Goal: Information Seeking & Learning: Learn about a topic

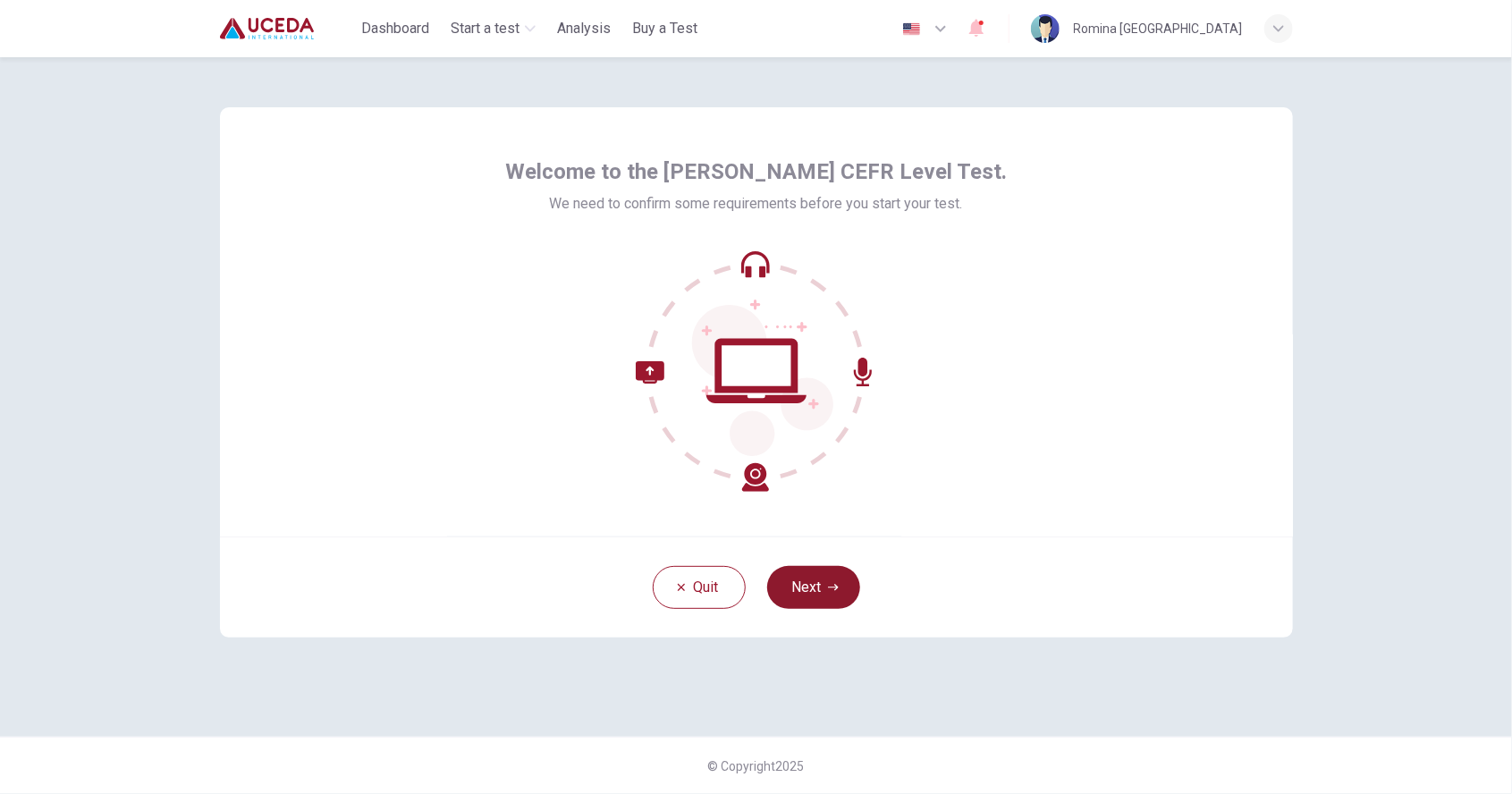
click at [802, 589] on button "Next" at bounding box center [813, 587] width 93 height 43
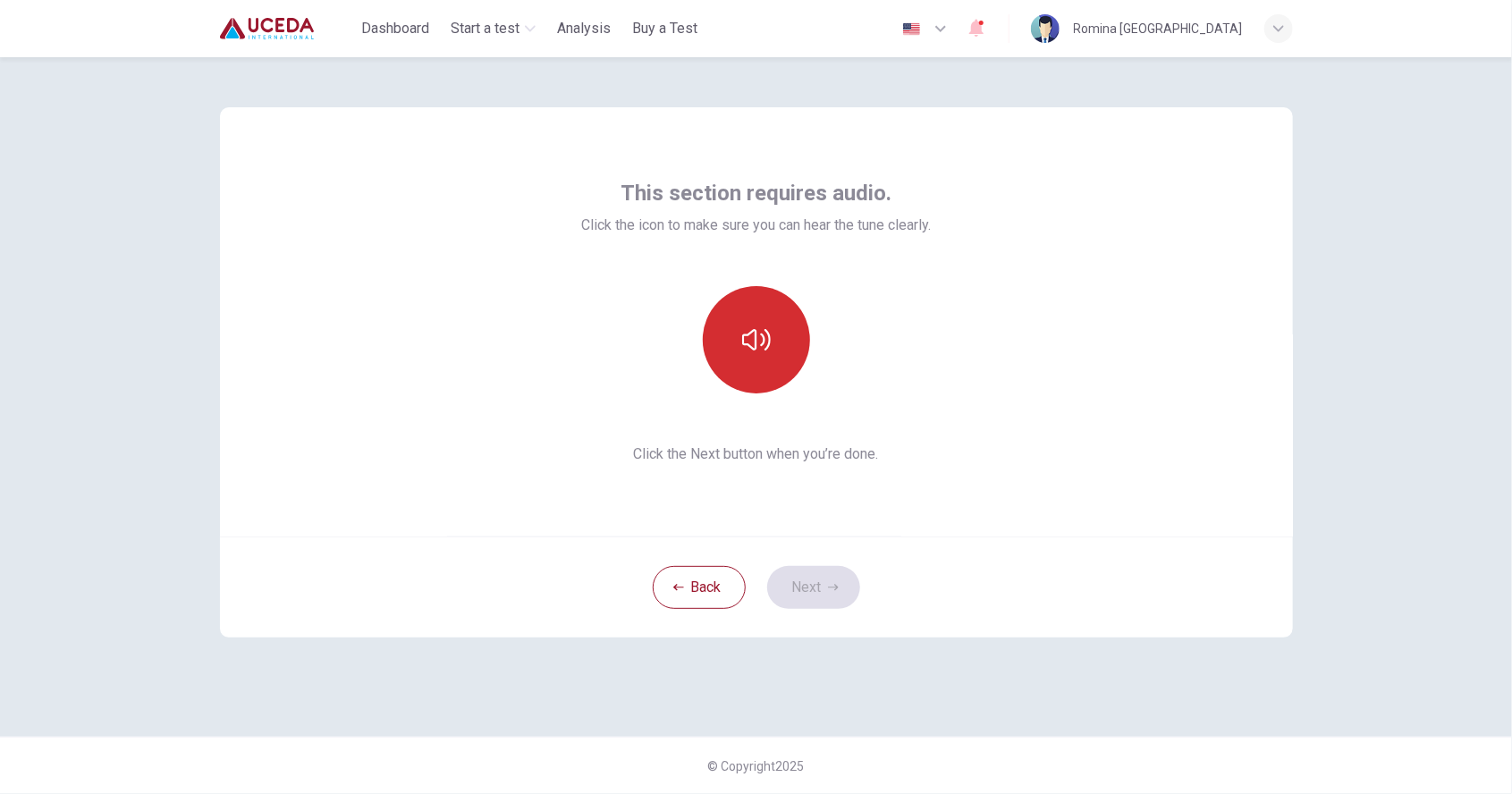
click at [732, 349] on button "button" at bounding box center [756, 340] width 107 height 107
click at [814, 591] on button "Next" at bounding box center [813, 587] width 93 height 43
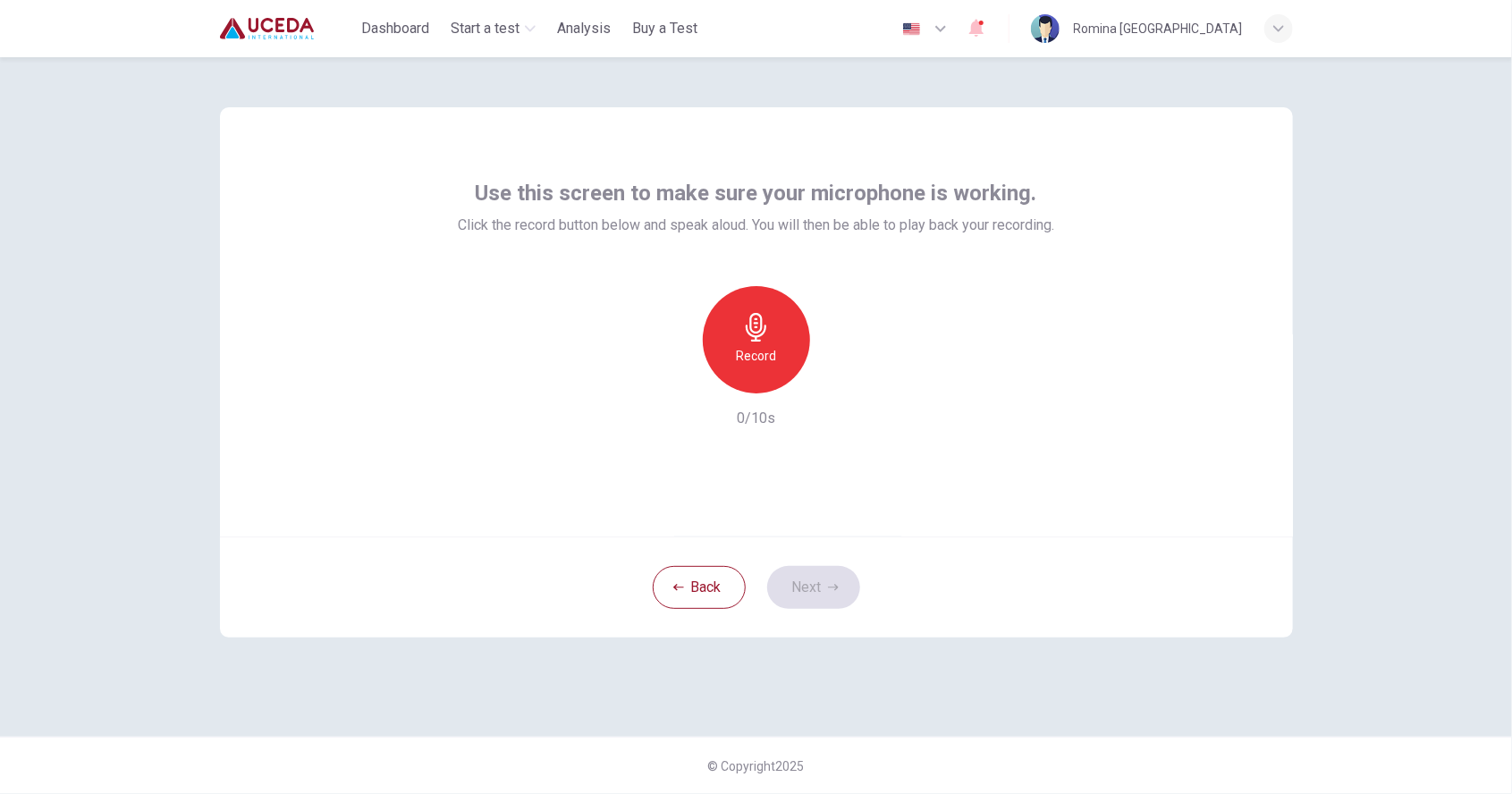
click at [764, 355] on h6 "Record" at bounding box center [756, 356] width 40 height 21
click at [820, 599] on button "Next" at bounding box center [813, 587] width 93 height 43
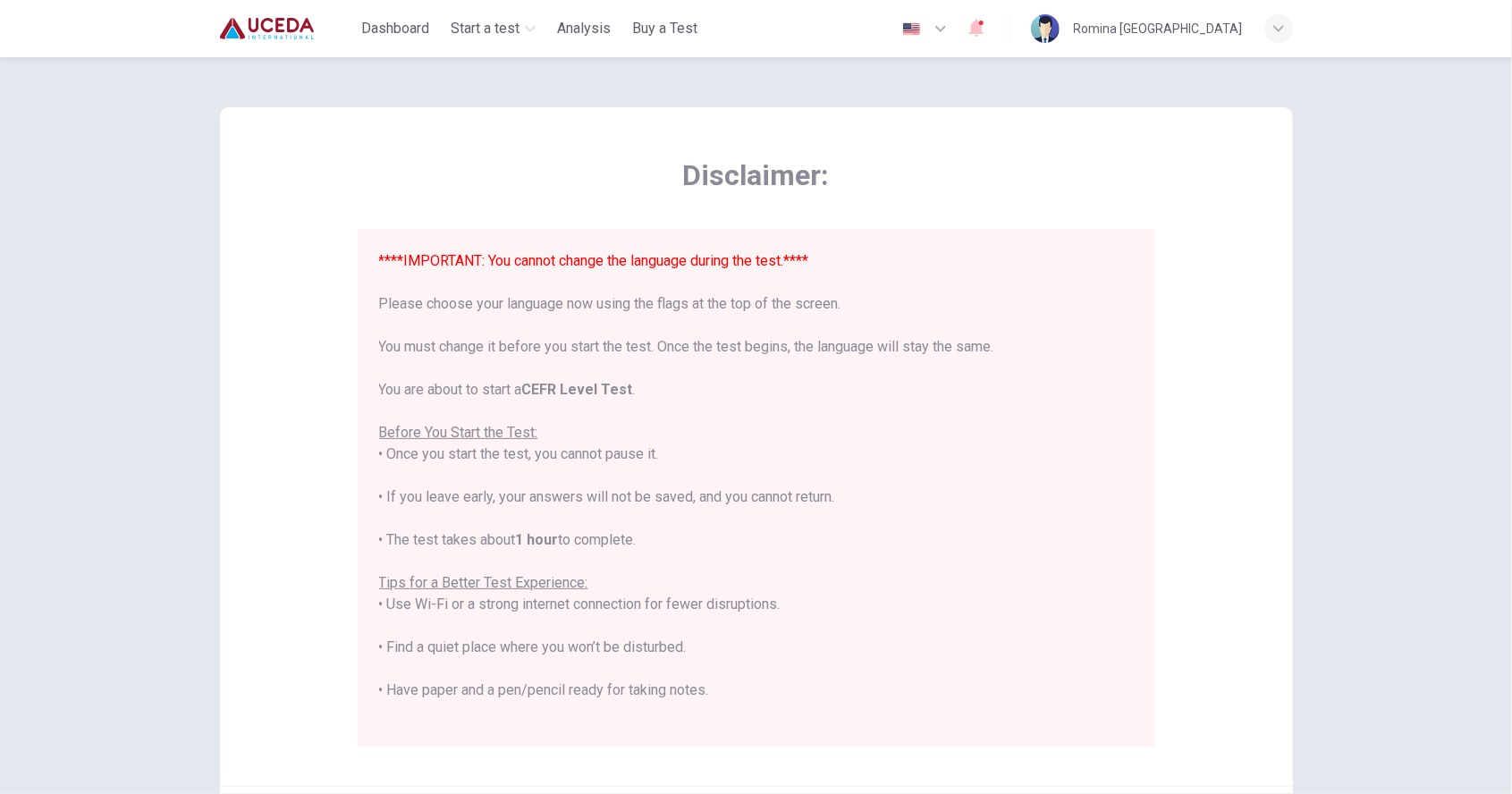
click at [778, 263] on font "****IMPORTANT: You cannot change the language during the test.****" at bounding box center [594, 261] width 430 height 17
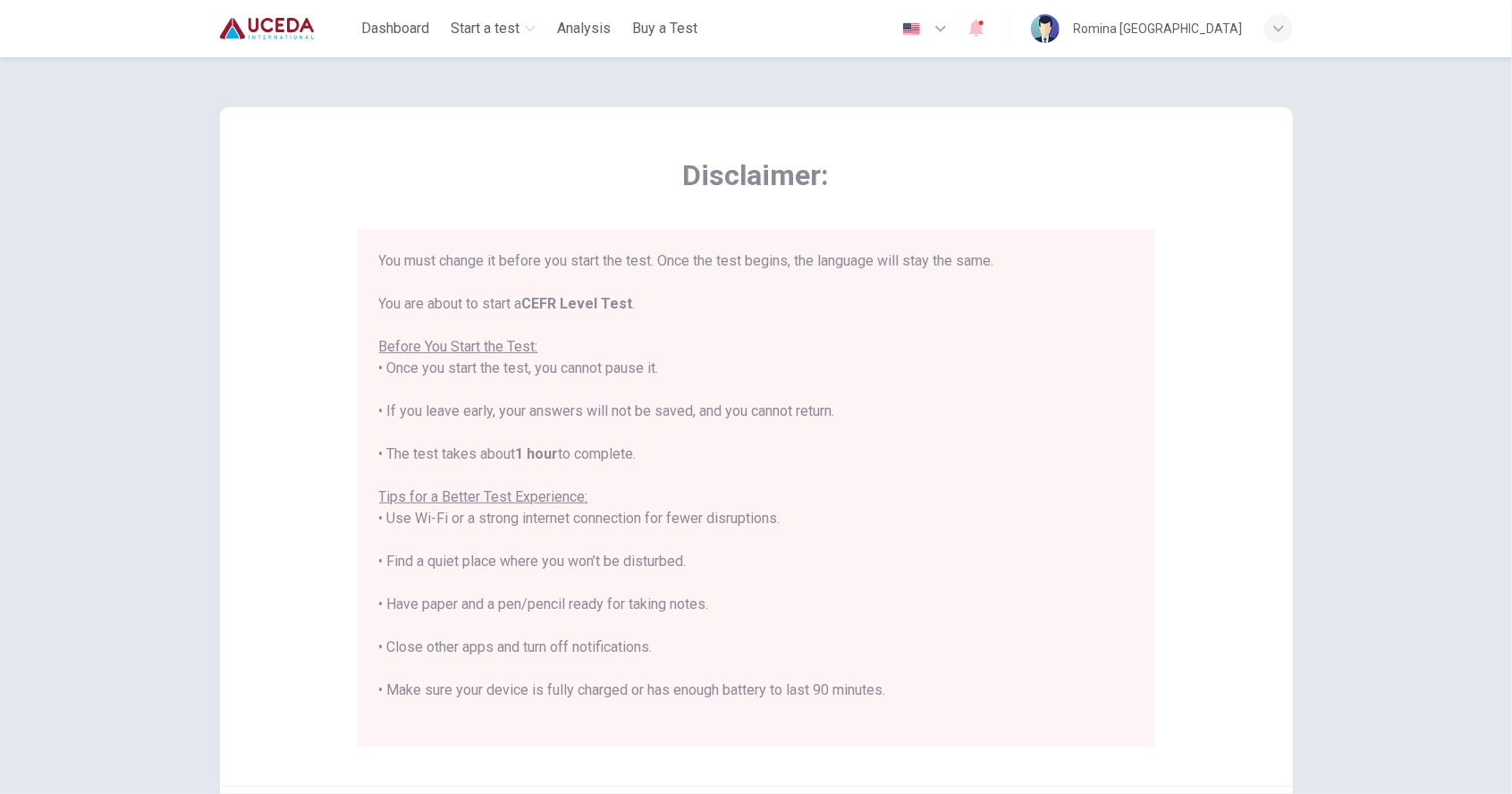
scroll to position [170, 0]
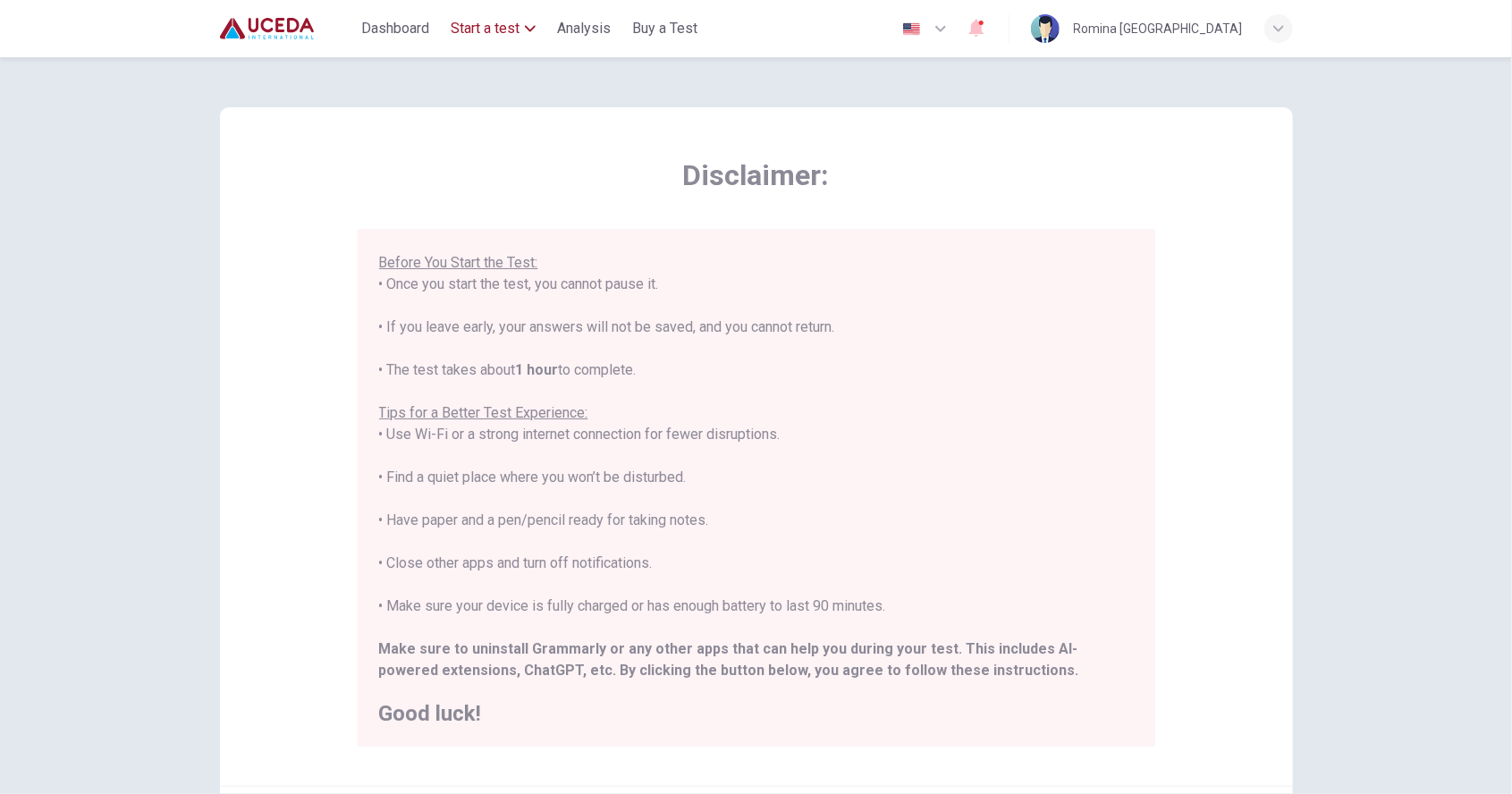
click at [494, 33] on span "Start a test" at bounding box center [485, 29] width 69 height 21
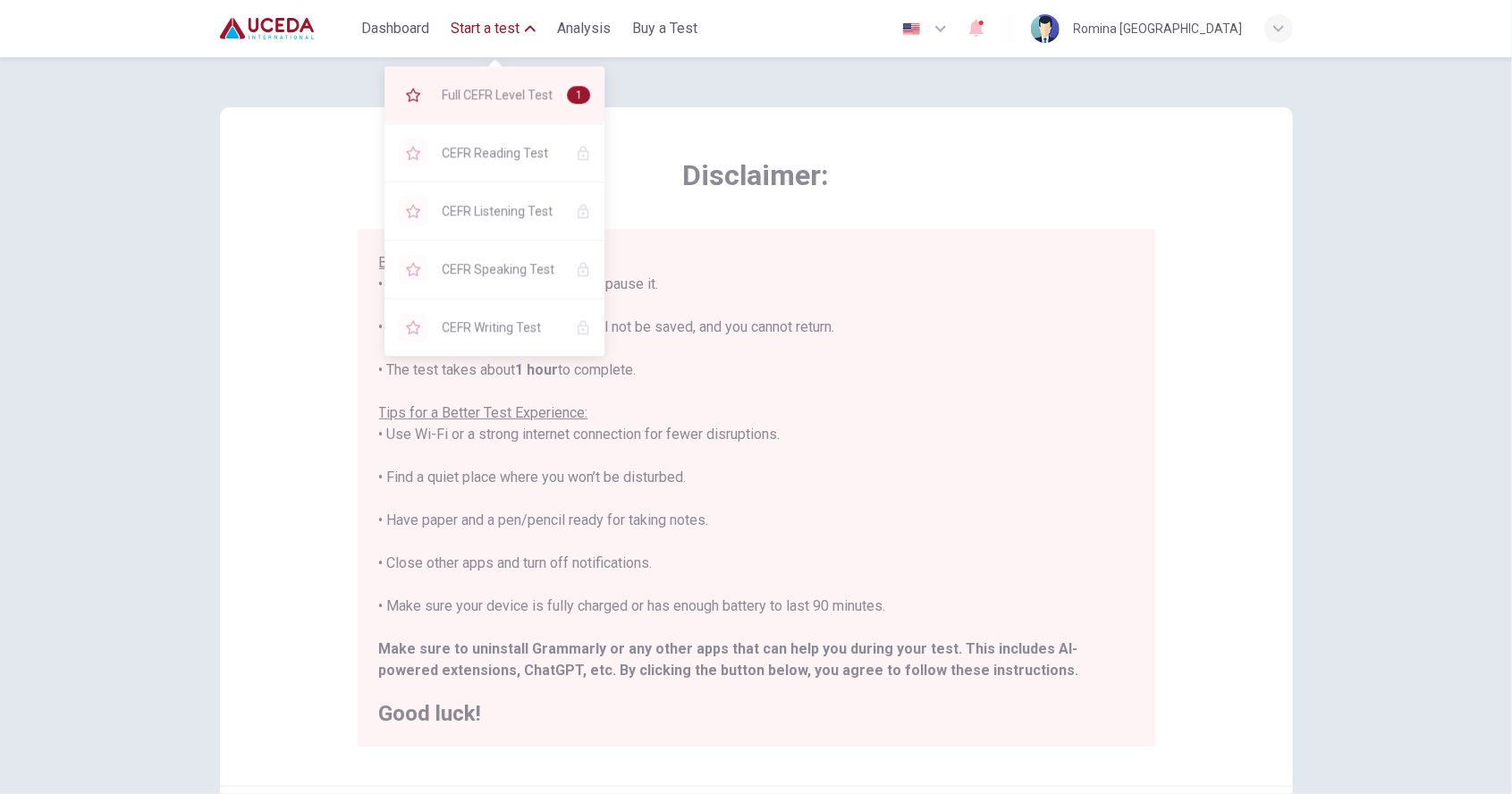
click at [538, 98] on span "Full CEFR Level Test" at bounding box center [497, 95] width 111 height 21
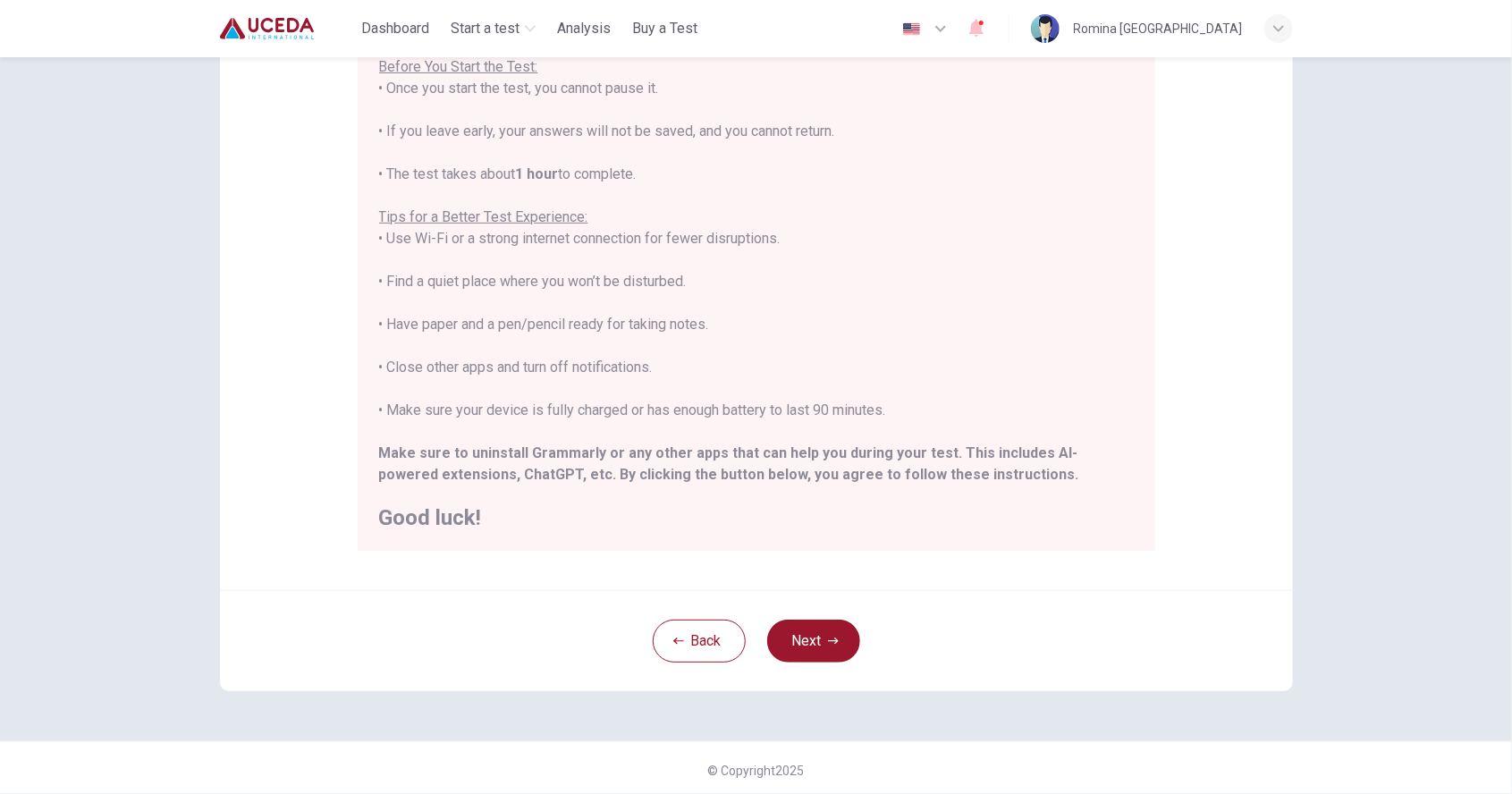
scroll to position [200, 0]
click at [802, 633] on button "Next" at bounding box center [813, 637] width 93 height 43
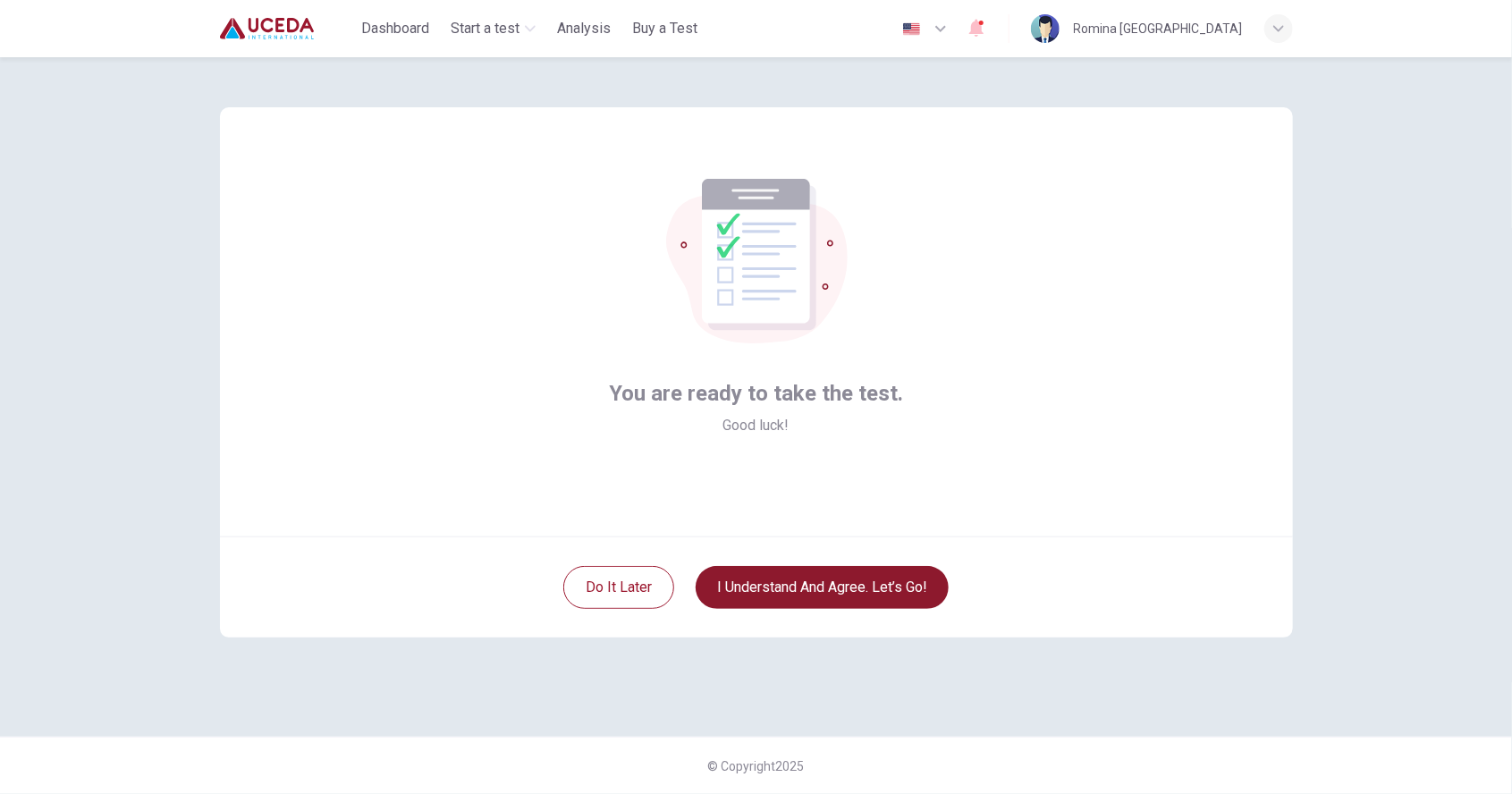
scroll to position [0, 0]
click at [751, 584] on button "I understand and agree. Let’s go!" at bounding box center [822, 587] width 253 height 43
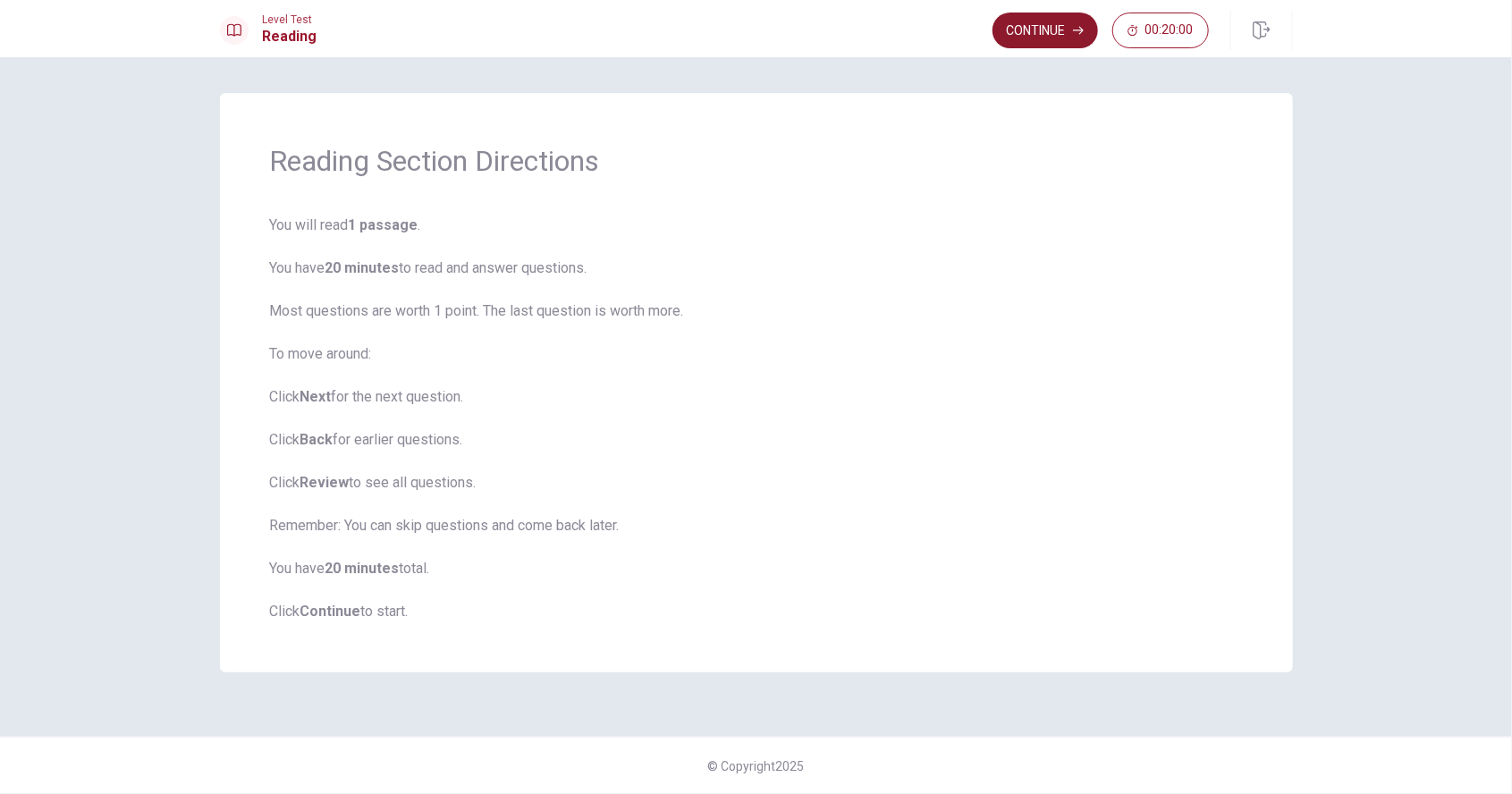
click at [1035, 43] on button "Continue" at bounding box center [1045, 30] width 105 height 35
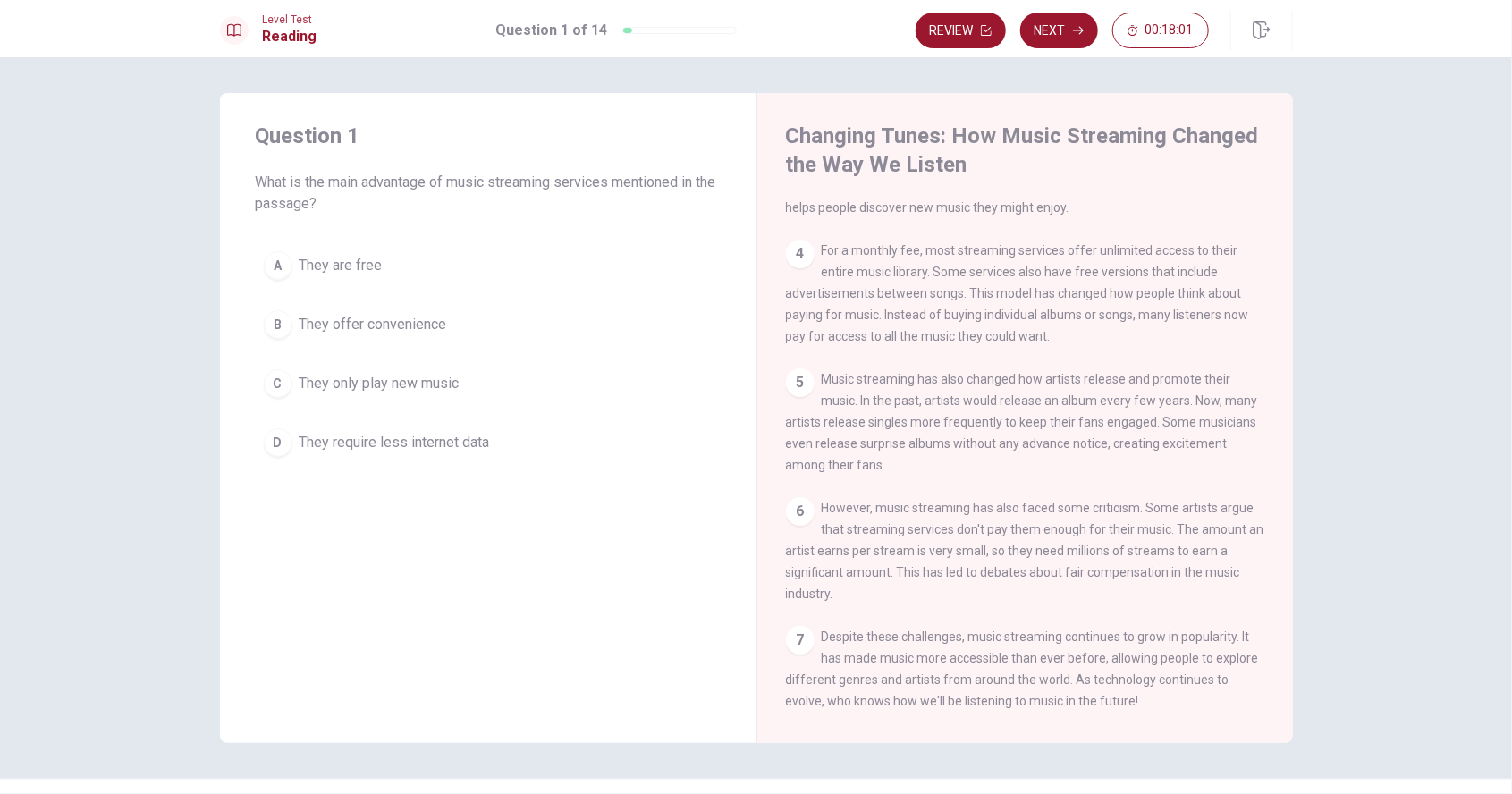
scroll to position [362, 0]
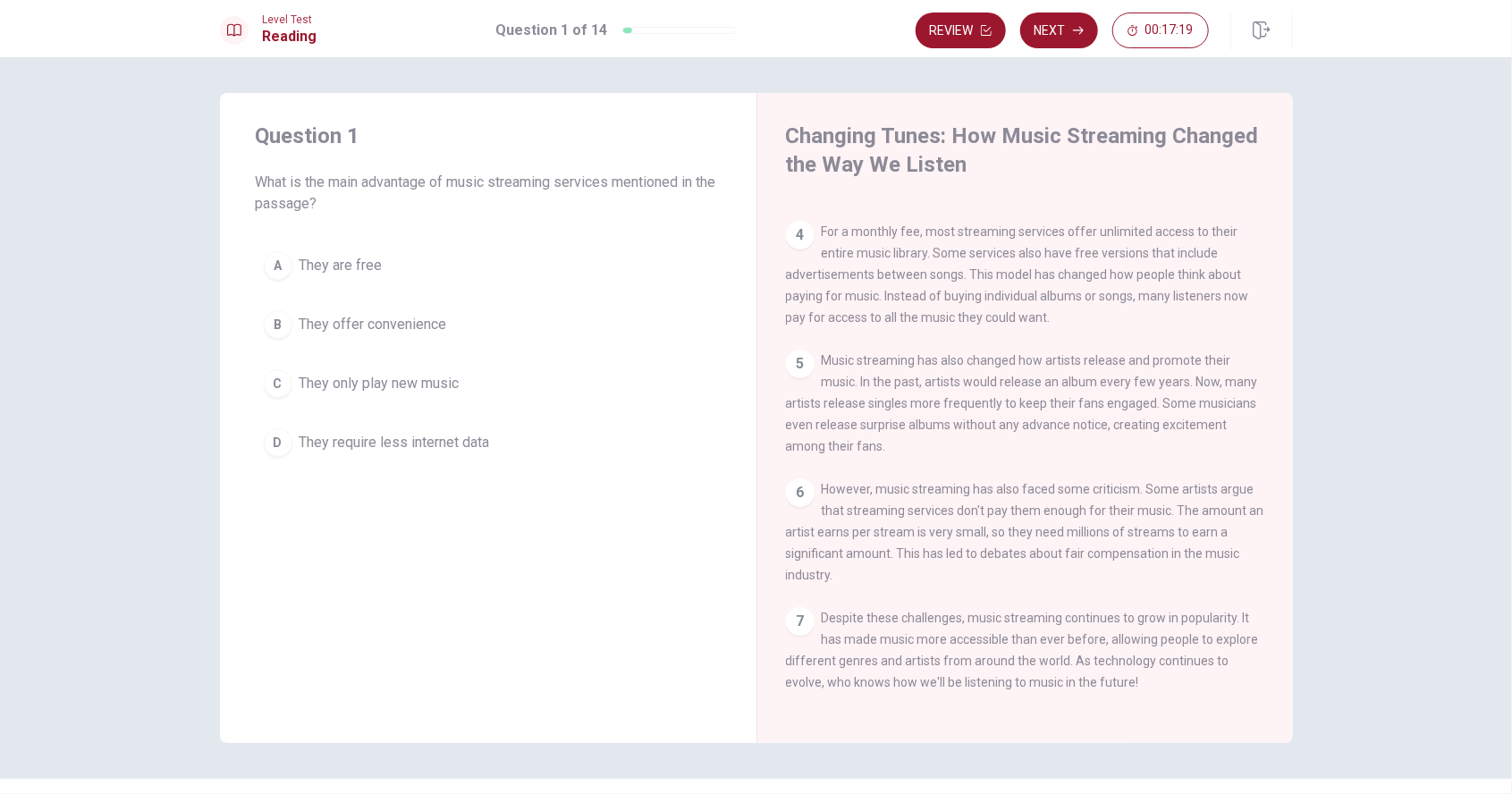
click at [282, 276] on div "A" at bounding box center [278, 266] width 29 height 29
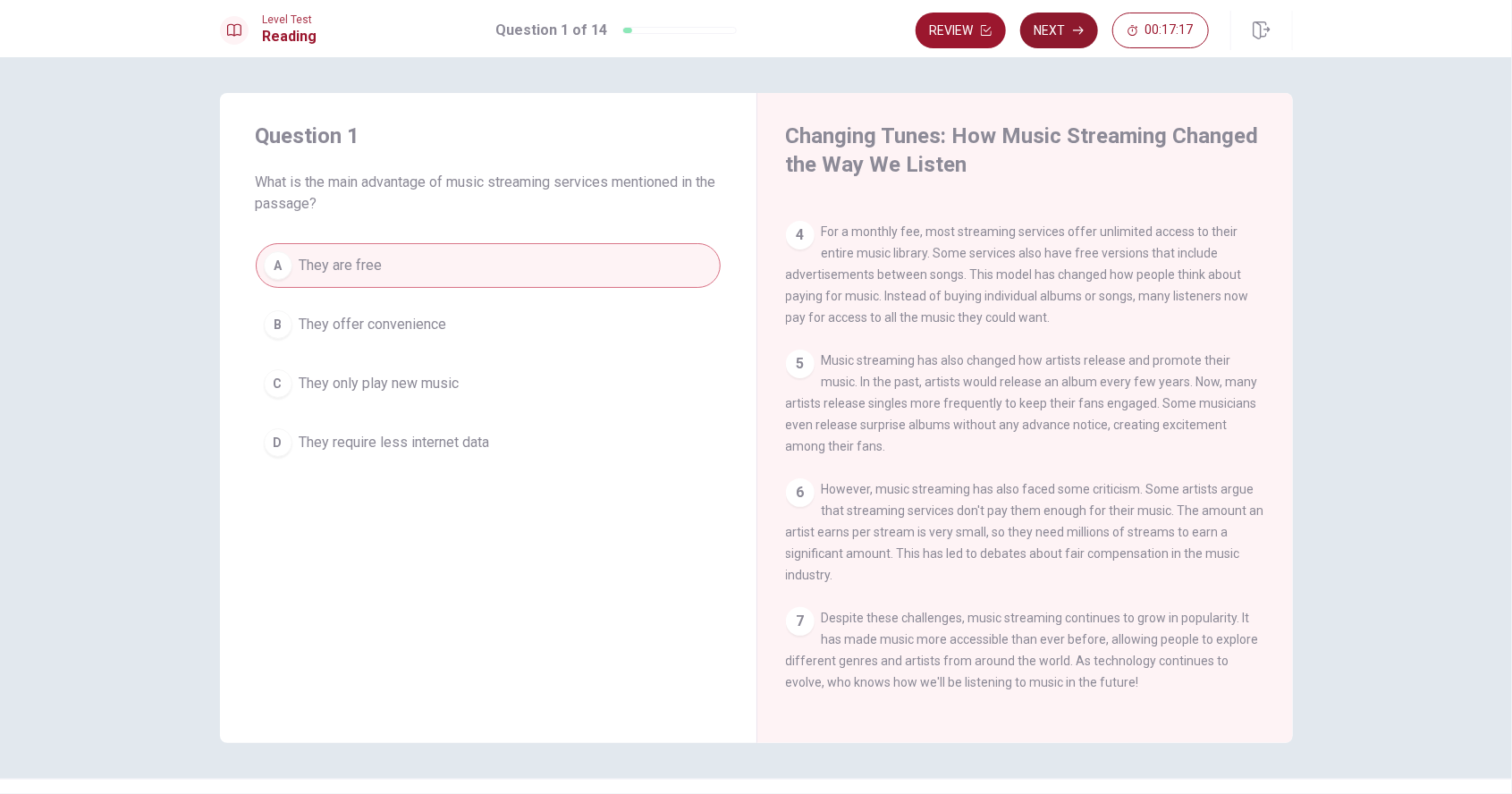
click at [1056, 40] on button "Next" at bounding box center [1059, 30] width 77 height 35
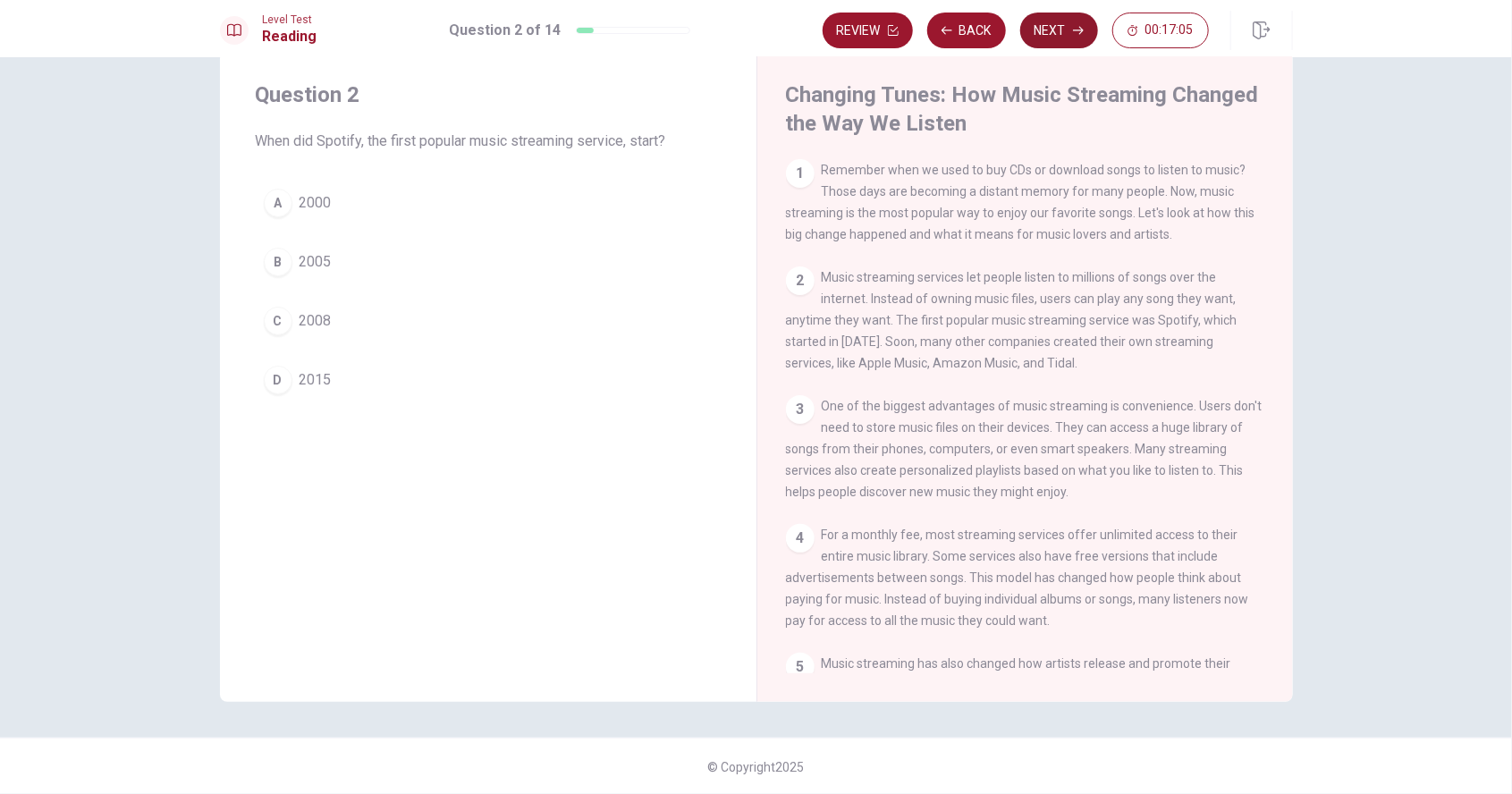
scroll to position [0, 0]
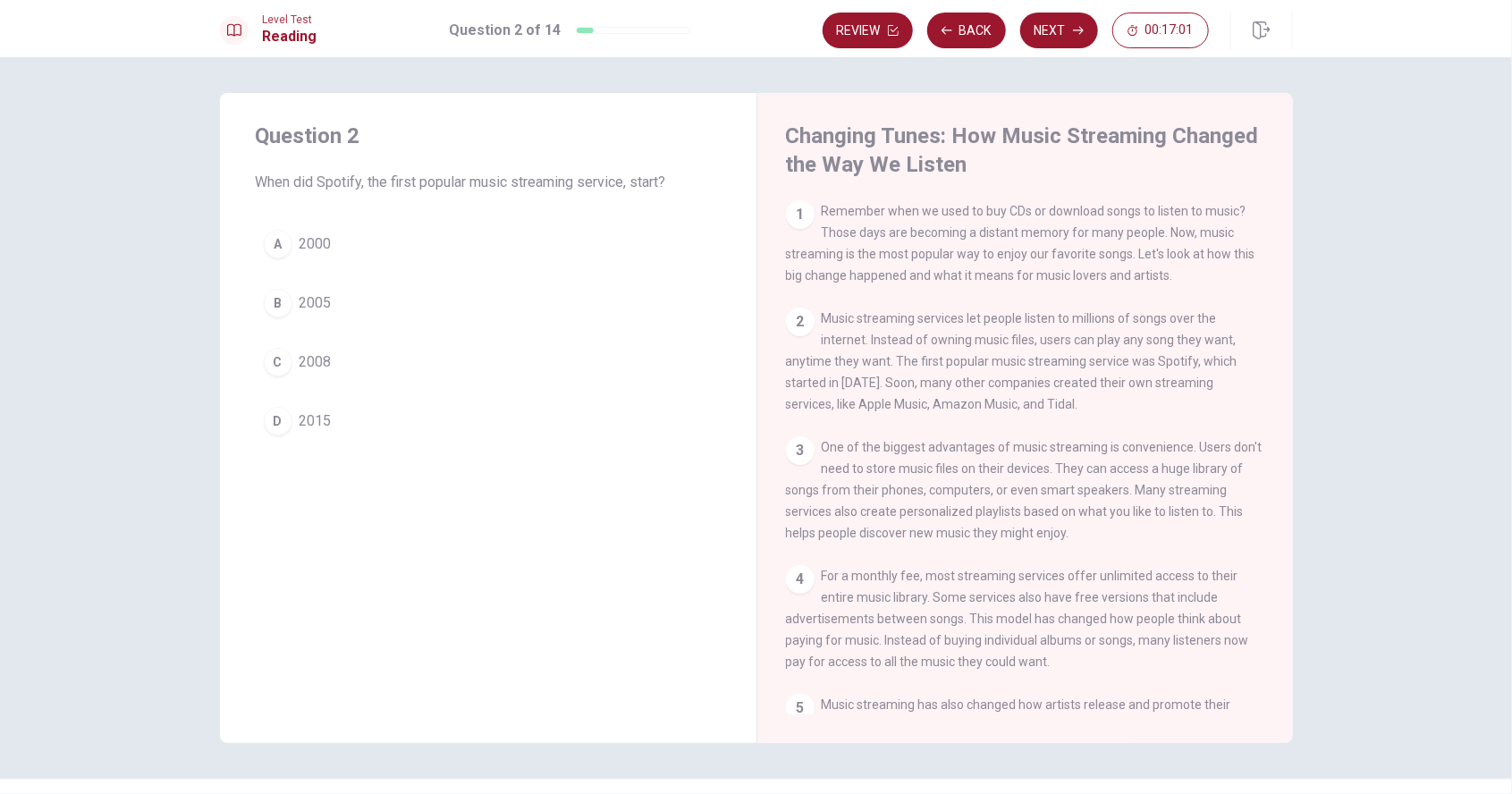
click at [274, 366] on div "C" at bounding box center [278, 363] width 29 height 29
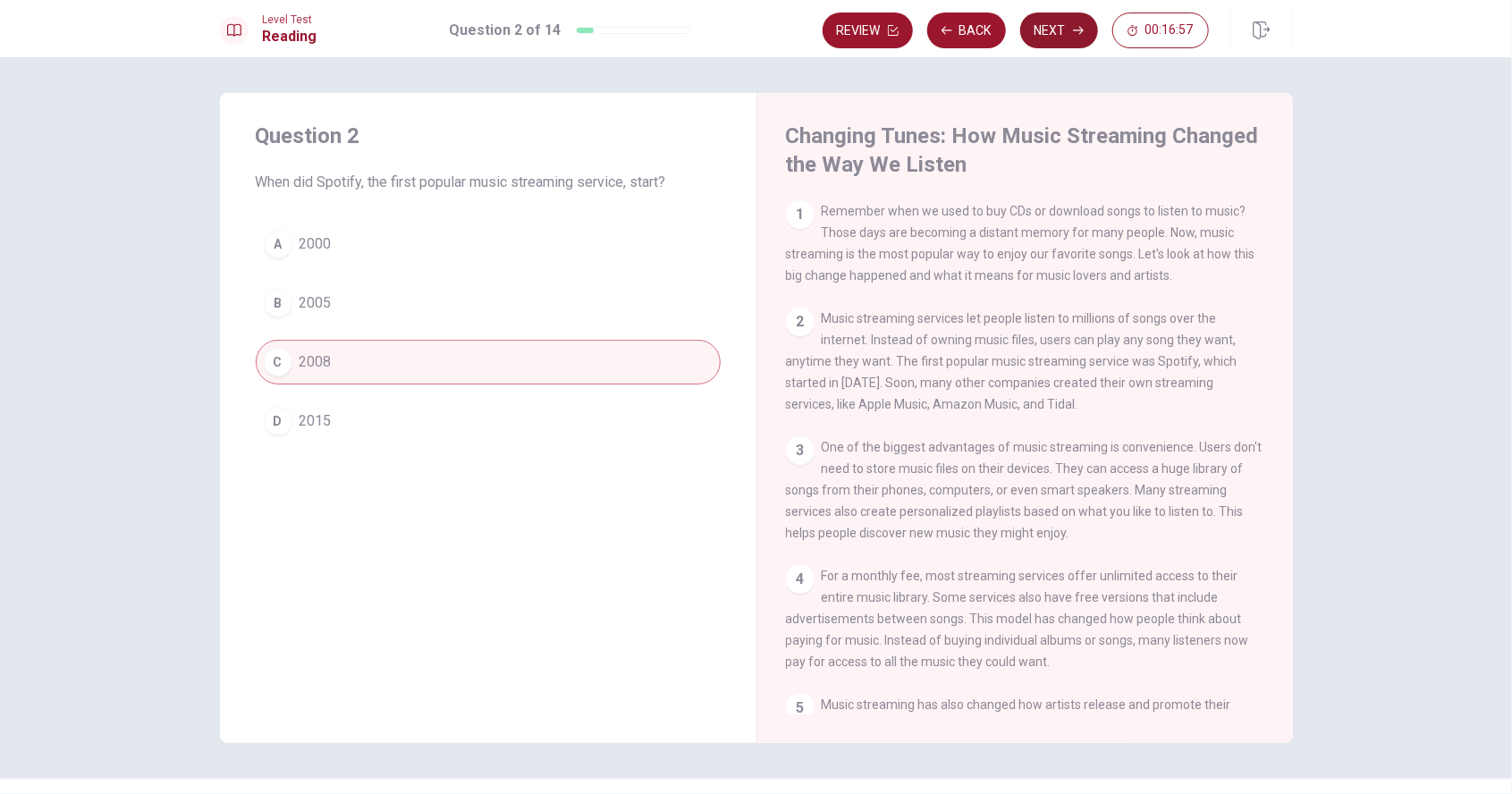
click at [1063, 39] on button "Next" at bounding box center [1059, 30] width 77 height 35
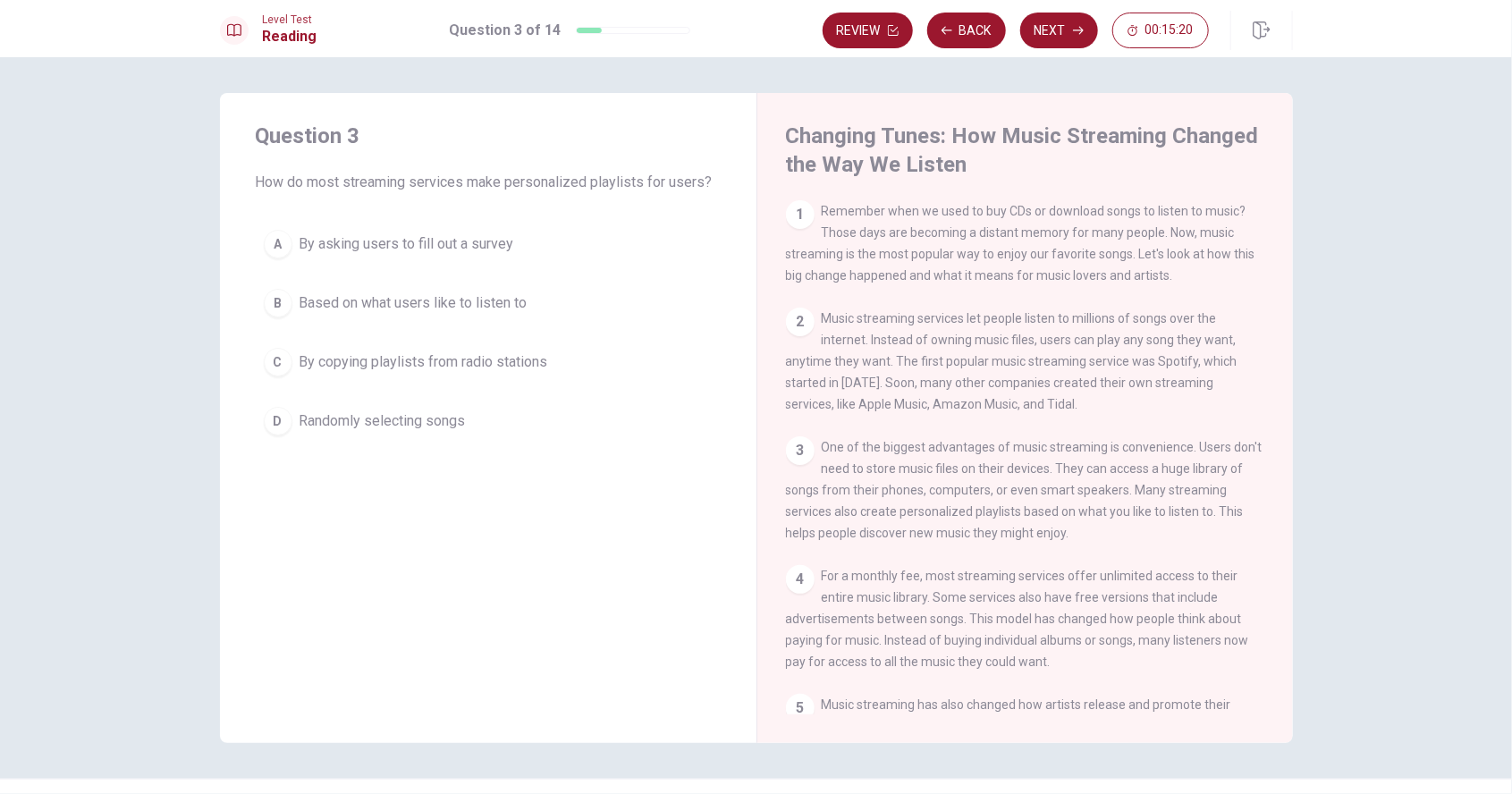
click at [338, 313] on button "B Based on what users like to listen to" at bounding box center [488, 303] width 465 height 45
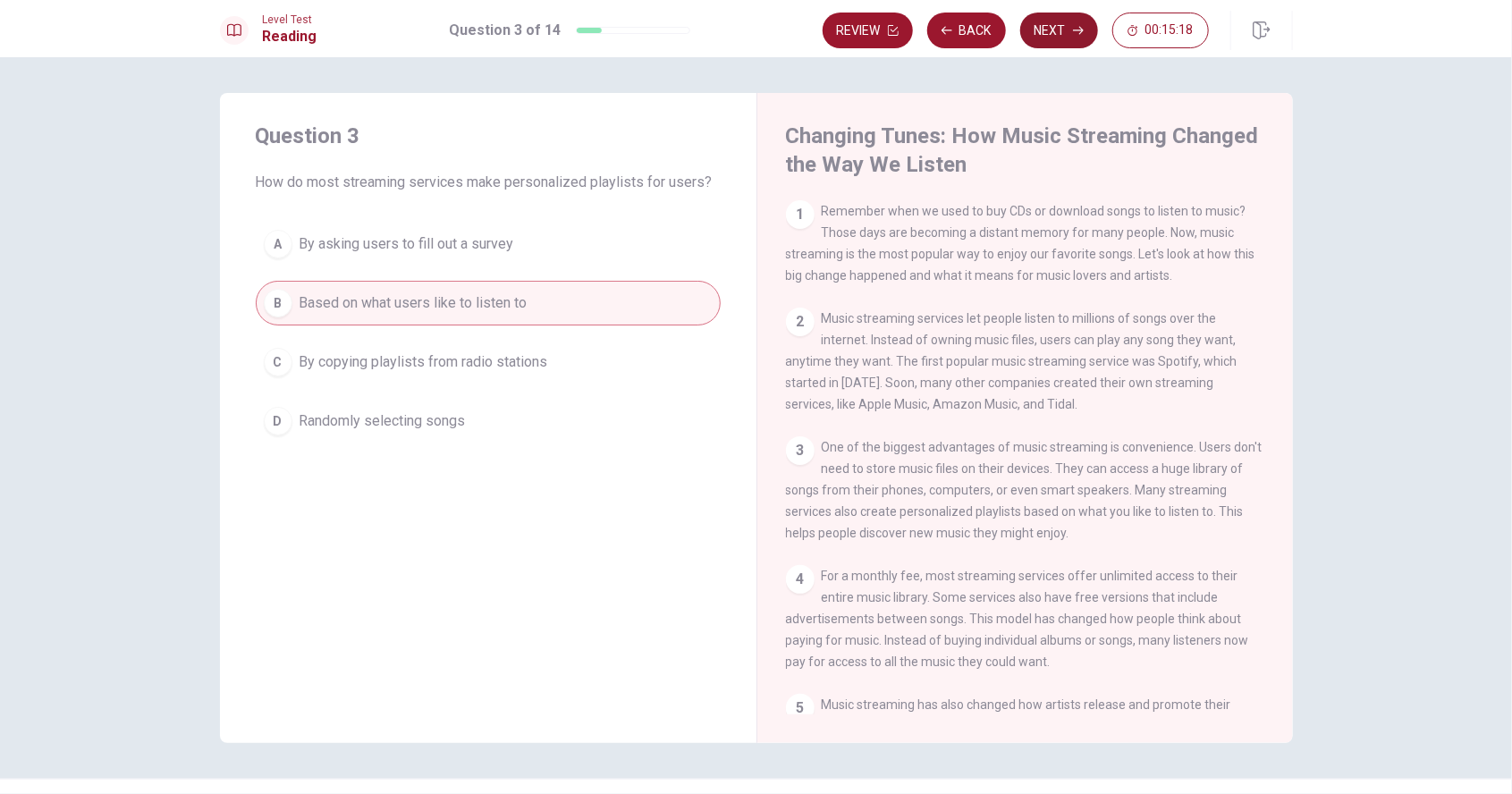
click at [1055, 33] on button "Next" at bounding box center [1059, 30] width 77 height 35
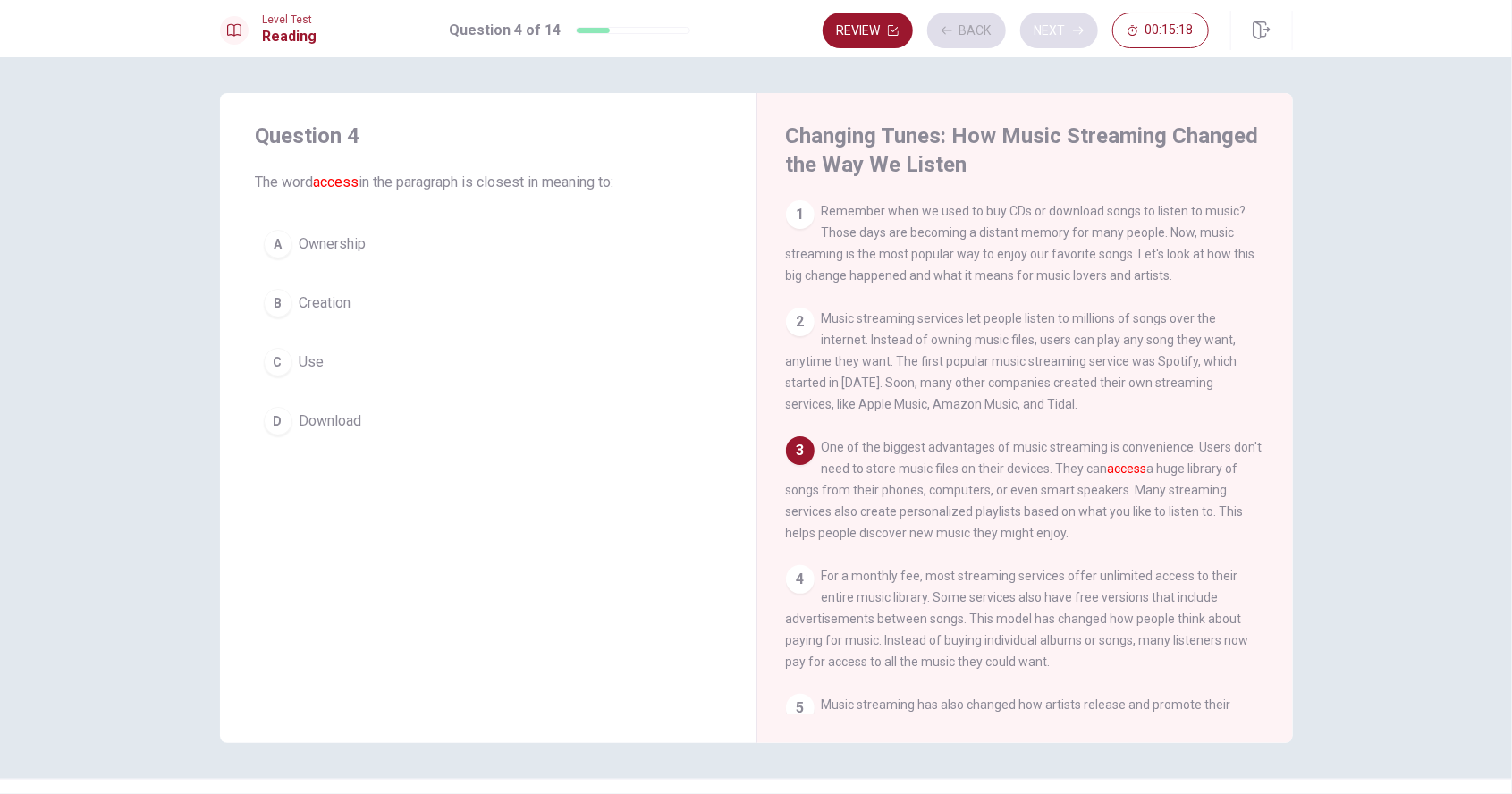
scroll to position [15, 0]
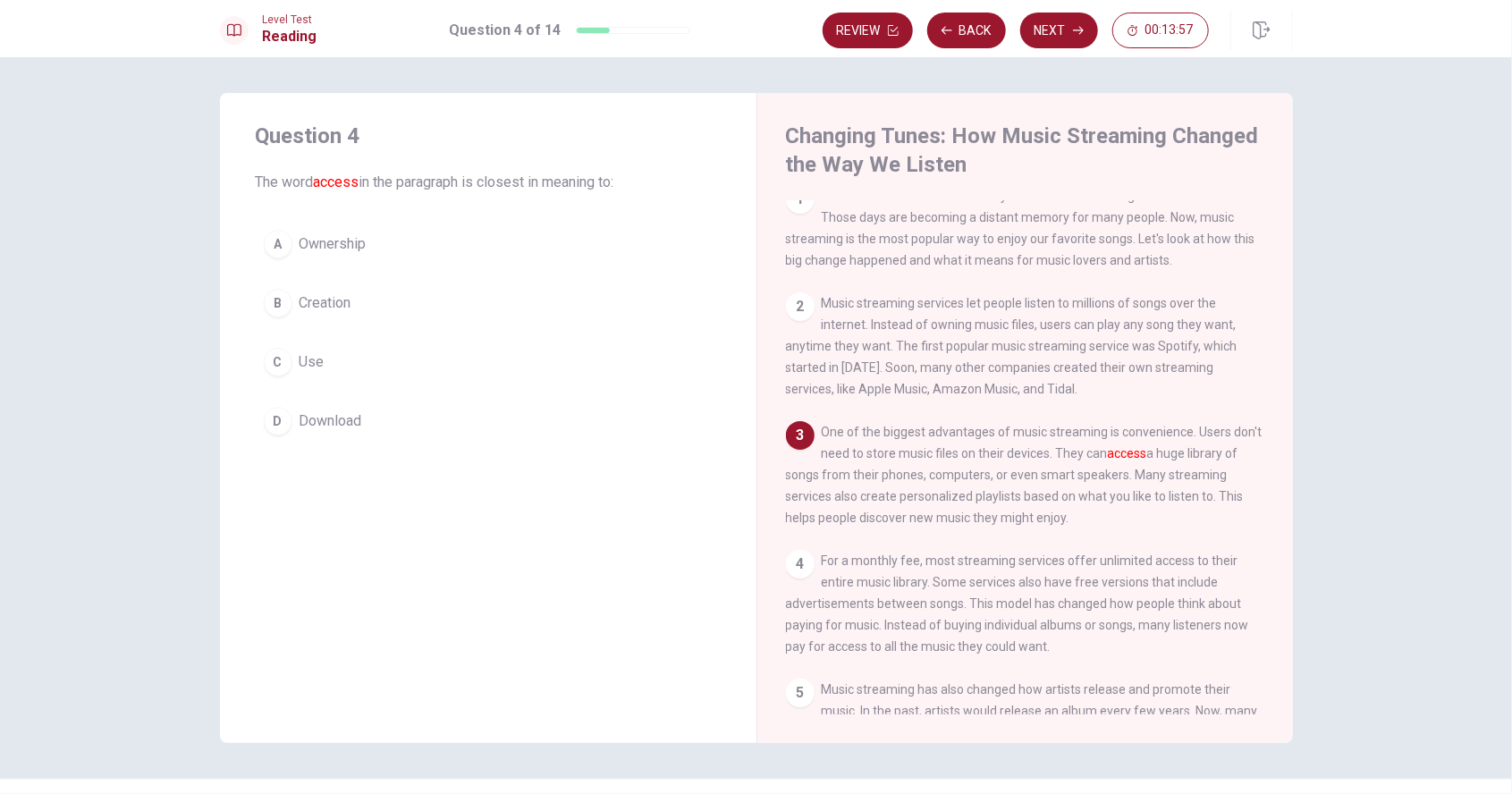
click at [338, 254] on span "Ownership" at bounding box center [333, 244] width 67 height 21
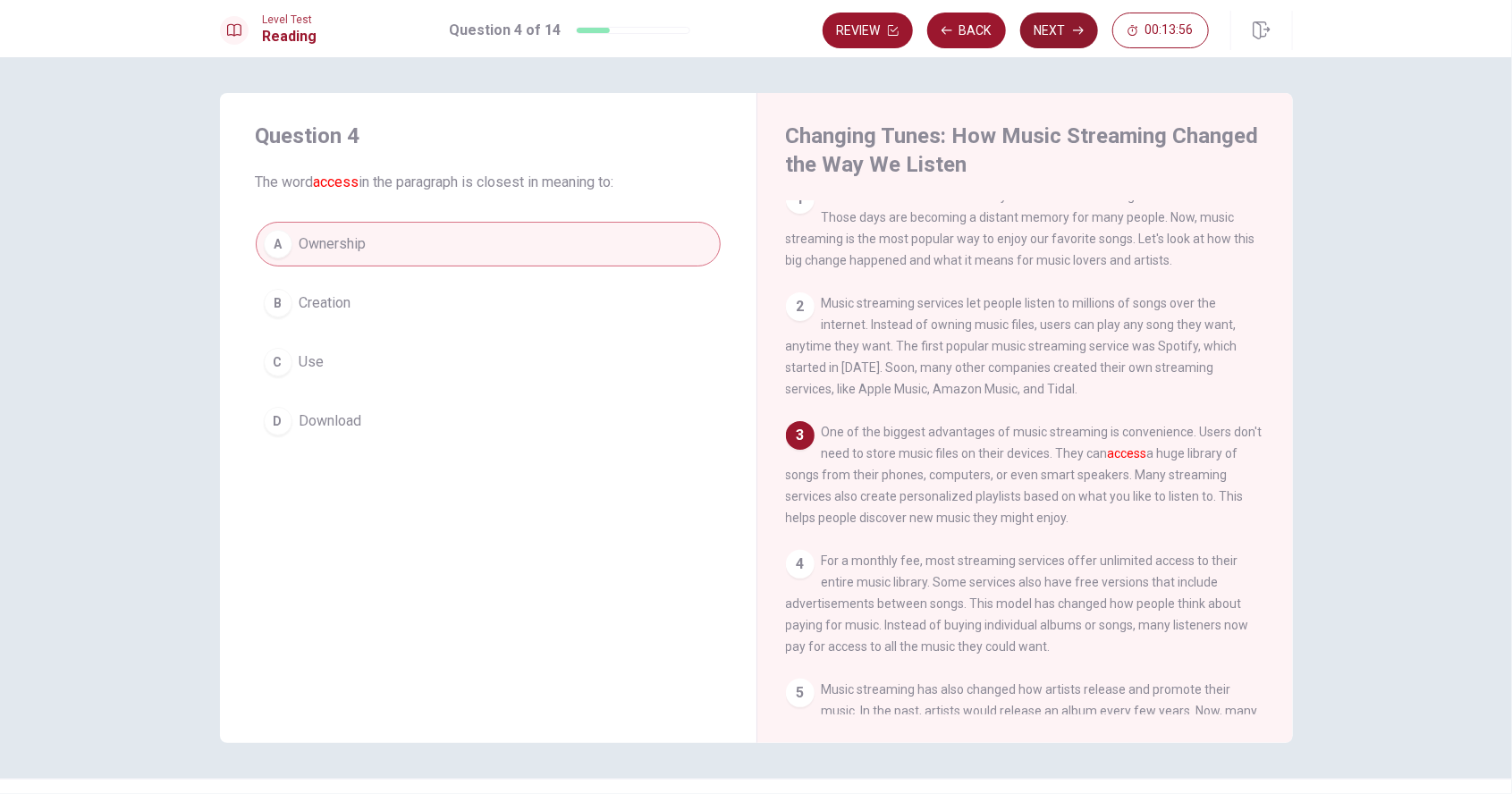
click at [1066, 23] on button "Next" at bounding box center [1059, 30] width 77 height 35
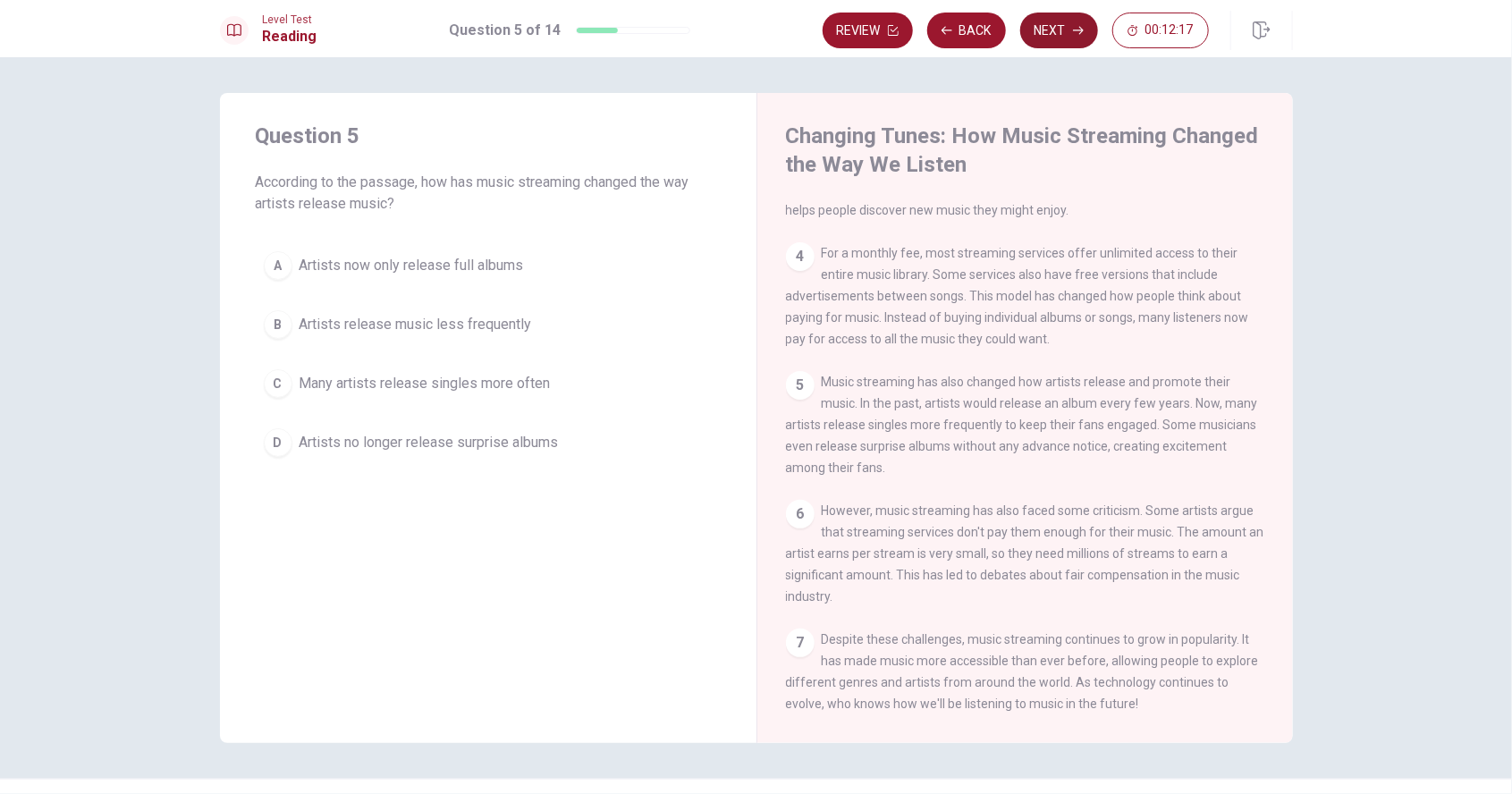
scroll to position [362, 0]
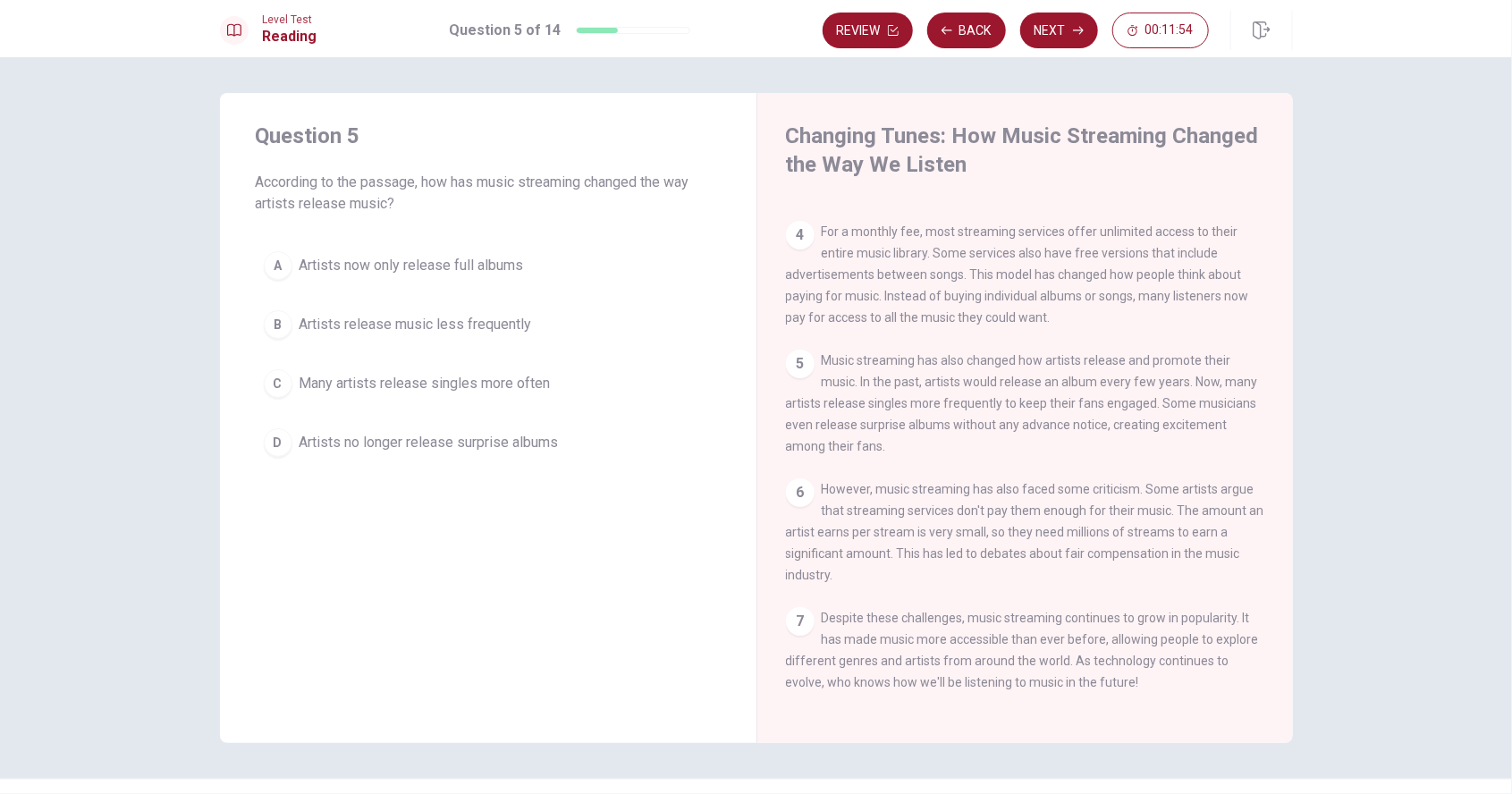
click at [344, 386] on span "Many artists release singles more often" at bounding box center [425, 384] width 252 height 21
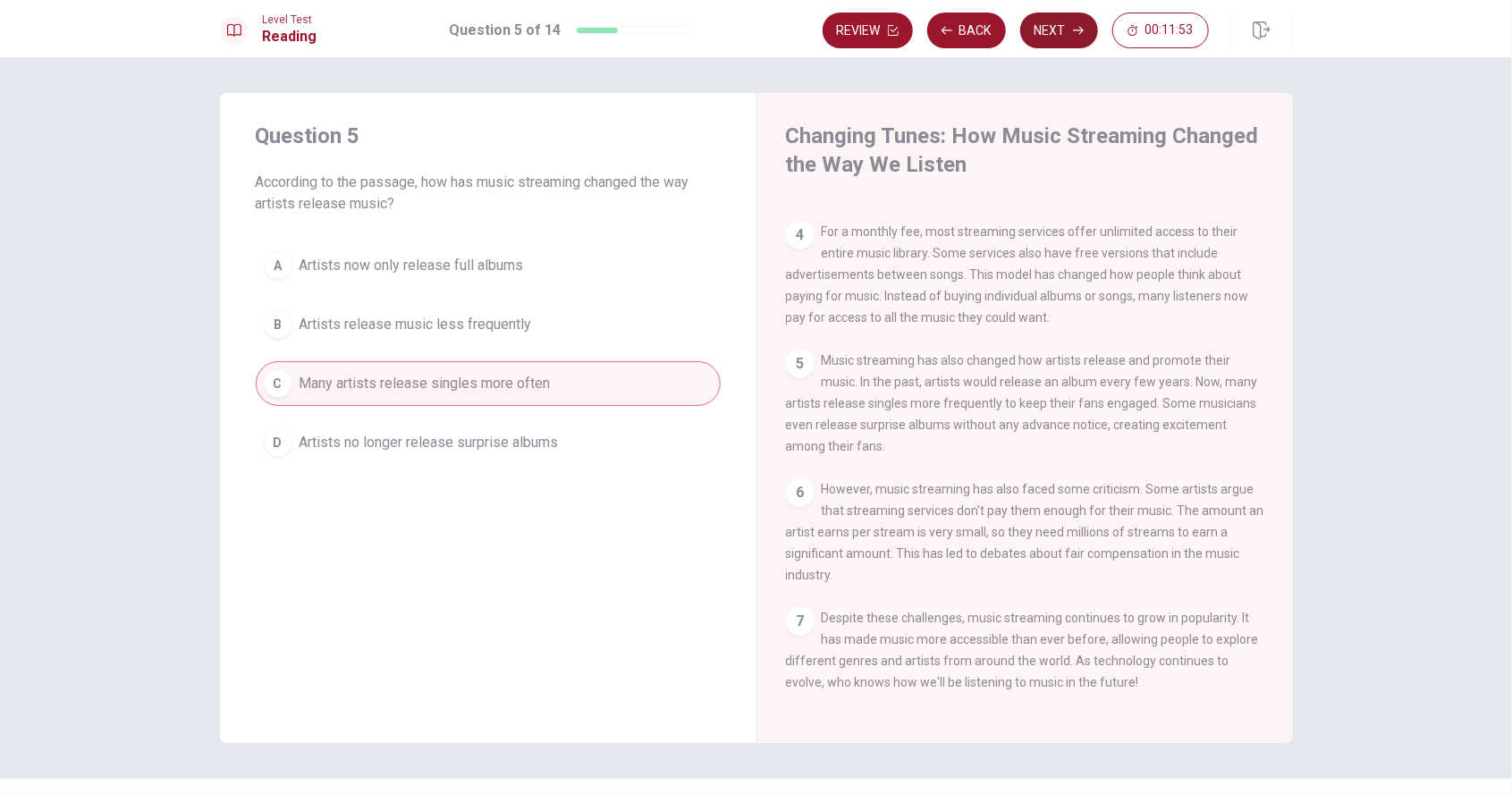
click at [1060, 35] on button "Next" at bounding box center [1059, 30] width 77 height 35
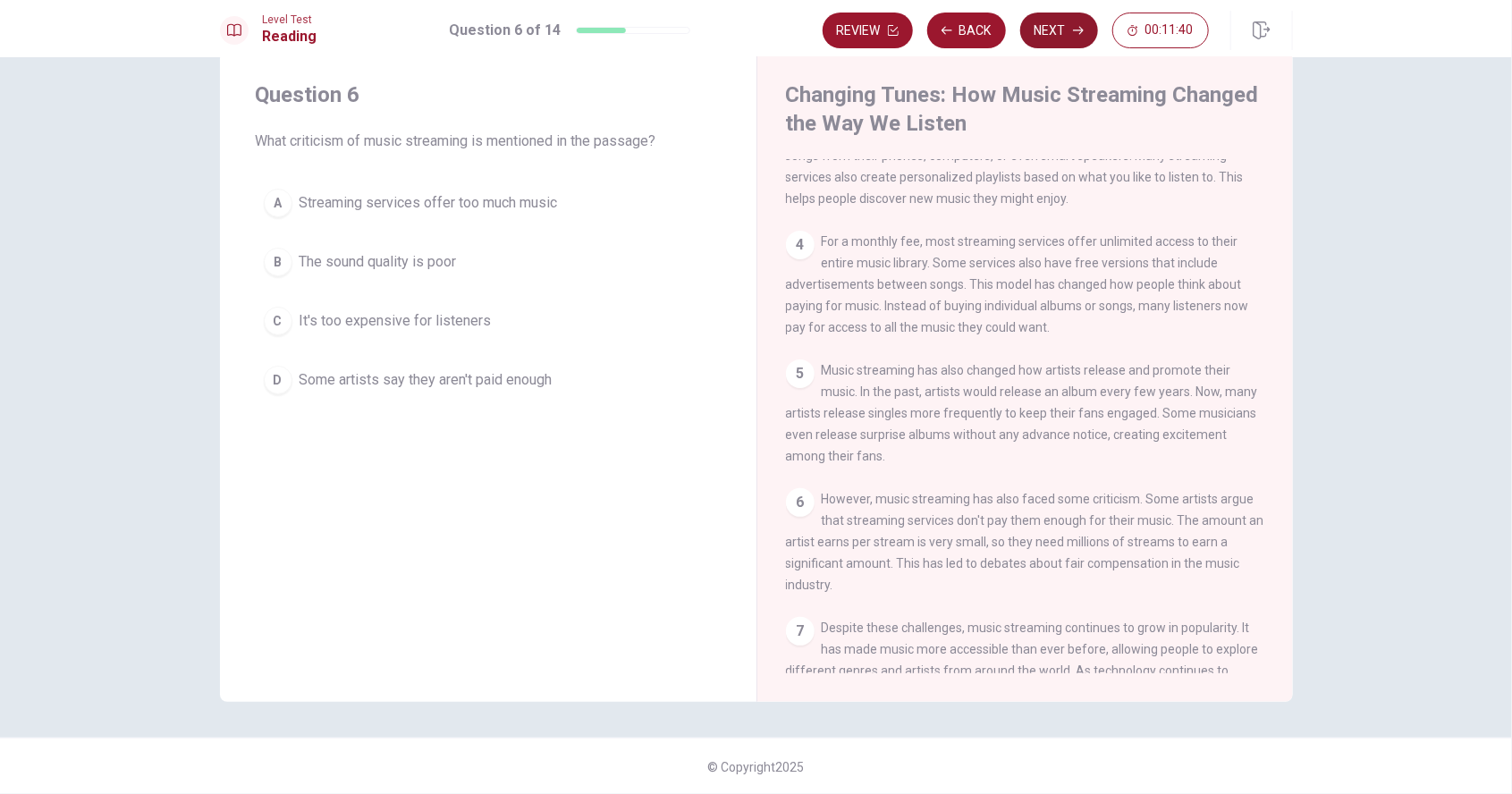
scroll to position [292, 0]
click at [364, 386] on span "Some artists say they aren't paid enough" at bounding box center [426, 380] width 253 height 21
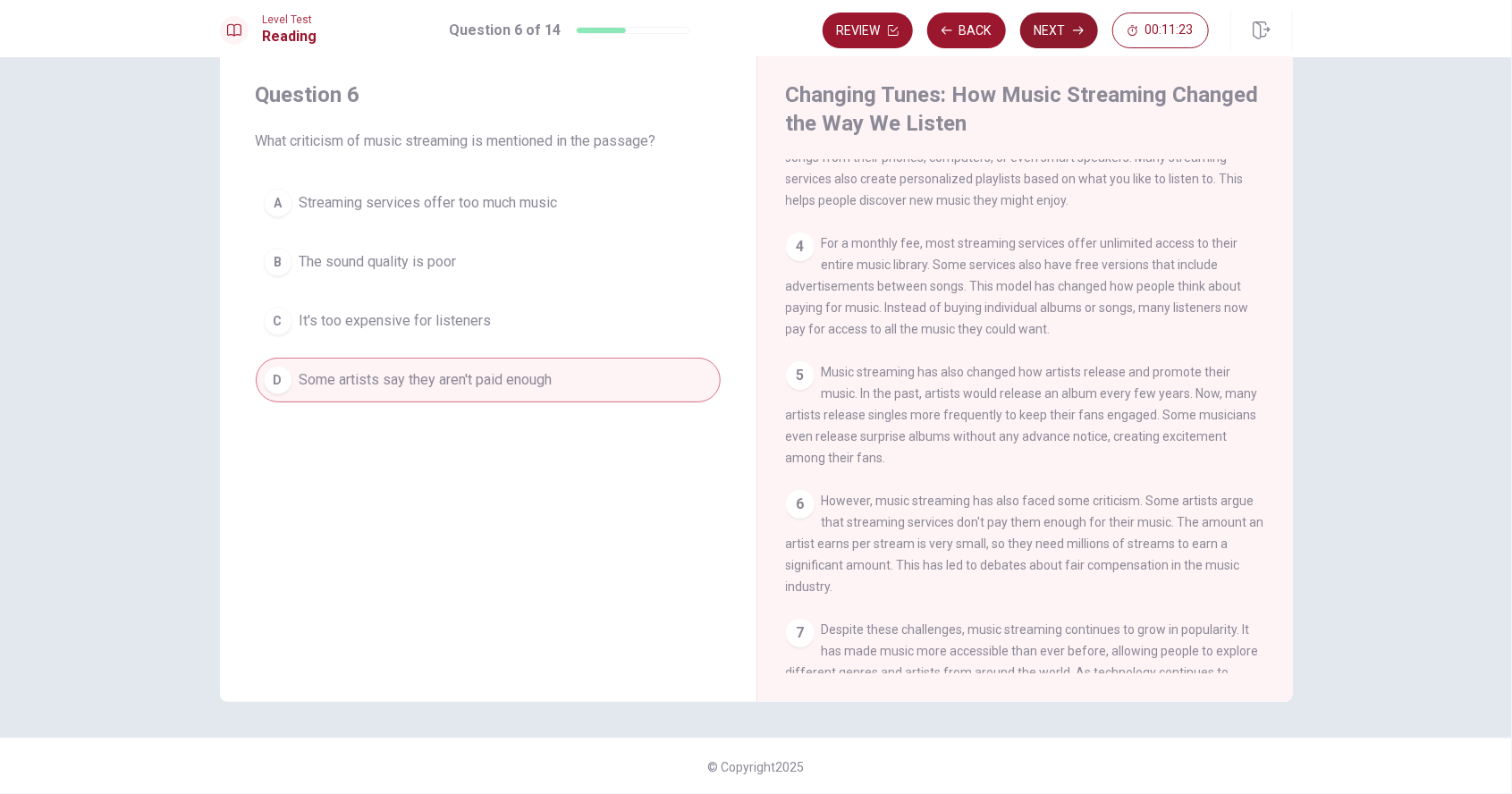
click at [1061, 33] on button "Next" at bounding box center [1059, 30] width 77 height 35
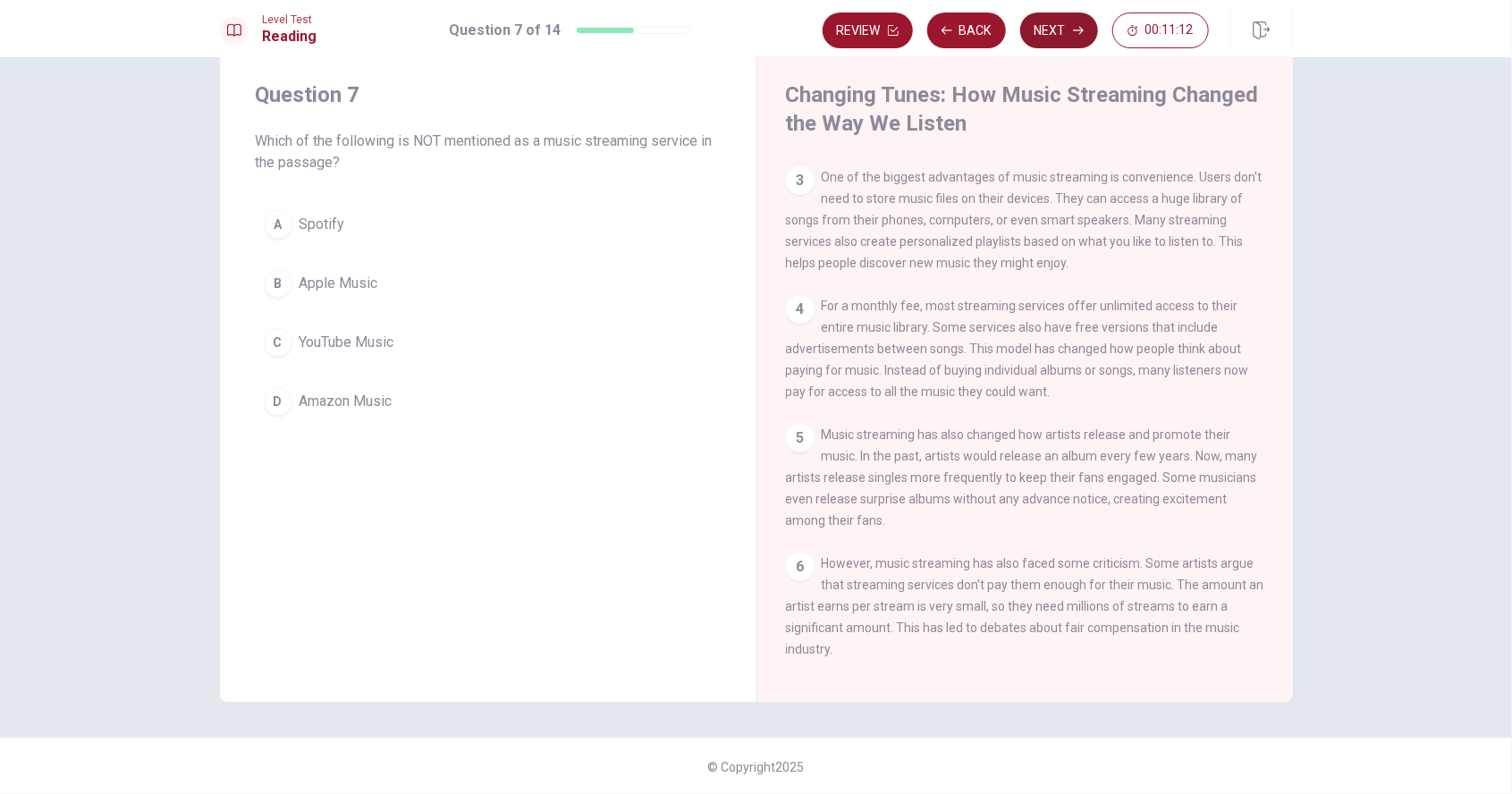
scroll to position [0, 0]
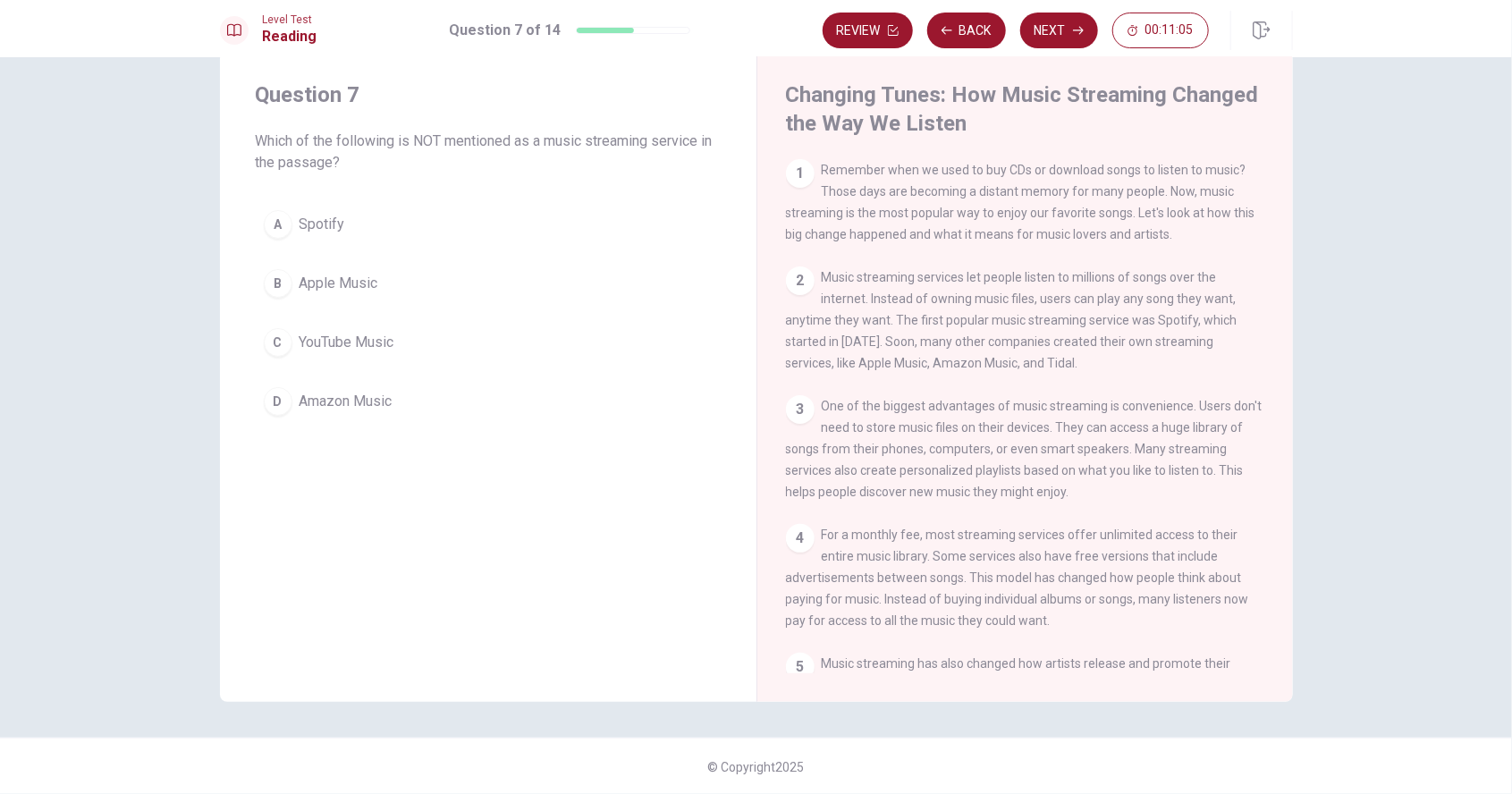
click at [300, 347] on span "YouTube Music" at bounding box center [346, 342] width 95 height 21
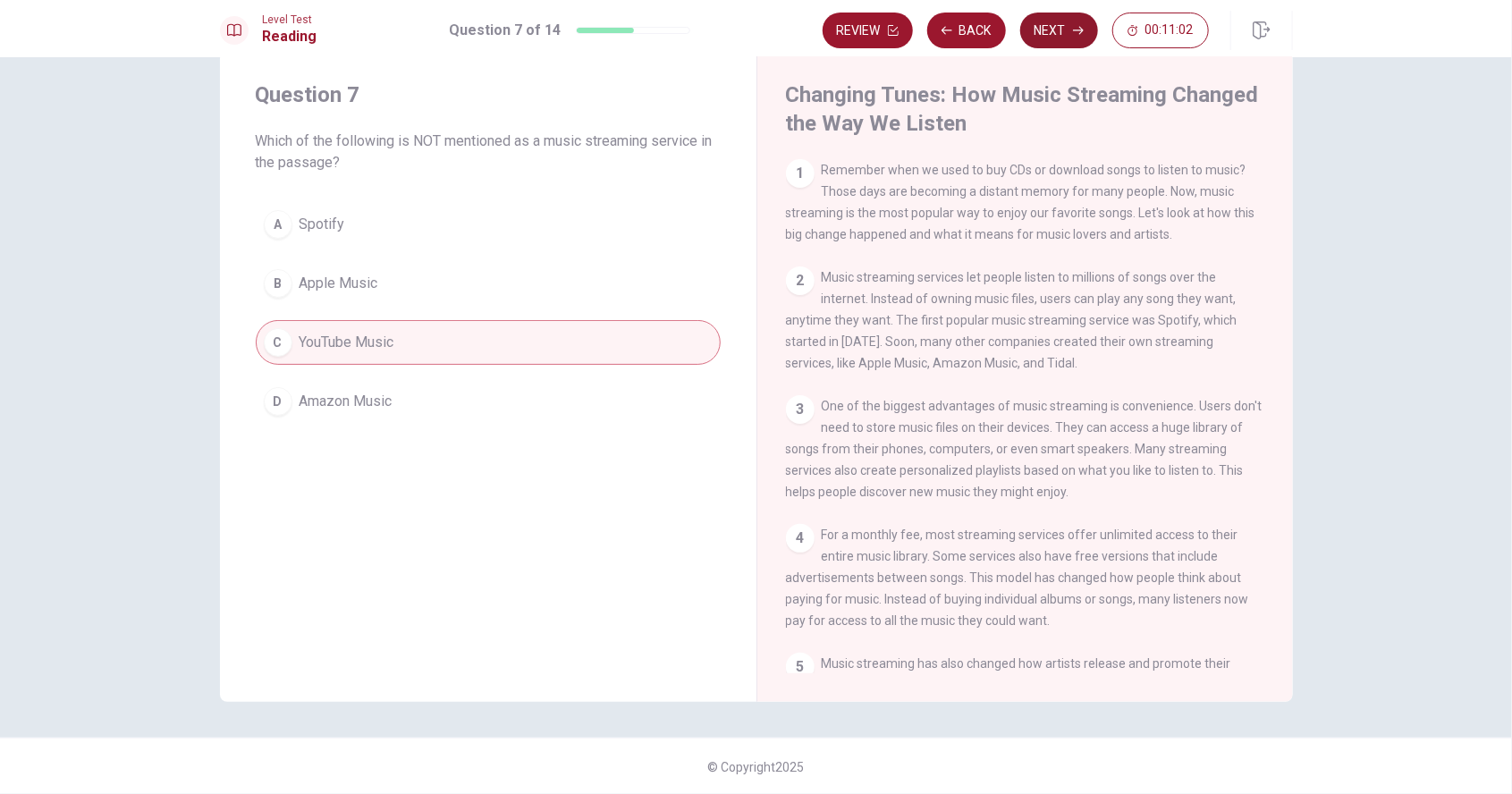
click at [1061, 34] on button "Next" at bounding box center [1059, 30] width 77 height 35
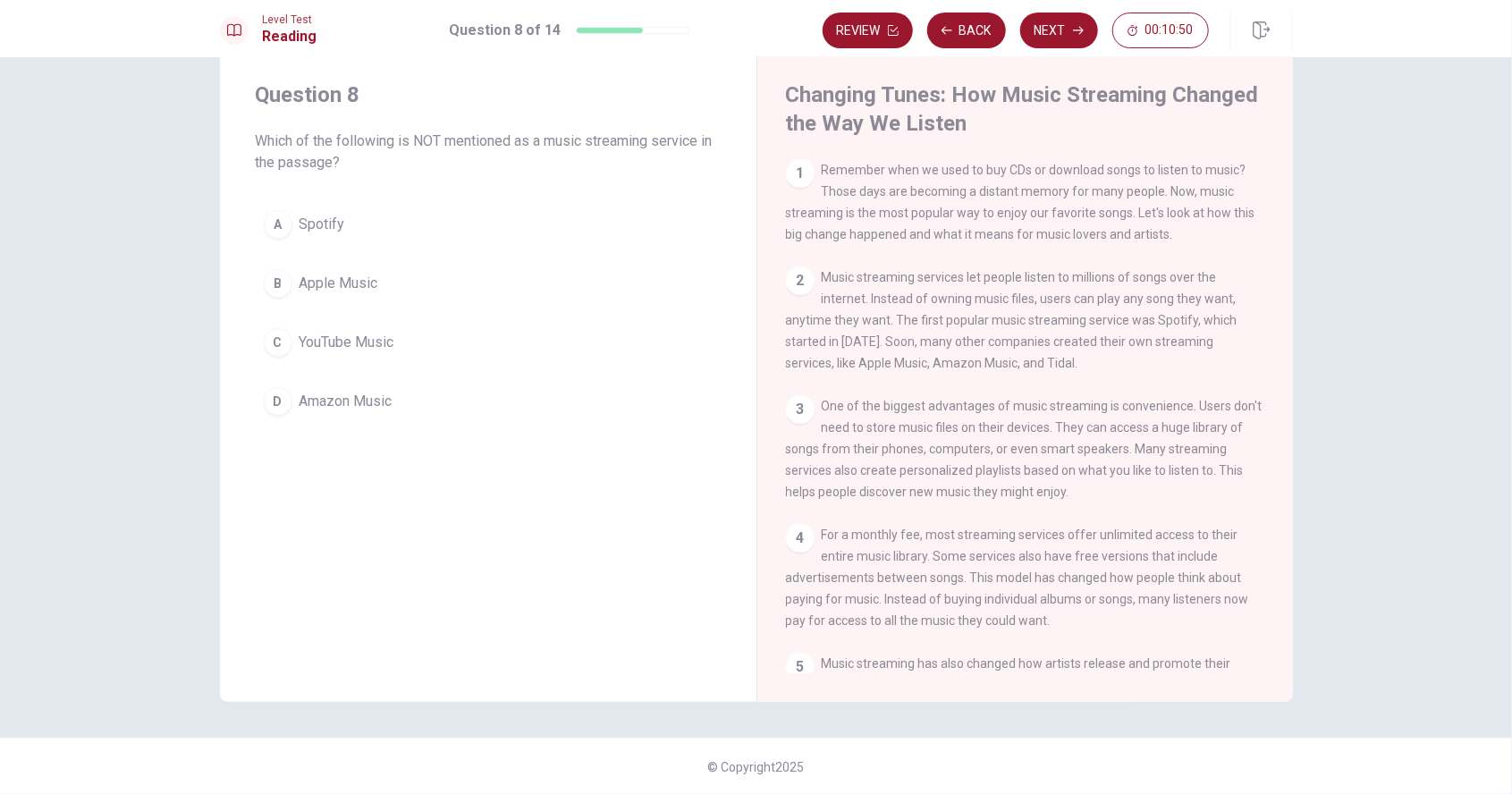
click at [329, 347] on span "YouTube Music" at bounding box center [346, 342] width 95 height 21
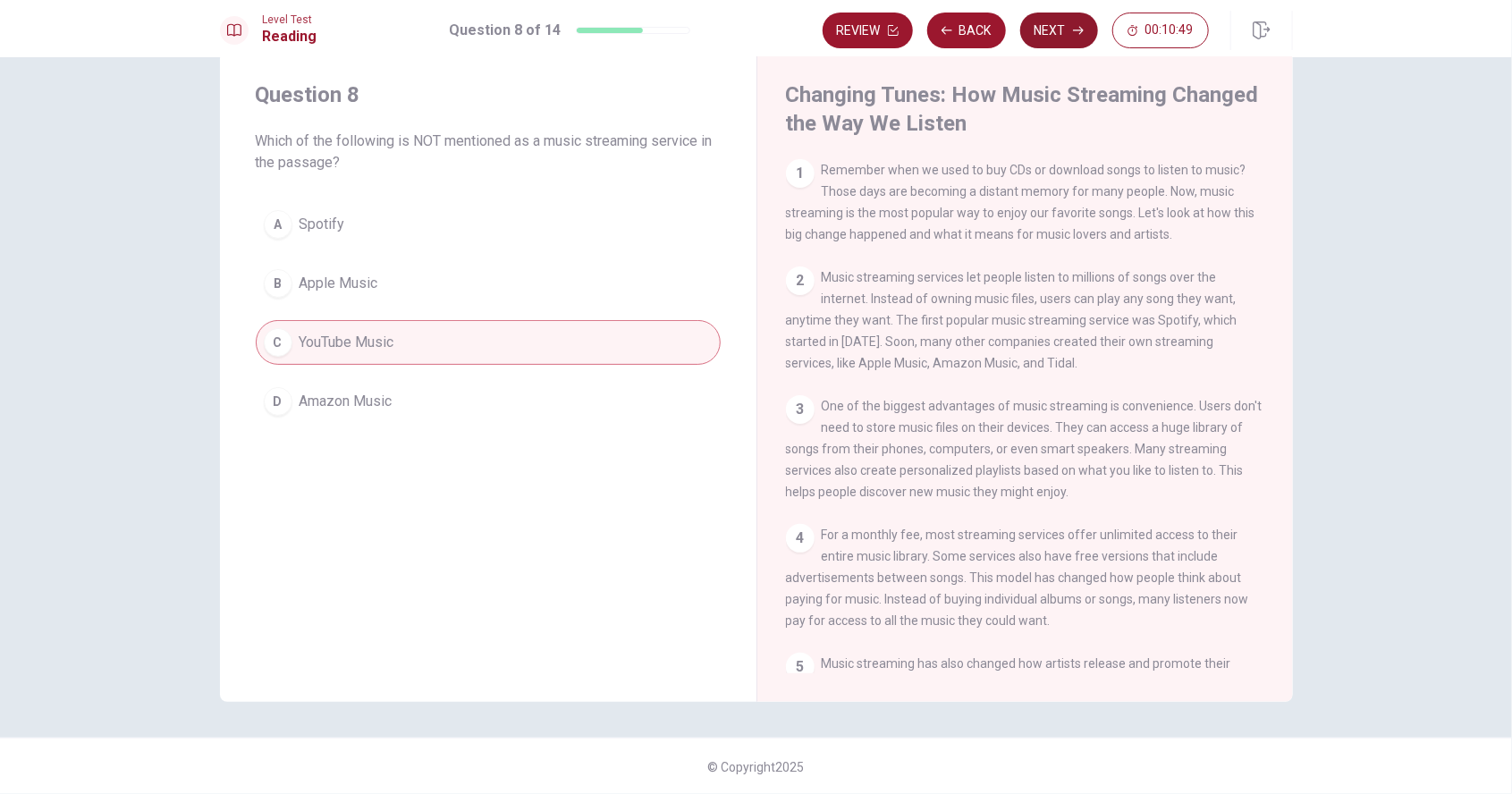
click at [1059, 35] on button "Next" at bounding box center [1059, 30] width 77 height 35
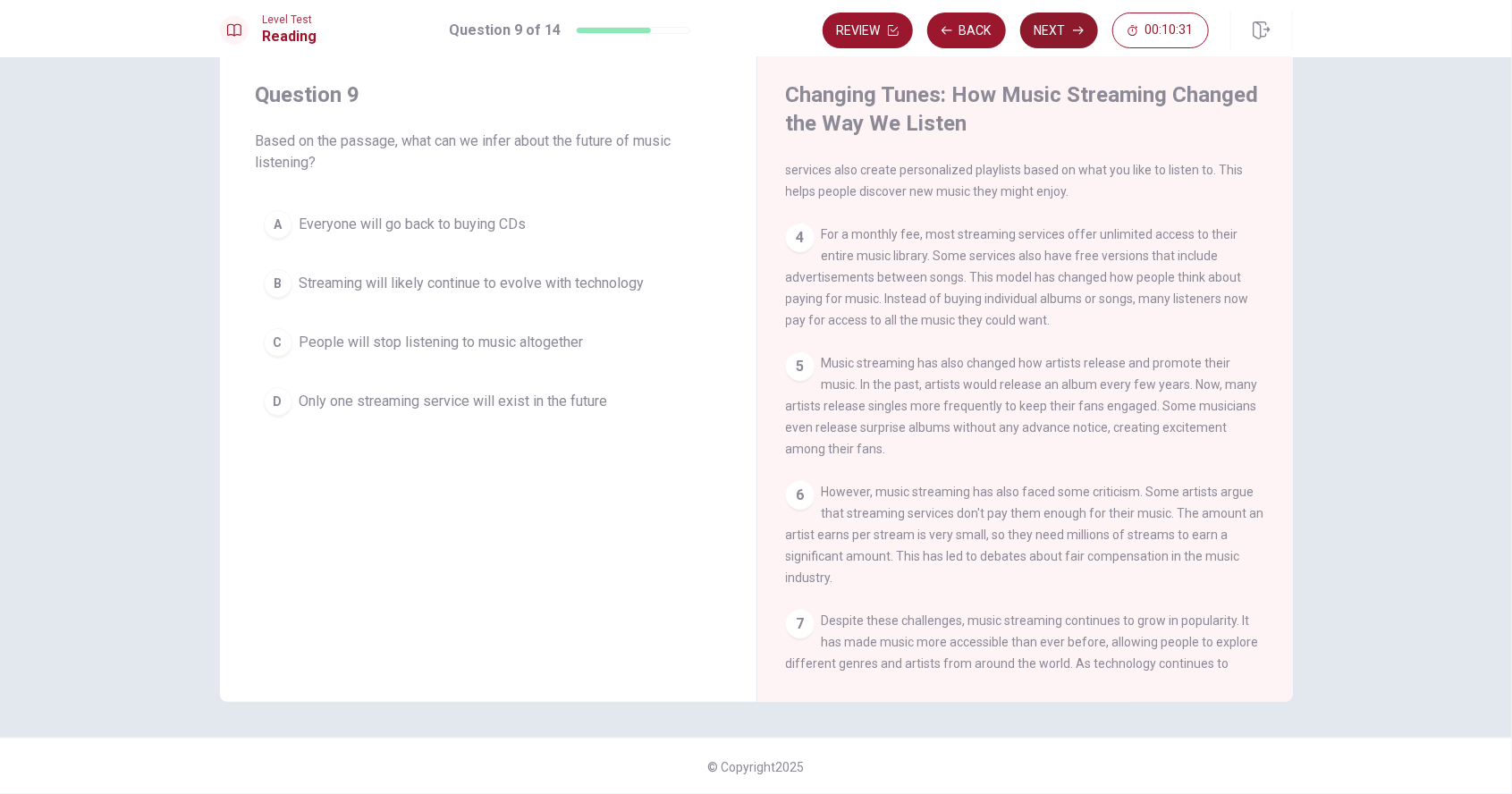
scroll to position [362, 0]
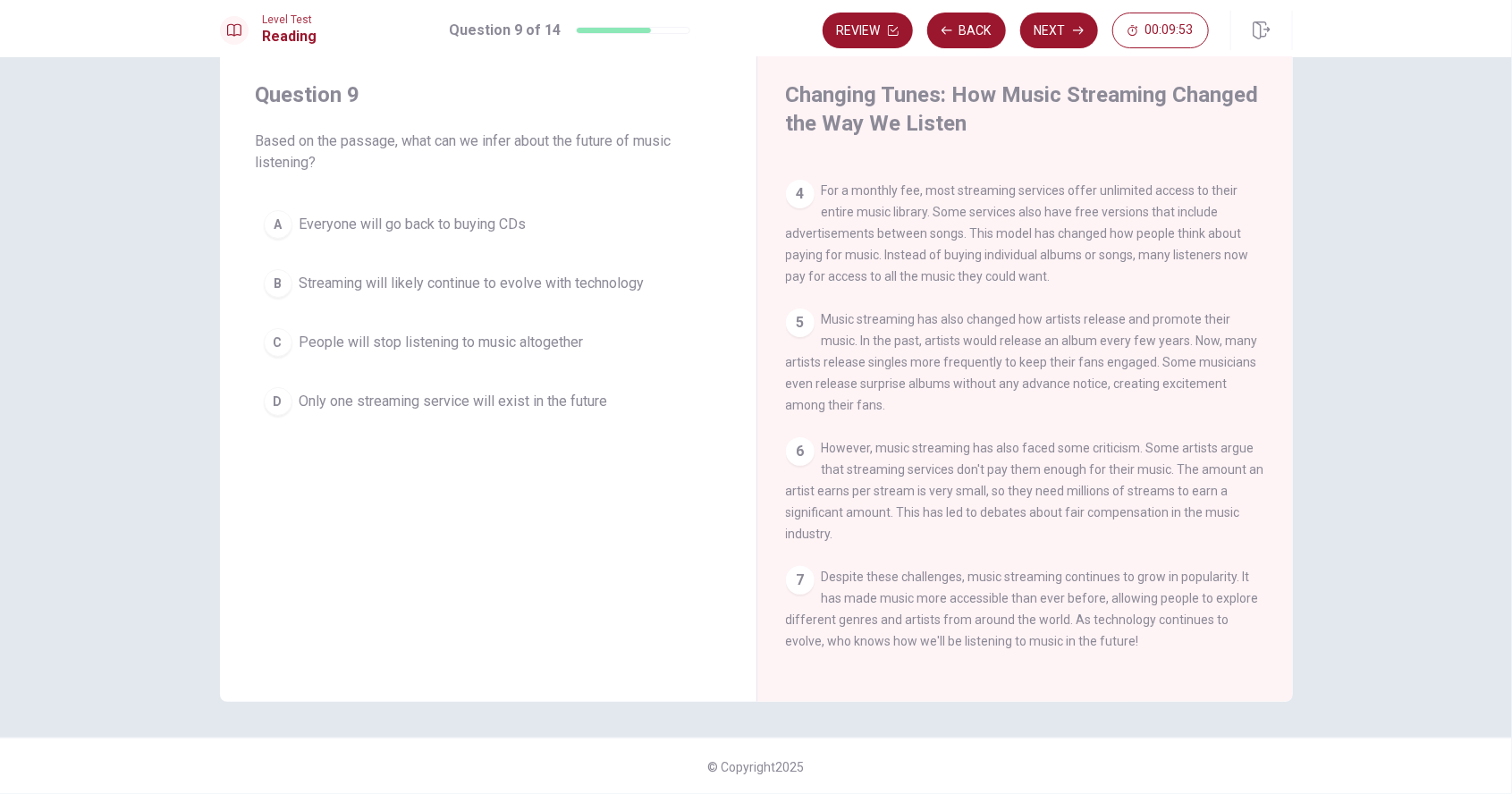
click at [347, 280] on span "Streaming will likely continue to evolve with technology" at bounding box center [471, 283] width 345 height 21
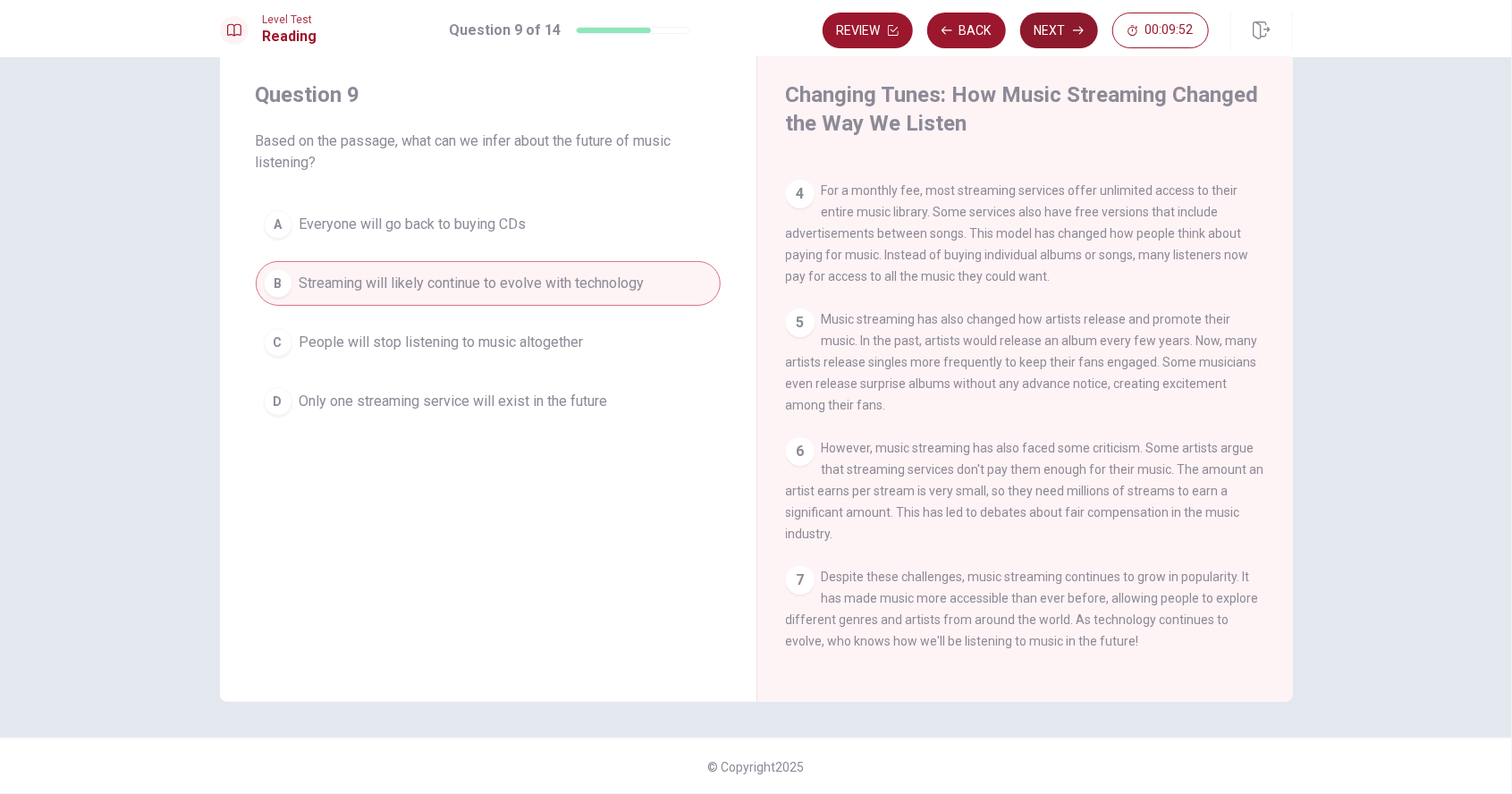
click at [1055, 33] on button "Next" at bounding box center [1059, 30] width 77 height 35
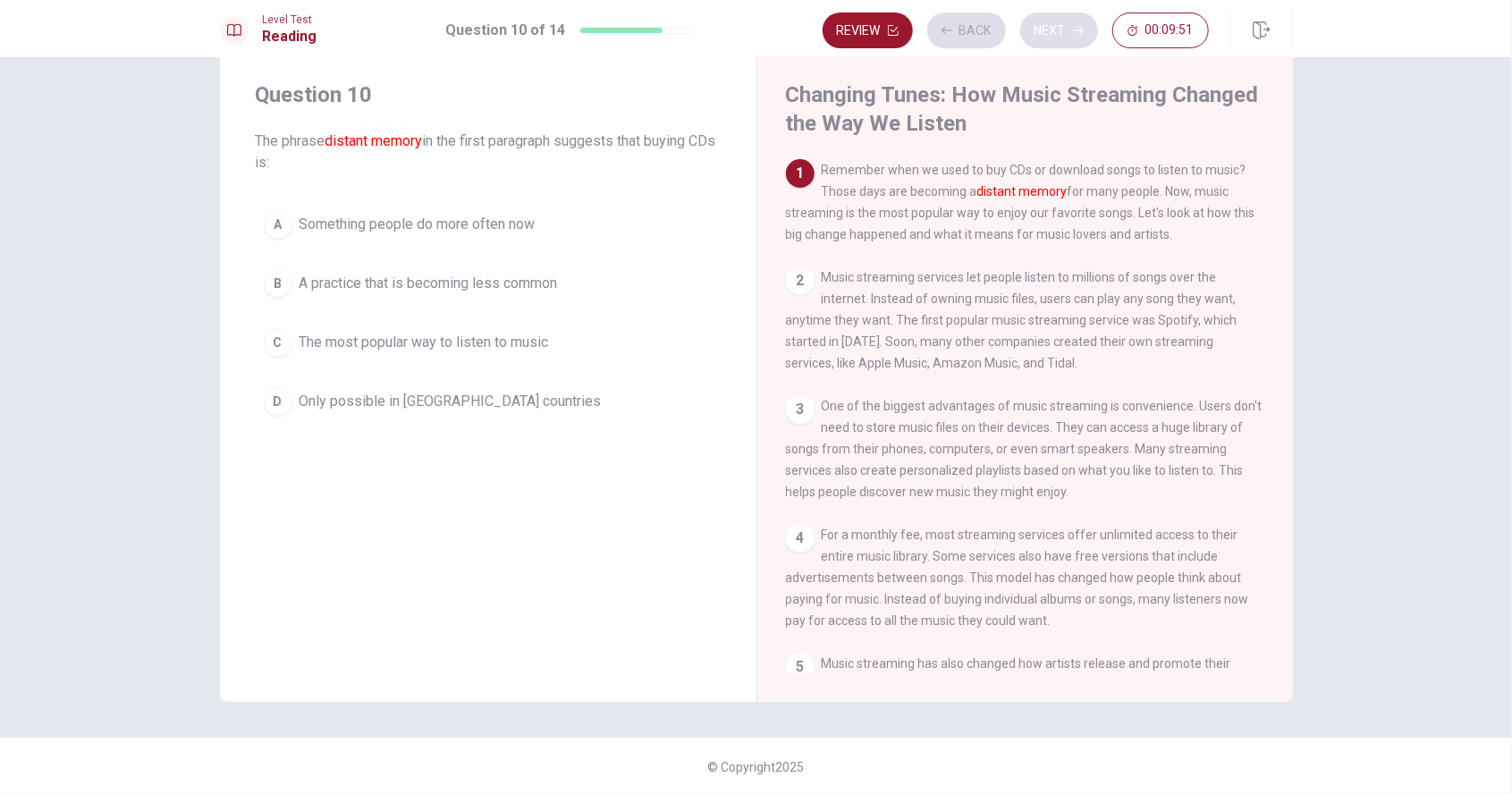
scroll to position [0, 0]
click at [366, 285] on span "A practice that is becoming less common" at bounding box center [428, 283] width 258 height 21
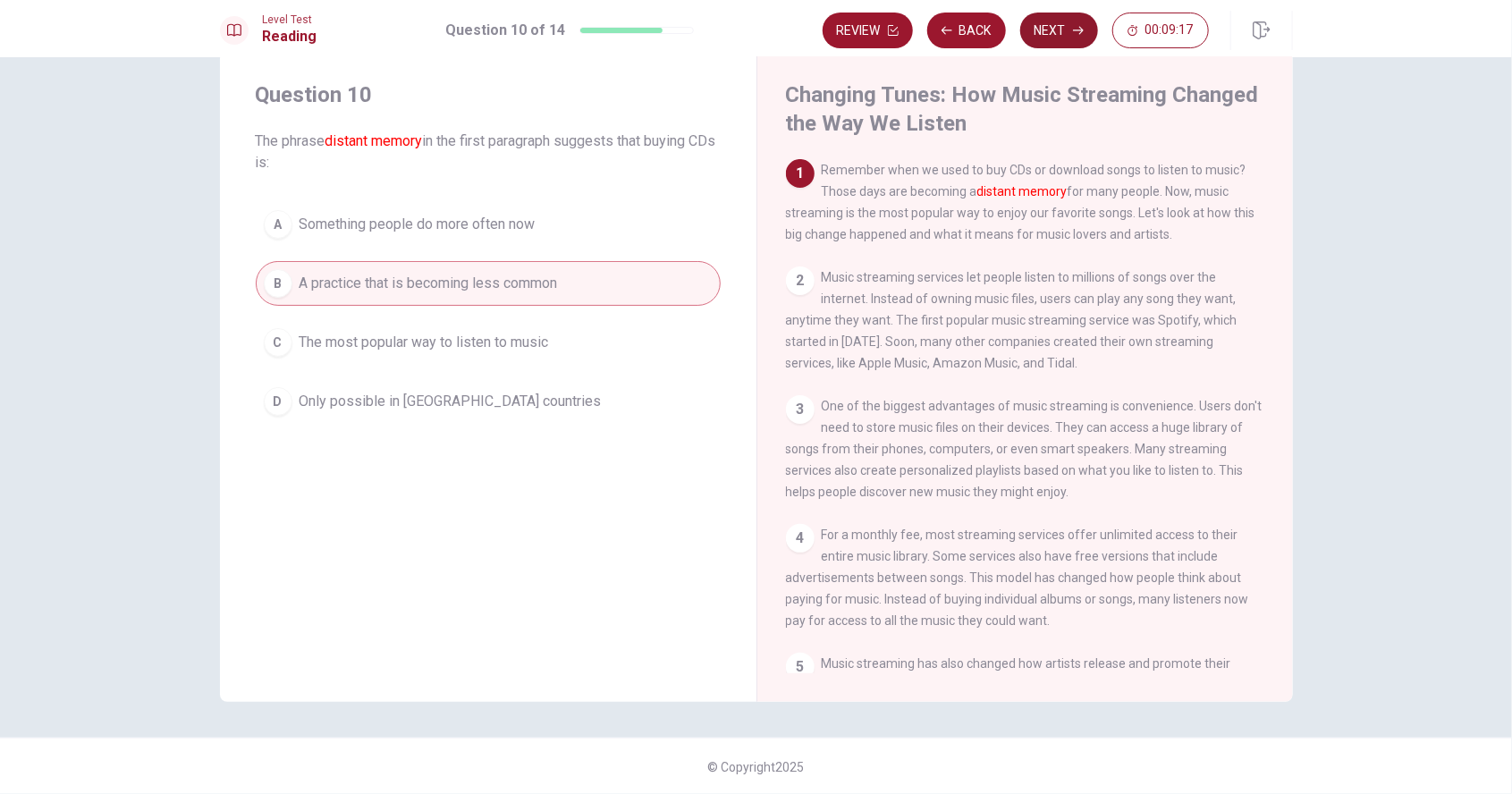
click at [1063, 27] on button "Next" at bounding box center [1059, 30] width 77 height 35
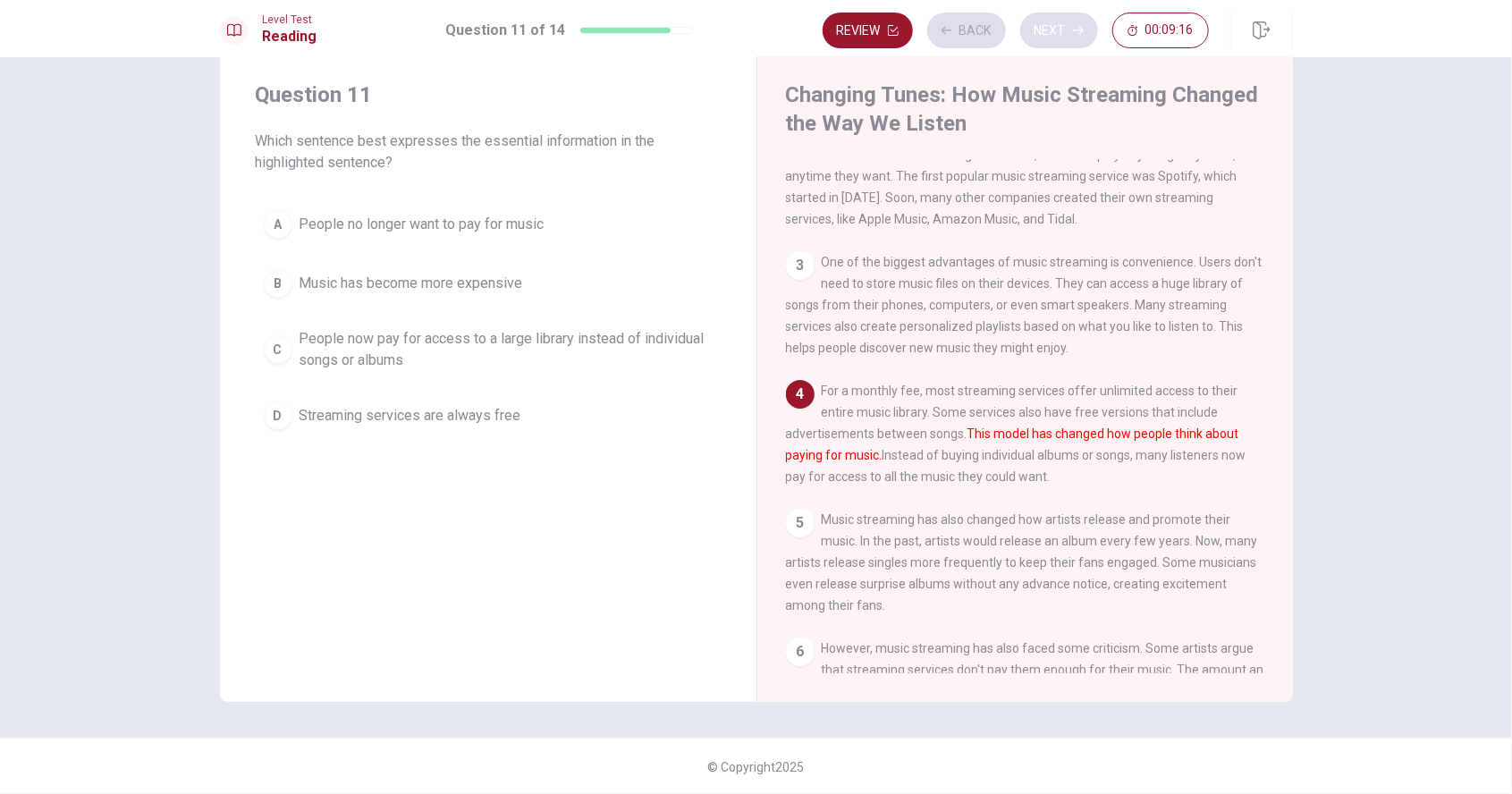
scroll to position [146, 0]
click at [338, 348] on span "People now pay for access to a large library instead of individual songs or alb…" at bounding box center [506, 349] width 413 height 43
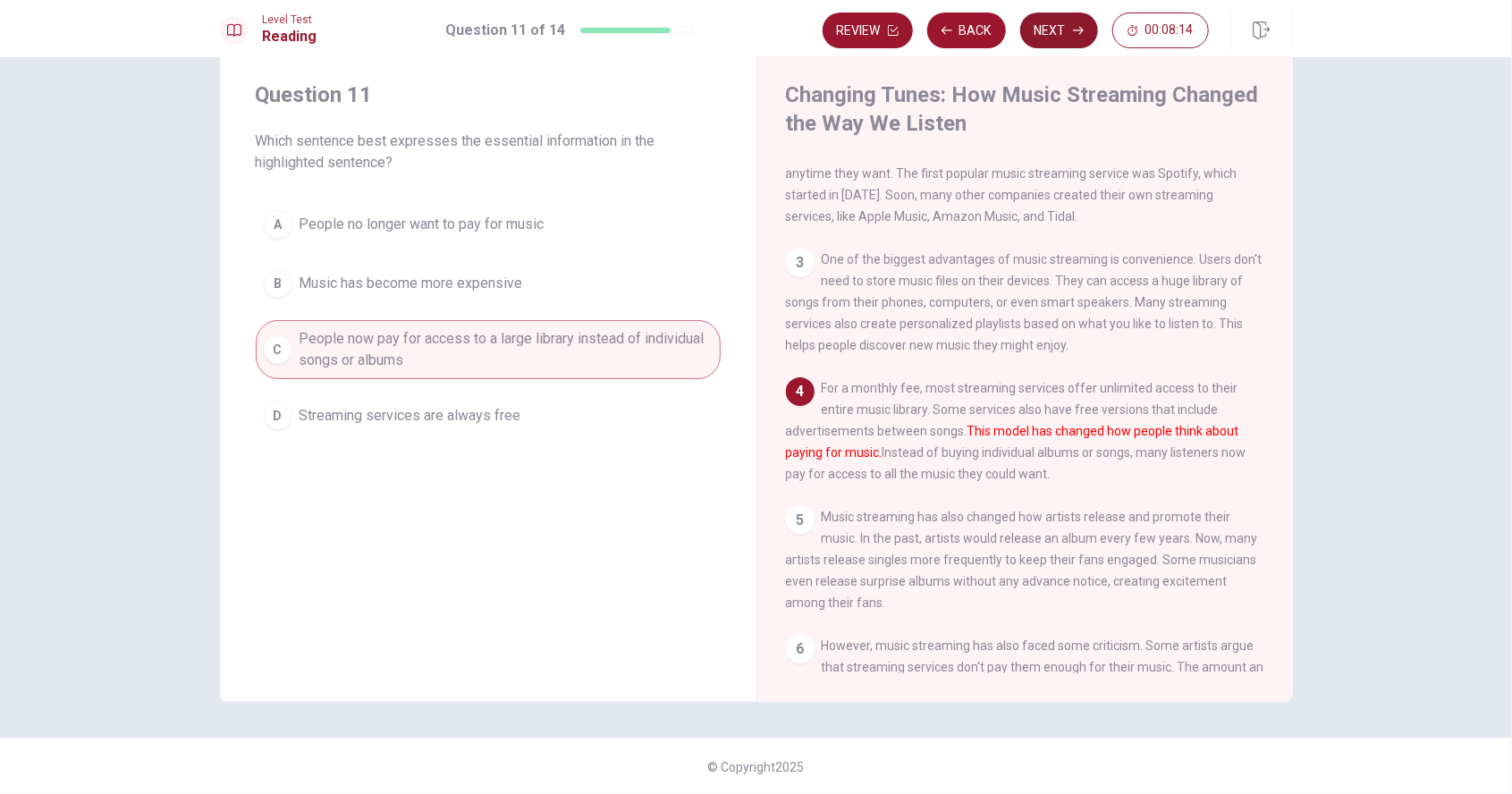
click at [1067, 36] on button "Next" at bounding box center [1059, 30] width 77 height 35
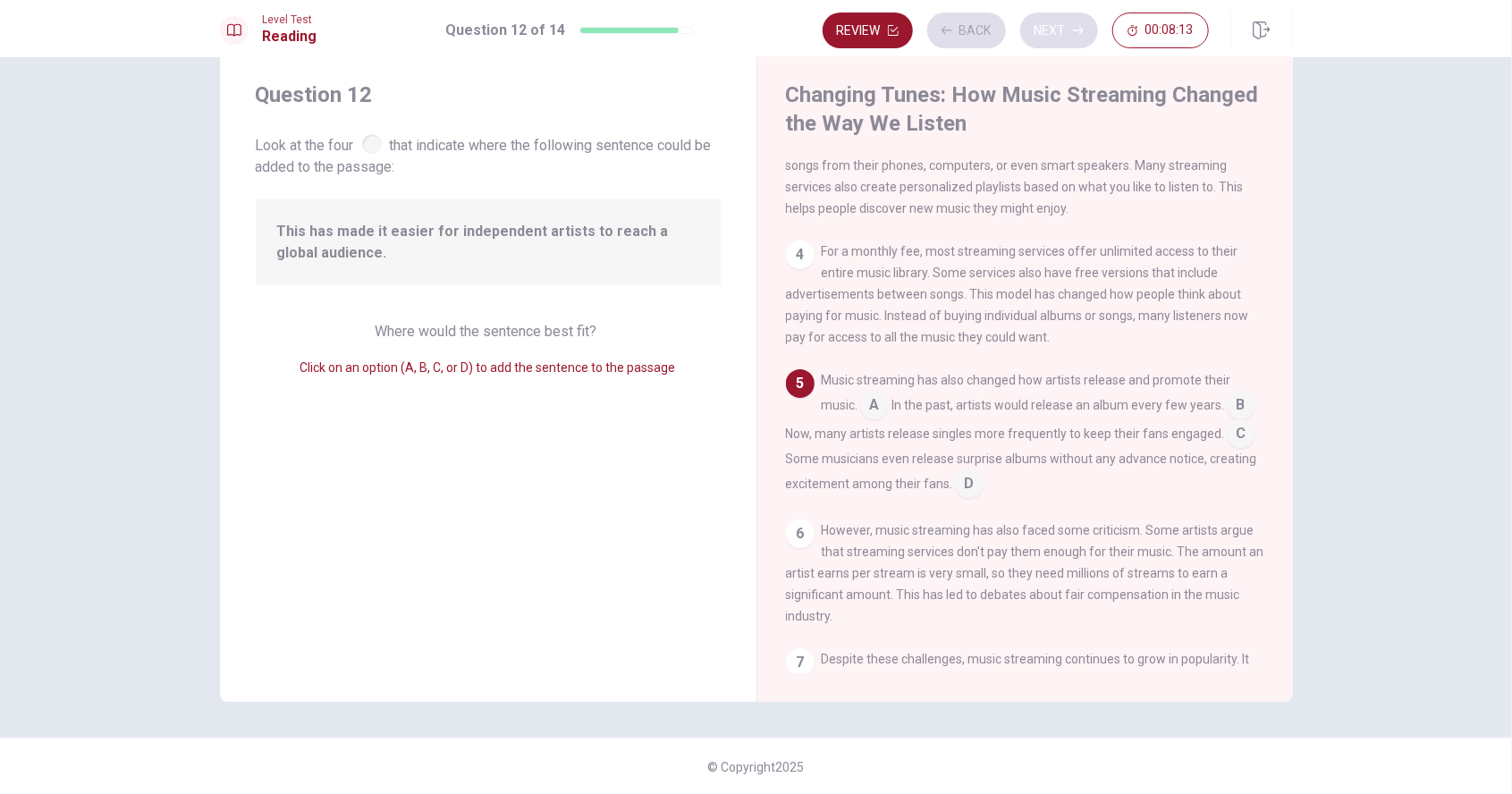
scroll to position [297, 0]
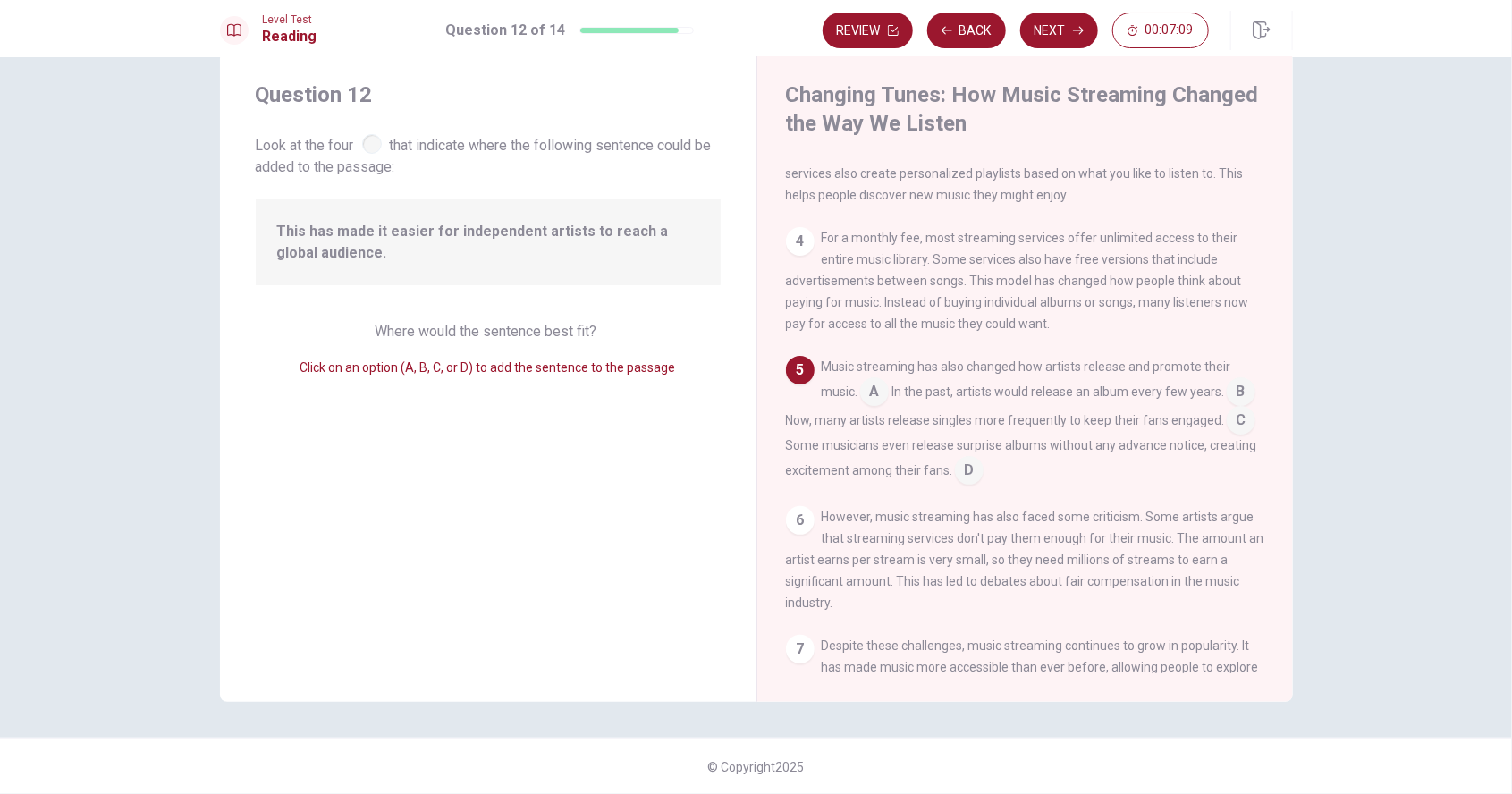
click at [1241, 403] on input at bounding box center [1241, 393] width 29 height 29
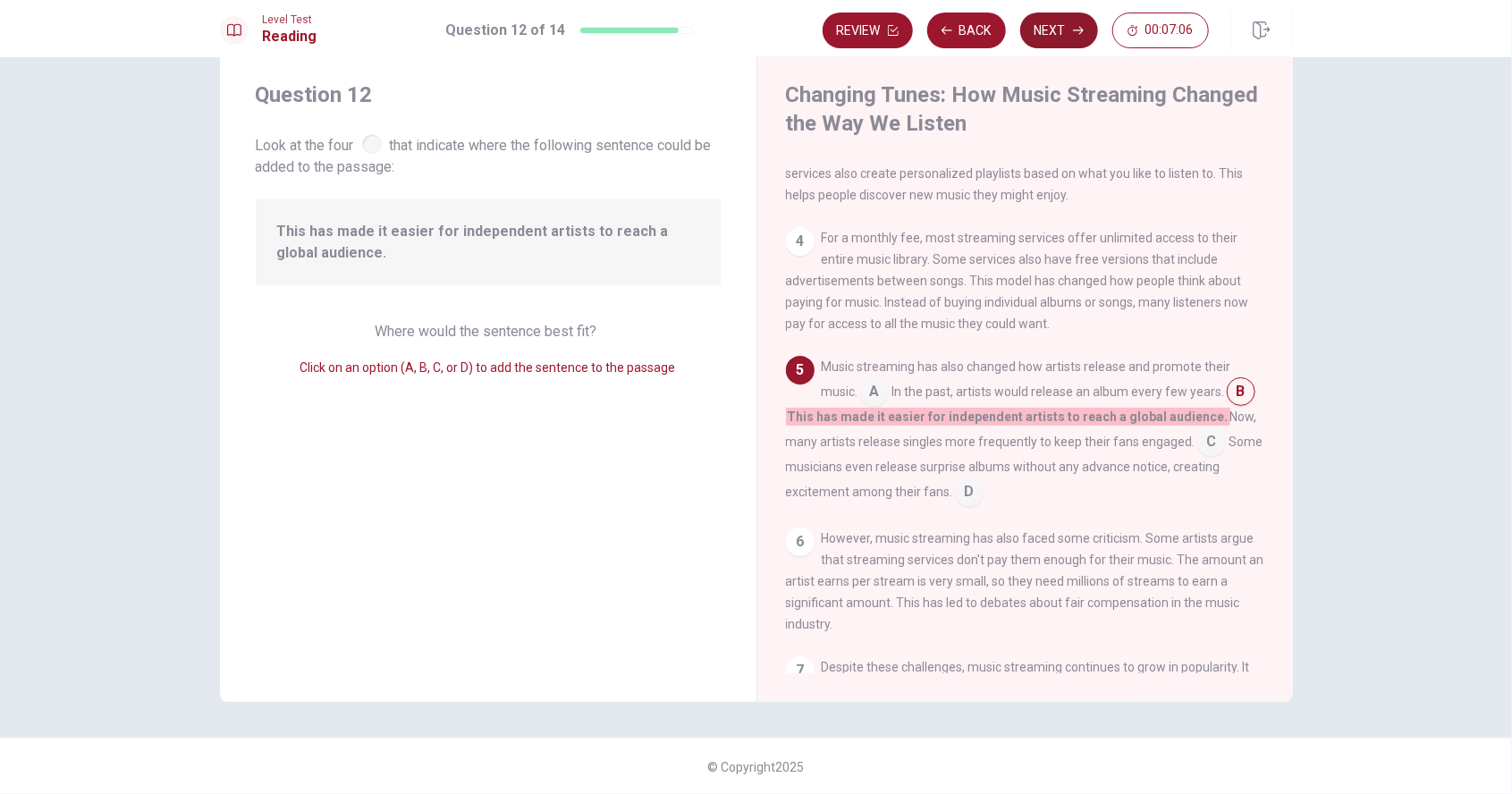
click at [1055, 36] on button "Next" at bounding box center [1059, 30] width 77 height 35
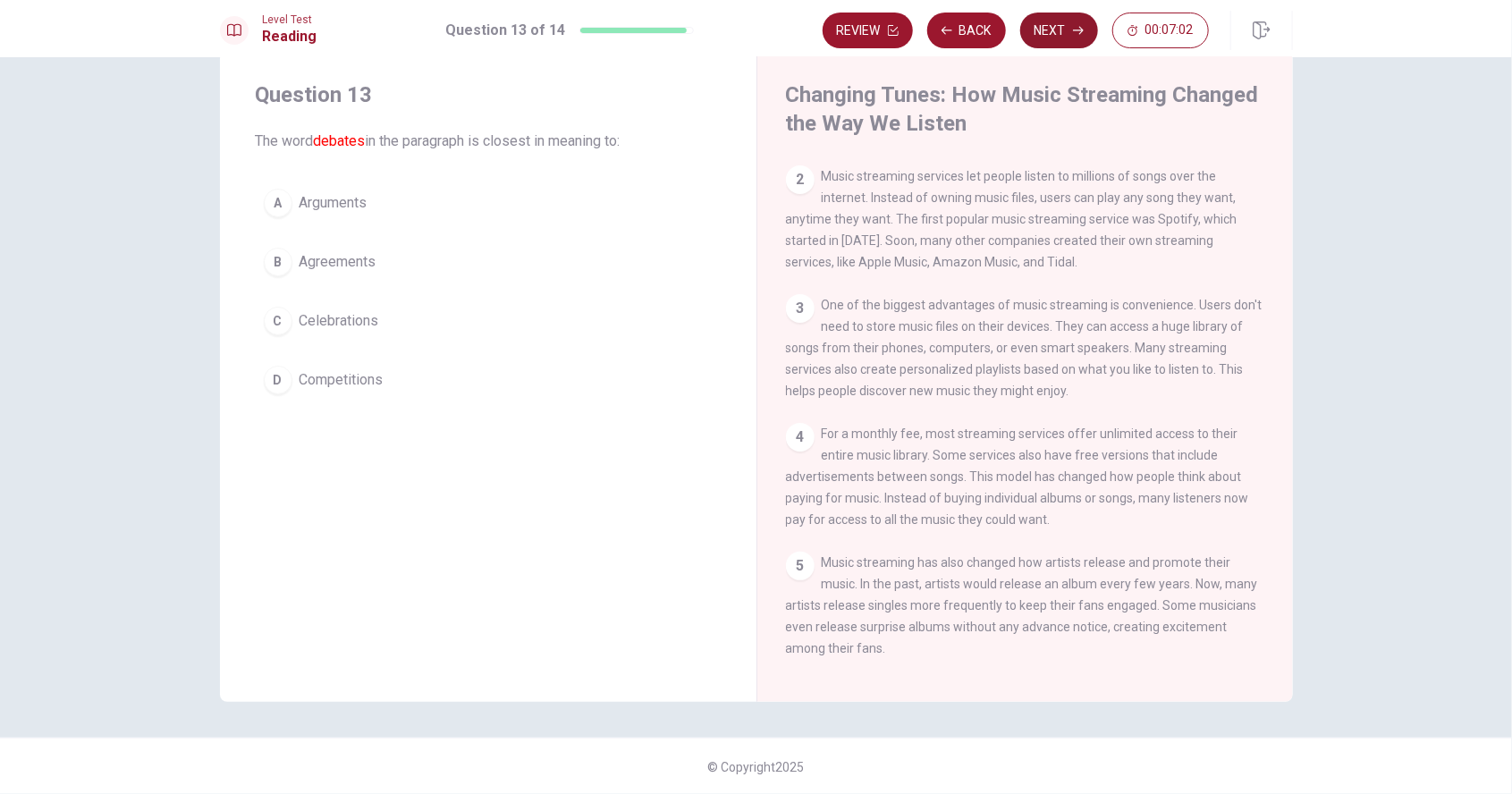
scroll to position [362, 0]
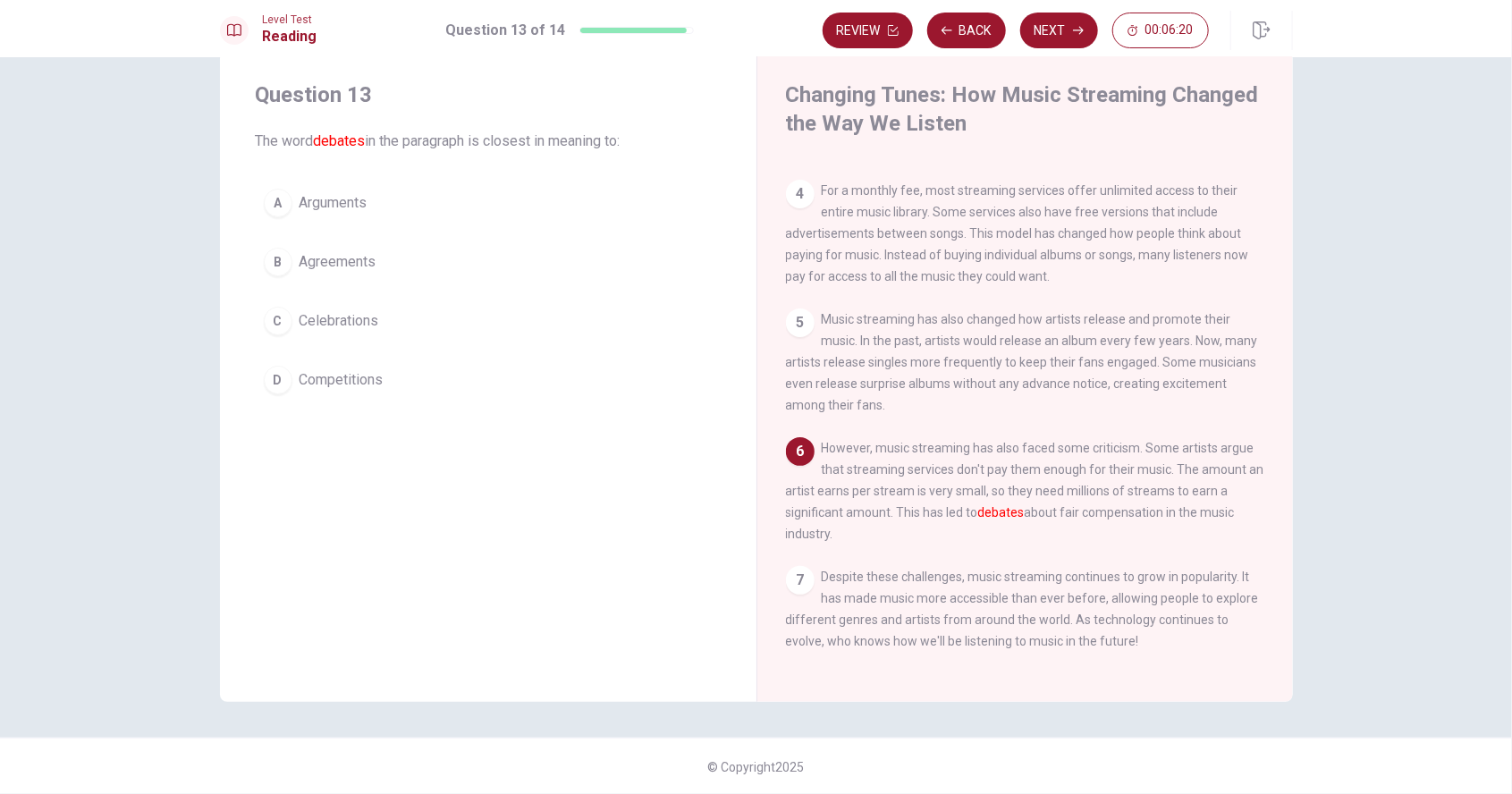
click at [318, 379] on span "Competitions" at bounding box center [341, 380] width 84 height 21
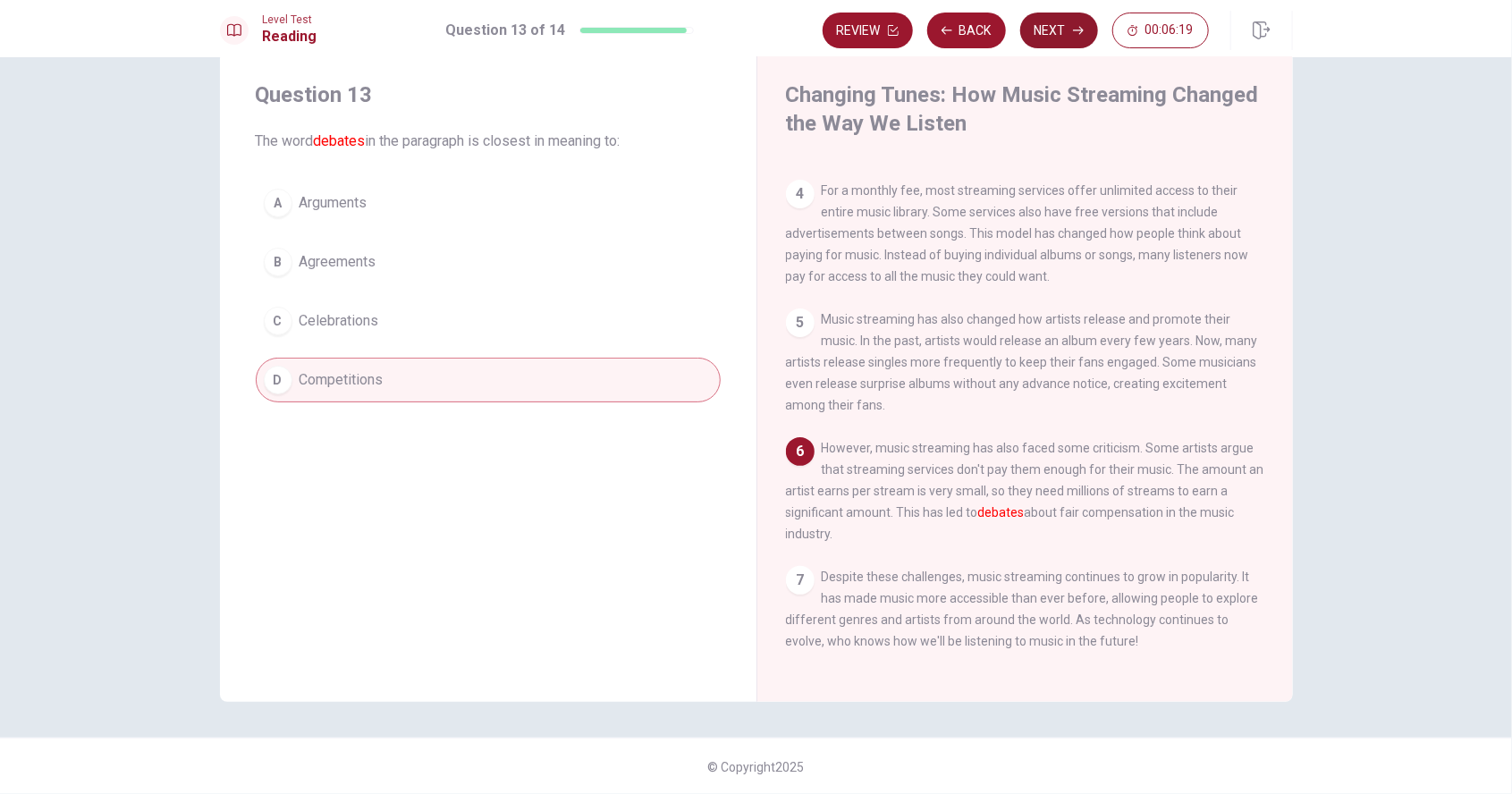
click at [1063, 43] on button "Next" at bounding box center [1059, 30] width 77 height 35
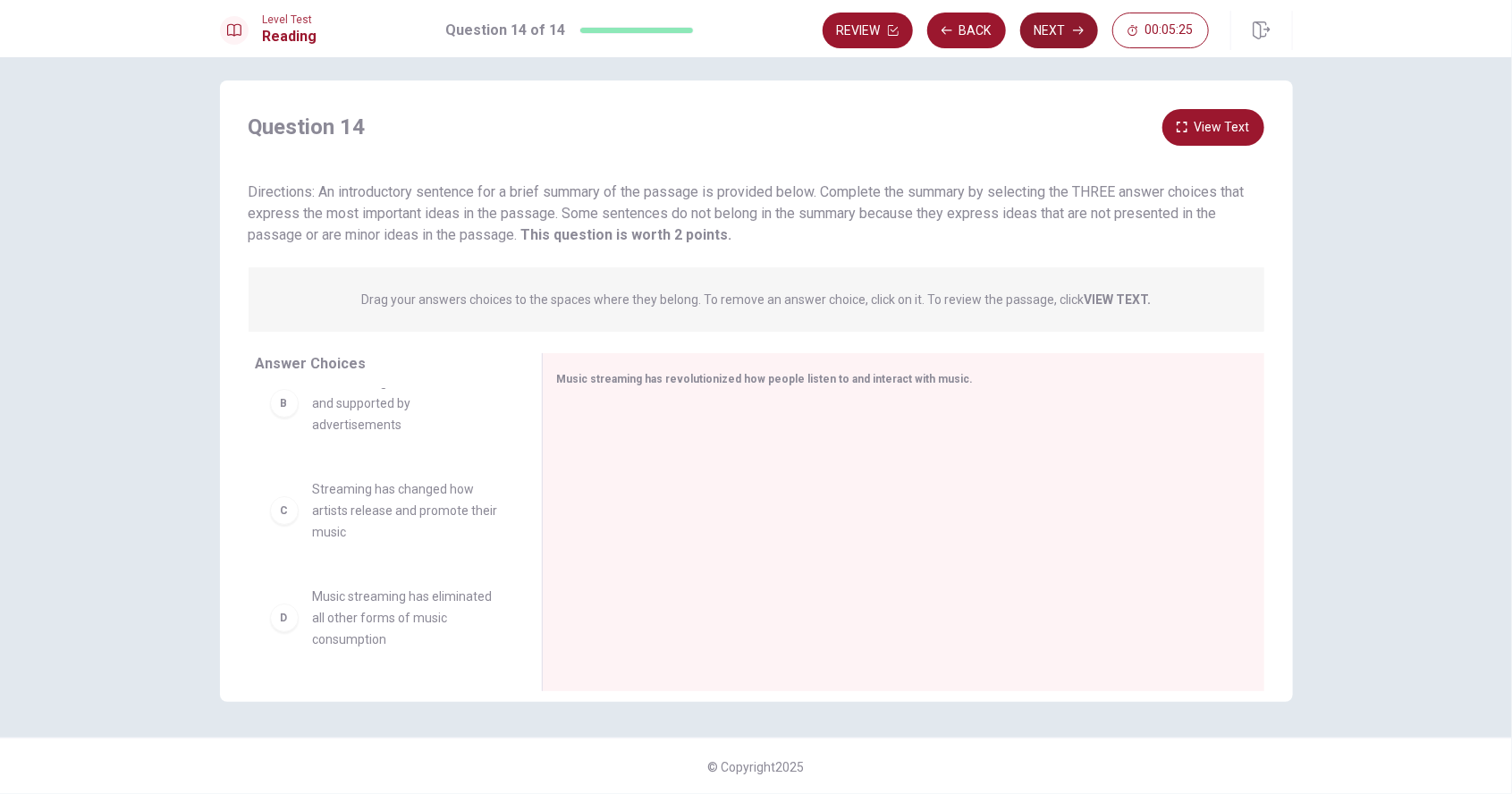
scroll to position [141, 0]
click at [349, 516] on span "Streaming has changed how artists release and promote their music" at bounding box center [405, 509] width 186 height 64
click at [274, 510] on div "C" at bounding box center [284, 510] width 29 height 29
click at [275, 504] on div "C" at bounding box center [284, 510] width 29 height 29
click at [290, 517] on div "C" at bounding box center [284, 510] width 29 height 29
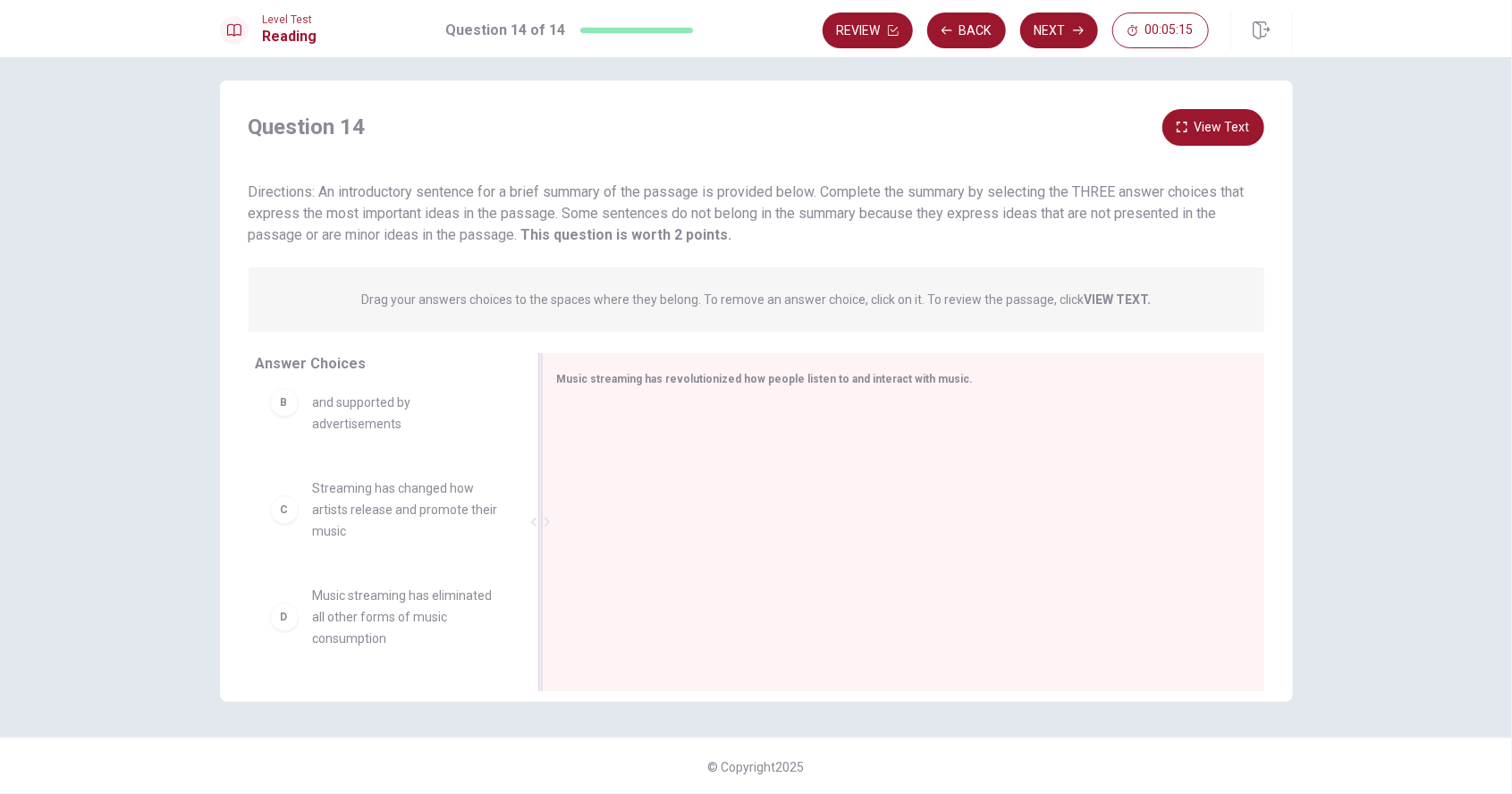
click at [600, 391] on div "Music streaming has revolutionized how people listen to and interact with music." at bounding box center [904, 521] width 723 height 338
click at [356, 503] on span "Streaming has changed how artists release and promote their music" at bounding box center [405, 509] width 186 height 64
click at [340, 522] on span "Streaming has changed how artists release and promote their music" at bounding box center [405, 509] width 186 height 64
click at [277, 511] on div "C" at bounding box center [284, 510] width 29 height 29
click at [273, 508] on div "C" at bounding box center [284, 510] width 29 height 29
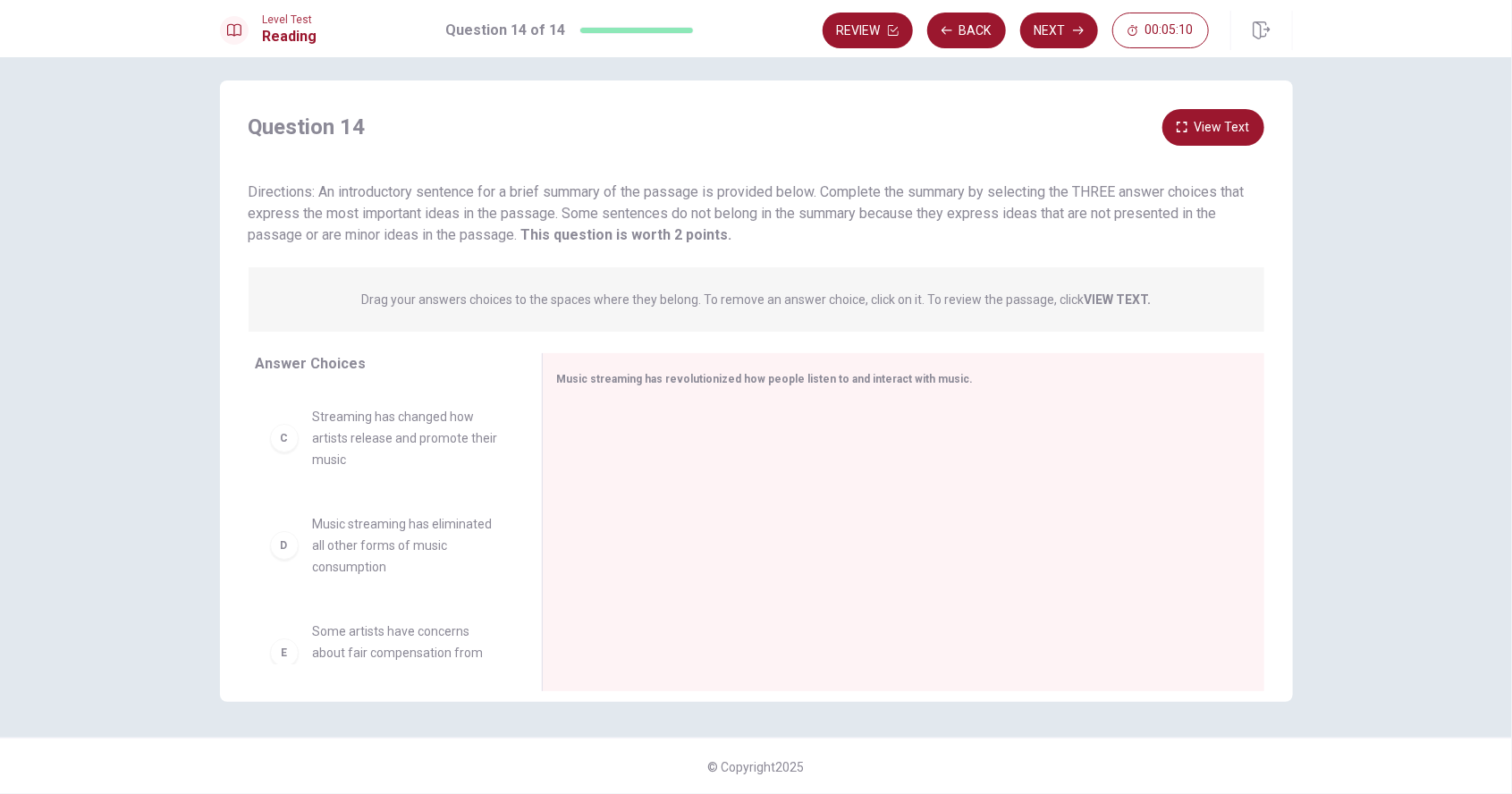
scroll to position [0, 0]
click at [270, 430] on div "A" at bounding box center [284, 435] width 29 height 29
click at [686, 408] on div at bounding box center [897, 524] width 679 height 240
click at [644, 384] on span "Music streaming has revolutionized how people listen to and interact with music." at bounding box center [766, 379] width 417 height 12
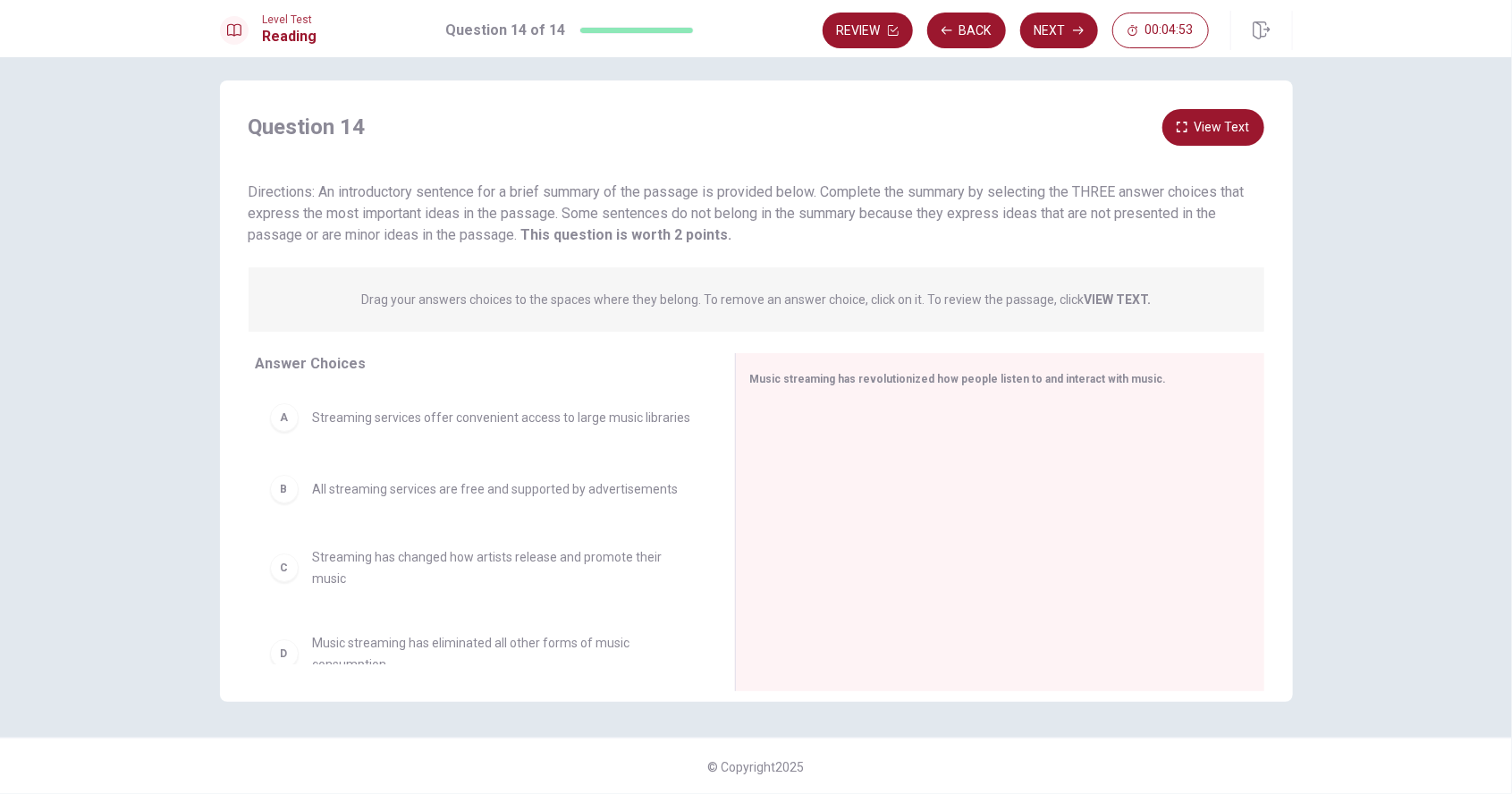
click at [277, 421] on div "A" at bounding box center [284, 418] width 29 height 29
click at [282, 757] on div "© Copyright 2025" at bounding box center [756, 766] width 1512 height 57
click at [774, 386] on div "Music streaming has revolutionized how people listen to and interact with music." at bounding box center [990, 378] width 478 height 22
click at [822, 436] on div at bounding box center [994, 524] width 486 height 240
click at [858, 428] on div at bounding box center [994, 524] width 486 height 240
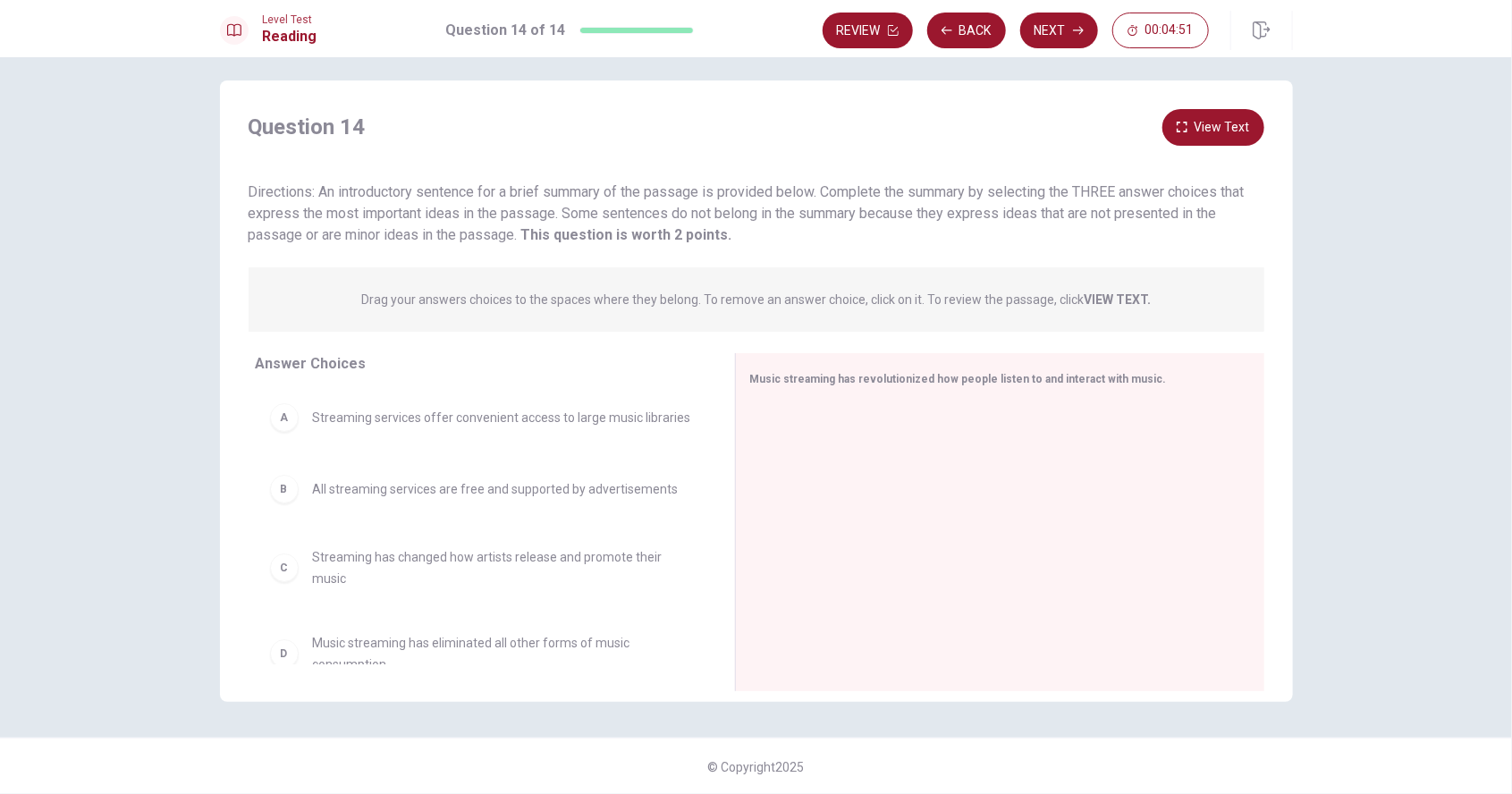
click at [280, 416] on div "A" at bounding box center [284, 418] width 29 height 29
click at [286, 420] on div "A" at bounding box center [284, 418] width 29 height 29
click at [293, 420] on div "A" at bounding box center [284, 418] width 29 height 29
click at [448, 238] on span "Directions: An introductory sentence for a brief summary of the passage is prov…" at bounding box center [747, 213] width 997 height 60
click at [757, 238] on div "Directions: An introductory sentence for a brief summary of the passage is prov…" at bounding box center [756, 213] width 1016 height 64
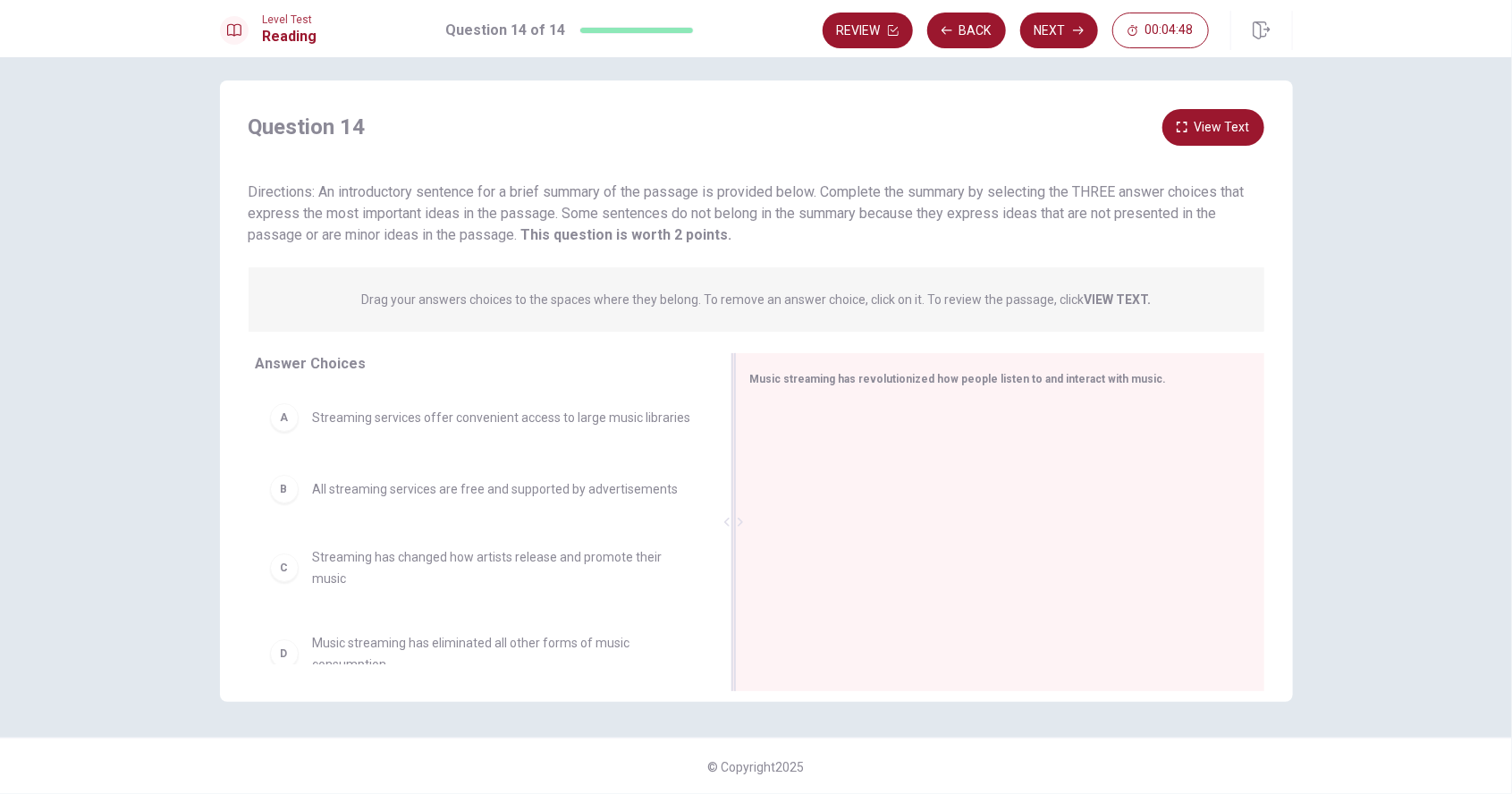
click at [917, 477] on div at bounding box center [994, 524] width 486 height 240
click at [936, 512] on div at bounding box center [994, 524] width 486 height 240
click at [924, 514] on div at bounding box center [994, 524] width 486 height 240
click at [857, 504] on div at bounding box center [994, 524] width 486 height 240
click at [708, 227] on strong "This question is worth 2 points." at bounding box center [625, 235] width 214 height 17
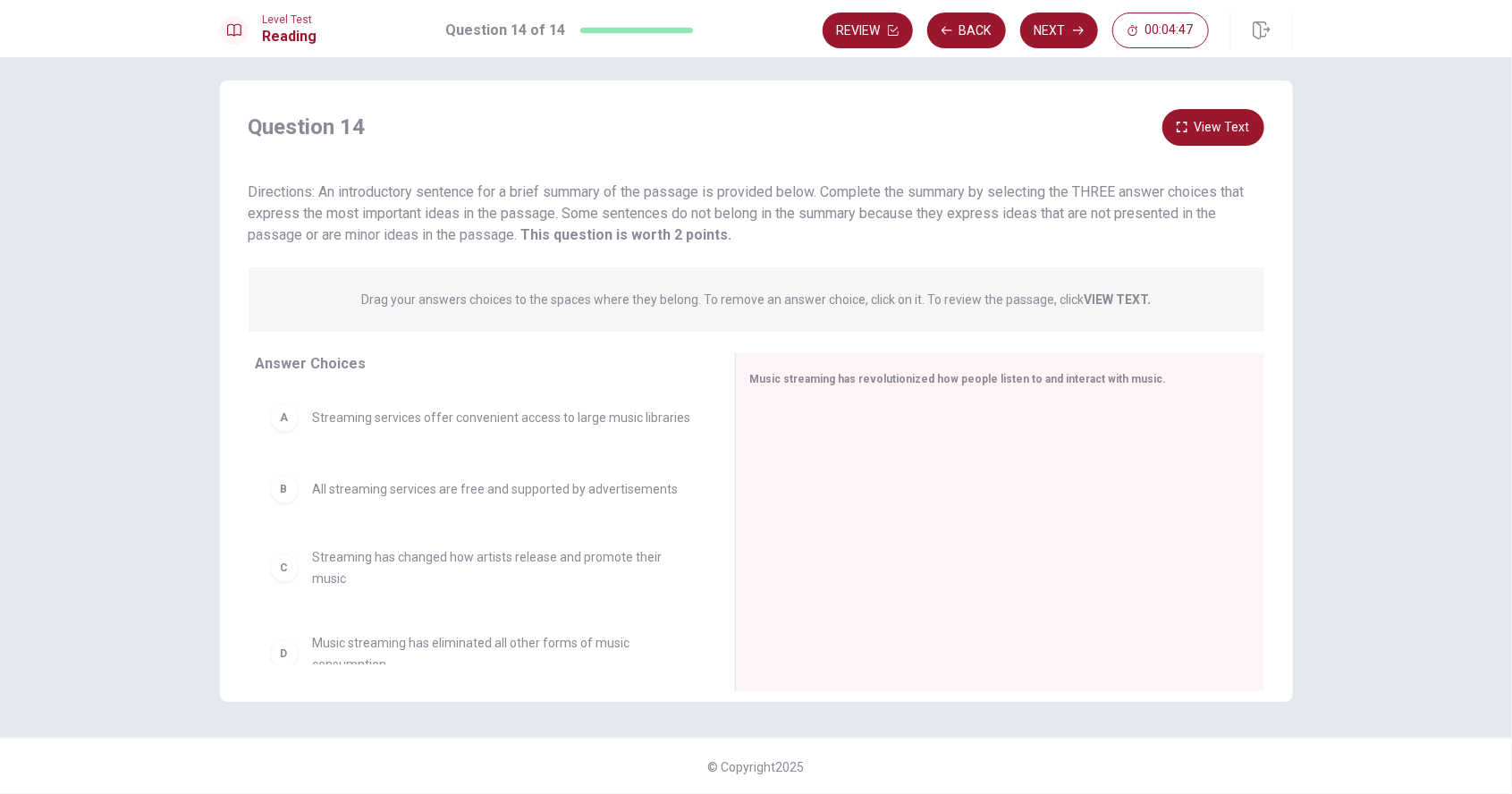
click at [744, 209] on span "Directions: An introductory sentence for a brief summary of the passage is prov…" at bounding box center [747, 213] width 997 height 60
click at [759, 209] on span "Directions: An introductory sentence for a brief summary of the passage is prov…" at bounding box center [747, 213] width 997 height 60
click at [338, 430] on div "A Streaming services offer convenient access to large music libraries" at bounding box center [480, 418] width 422 height 29
click at [279, 415] on div "A" at bounding box center [284, 418] width 29 height 29
click at [436, 430] on div "A Streaming services offer convenient access to large music libraries" at bounding box center [480, 418] width 422 height 29
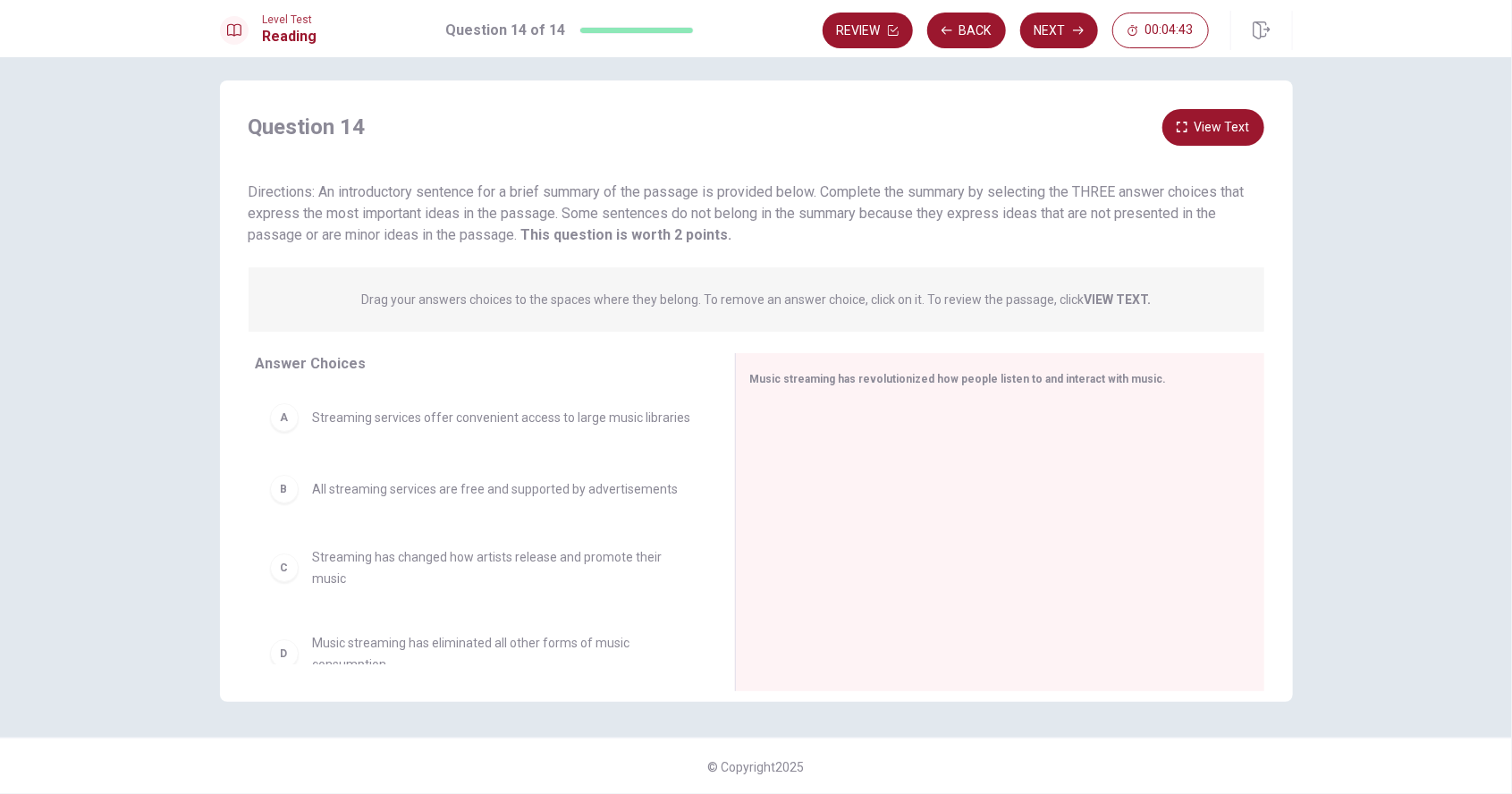
click at [280, 476] on div "B" at bounding box center [284, 490] width 29 height 29
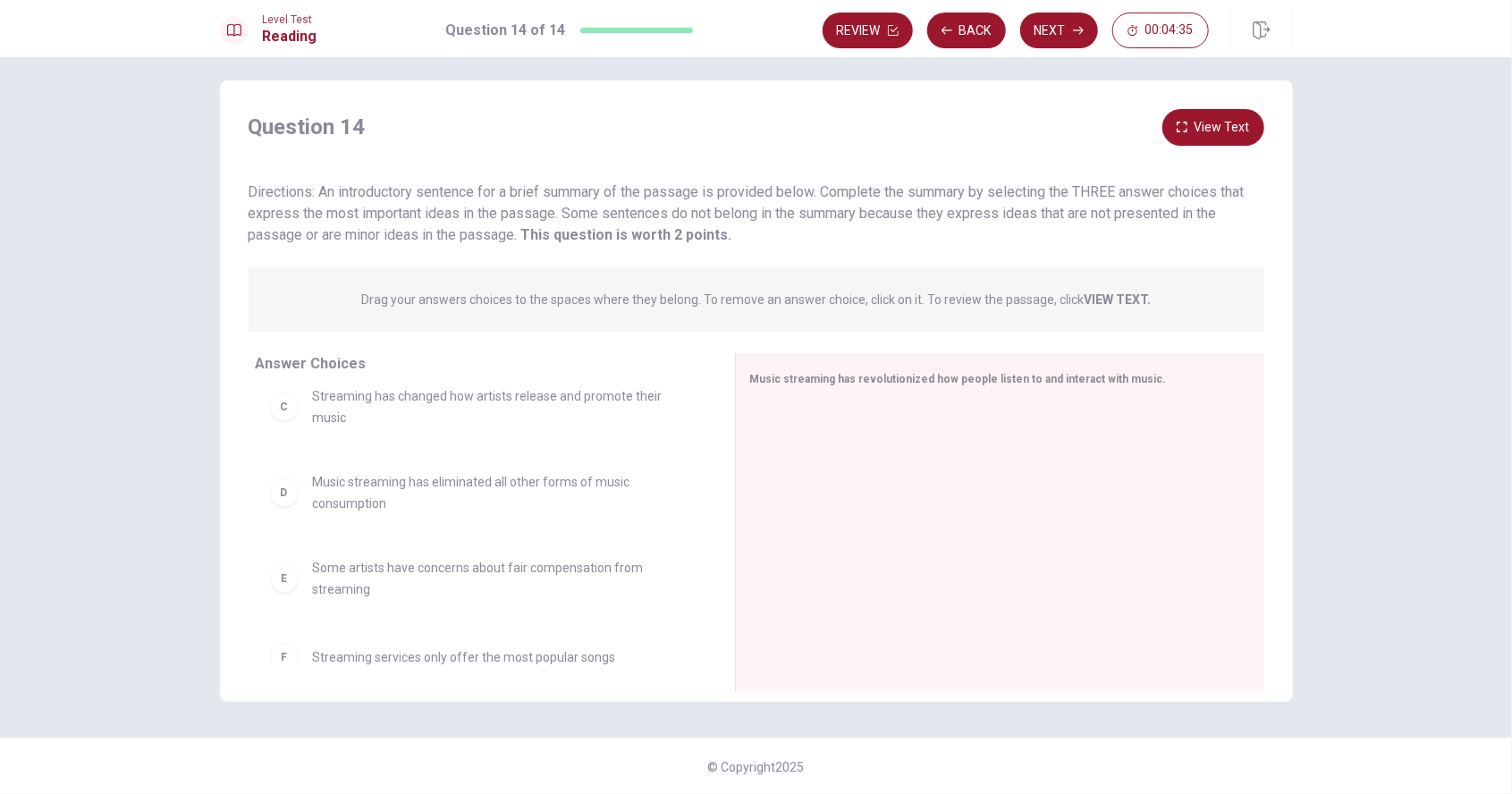
scroll to position [183, 0]
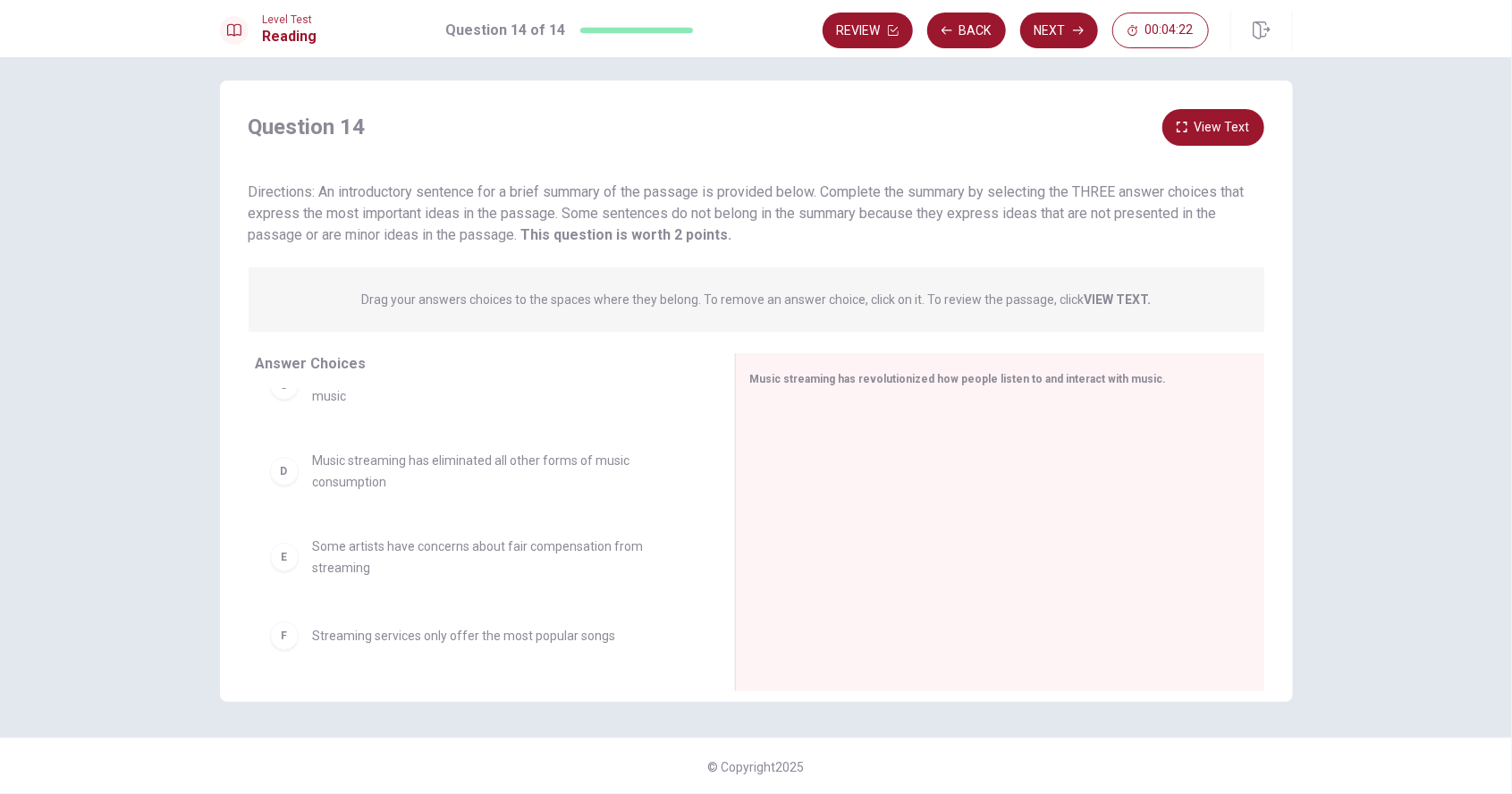
click at [273, 553] on div "E" at bounding box center [284, 558] width 29 height 29
click at [272, 551] on div "E" at bounding box center [284, 558] width 29 height 29
click at [875, 411] on div at bounding box center [994, 524] width 486 height 240
click at [899, 399] on div "Music streaming has revolutionized how people listen to and interact with music." at bounding box center [1000, 521] width 530 height 338
click at [997, 468] on div at bounding box center [994, 524] width 486 height 240
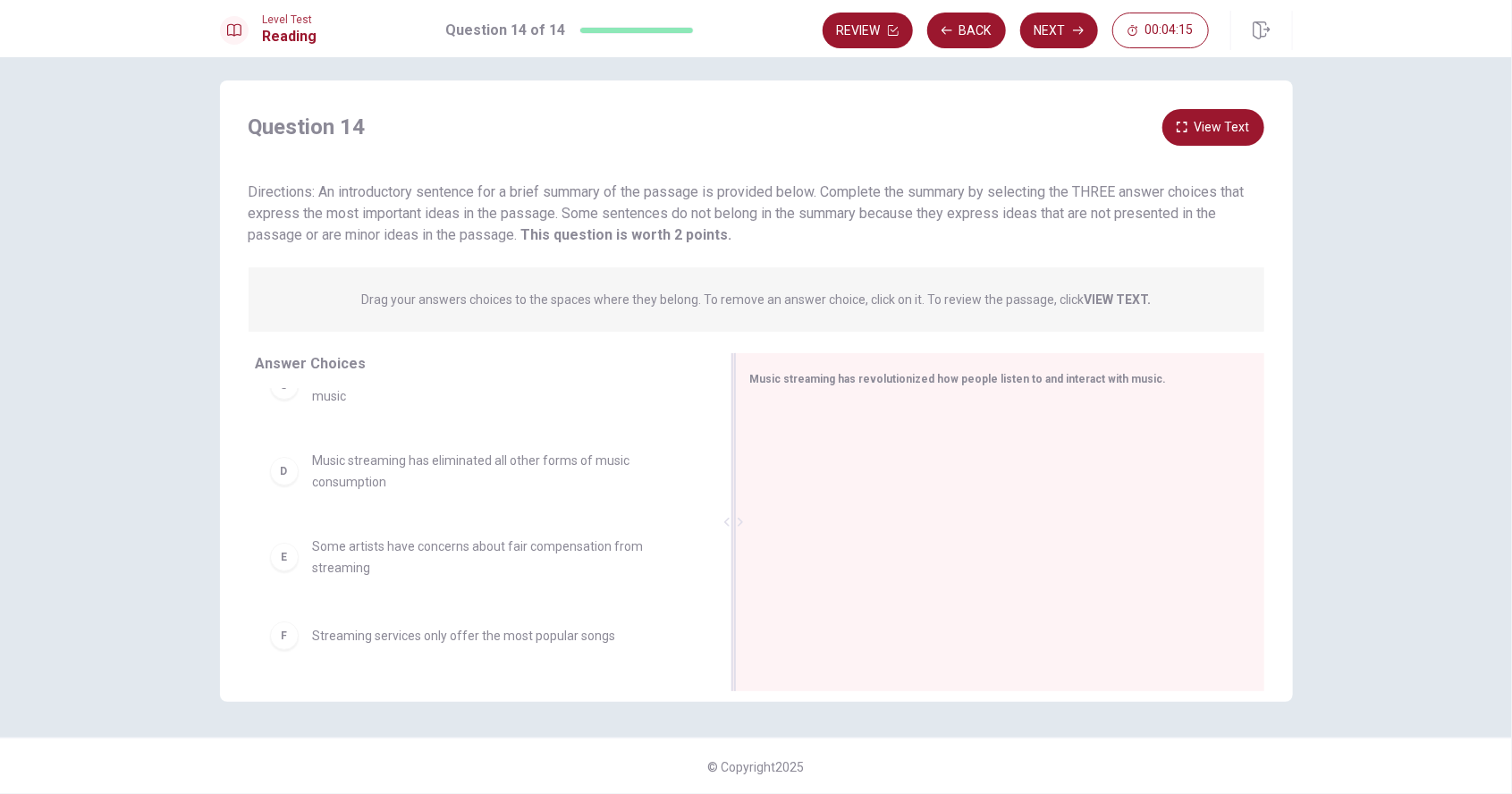
click at [982, 440] on div at bounding box center [994, 524] width 486 height 240
click at [987, 406] on div at bounding box center [994, 524] width 486 height 240
click at [981, 401] on div "Music streaming has revolutionized how people listen to and interact with music." at bounding box center [1000, 521] width 530 height 338
click at [985, 416] on div at bounding box center [994, 524] width 486 height 240
click at [684, 202] on div "Directions: An introductory sentence for a brief summary of the passage is prov…" at bounding box center [756, 213] width 1016 height 64
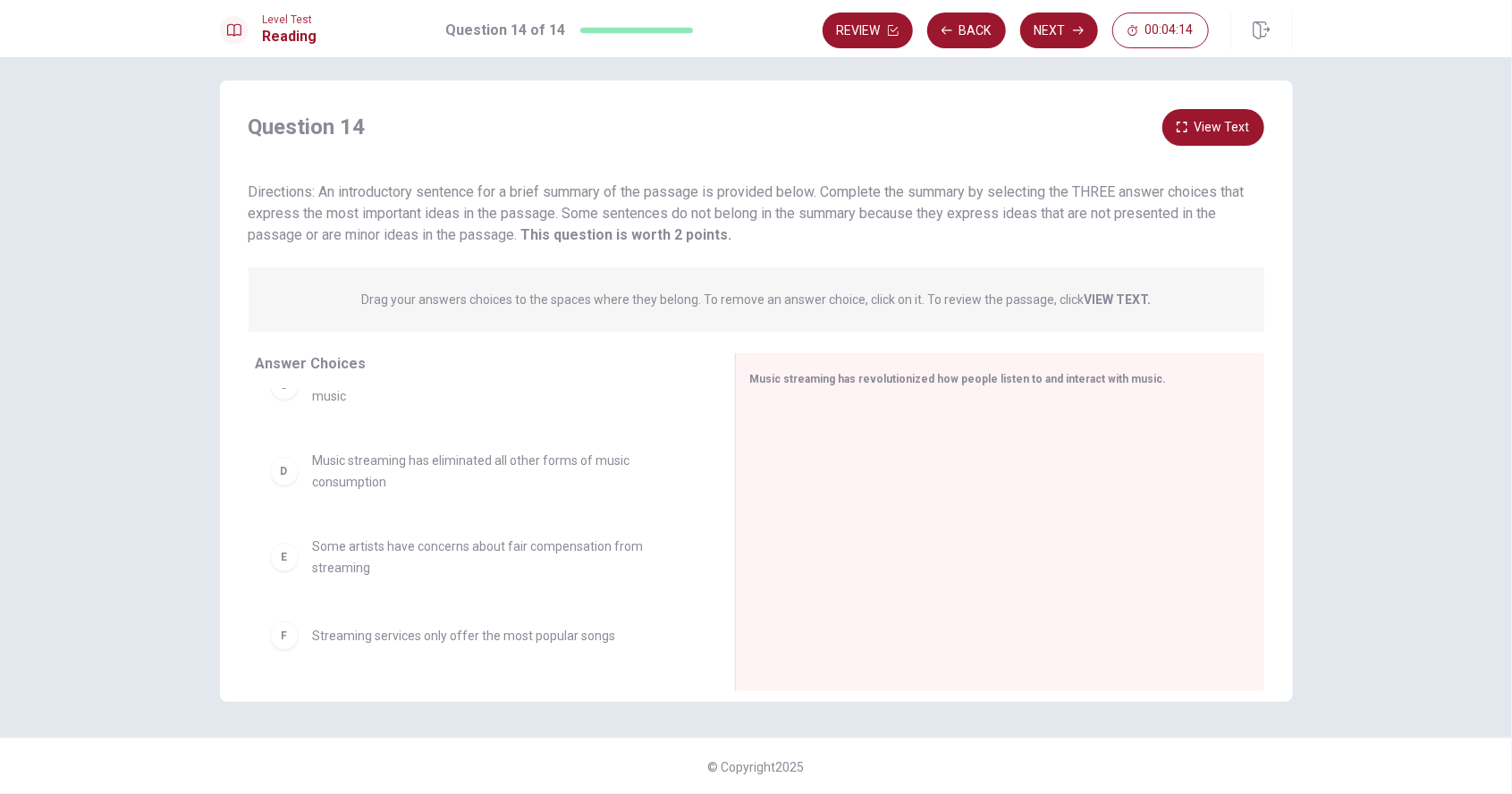
click at [647, 296] on p "Drag your answers choices to the spaces where they belong. To remove an answer …" at bounding box center [756, 299] width 790 height 14
click at [616, 322] on div "Drag your answers choices to the spaces where they belong. To remove an answer …" at bounding box center [756, 299] width 1016 height 64
click at [868, 370] on div "Music streaming has revolutionized how people listen to and interact with music." at bounding box center [990, 378] width 478 height 22
click at [831, 409] on div at bounding box center [994, 524] width 486 height 240
click at [852, 386] on div "Music streaming has revolutionized how people listen to and interact with music." at bounding box center [990, 378] width 478 height 22
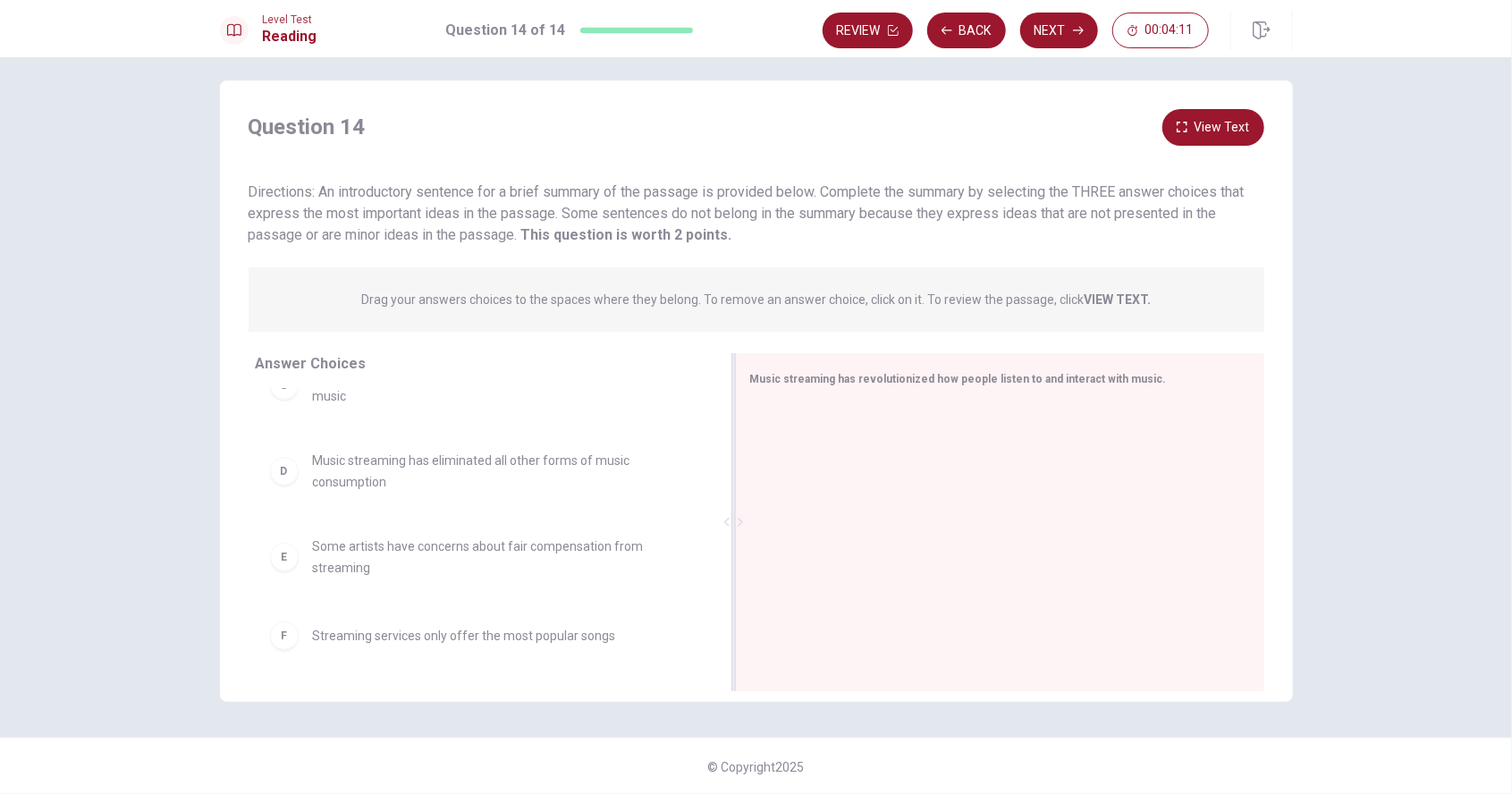
click at [1137, 385] on div "Music streaming has revolutionized how people listen to and interact with music." at bounding box center [990, 378] width 478 height 22
click at [1124, 378] on span "Music streaming has revolutionized how people listen to and interact with music." at bounding box center [959, 379] width 417 height 12
click at [1112, 377] on span "Music streaming has revolutionized how people listen to and interact with music." at bounding box center [959, 379] width 417 height 12
click at [1102, 373] on span "Music streaming has revolutionized how people listen to and interact with music." at bounding box center [959, 379] width 417 height 12
click at [1092, 373] on span "Music streaming has revolutionized how people listen to and interact with music." at bounding box center [959, 379] width 417 height 12
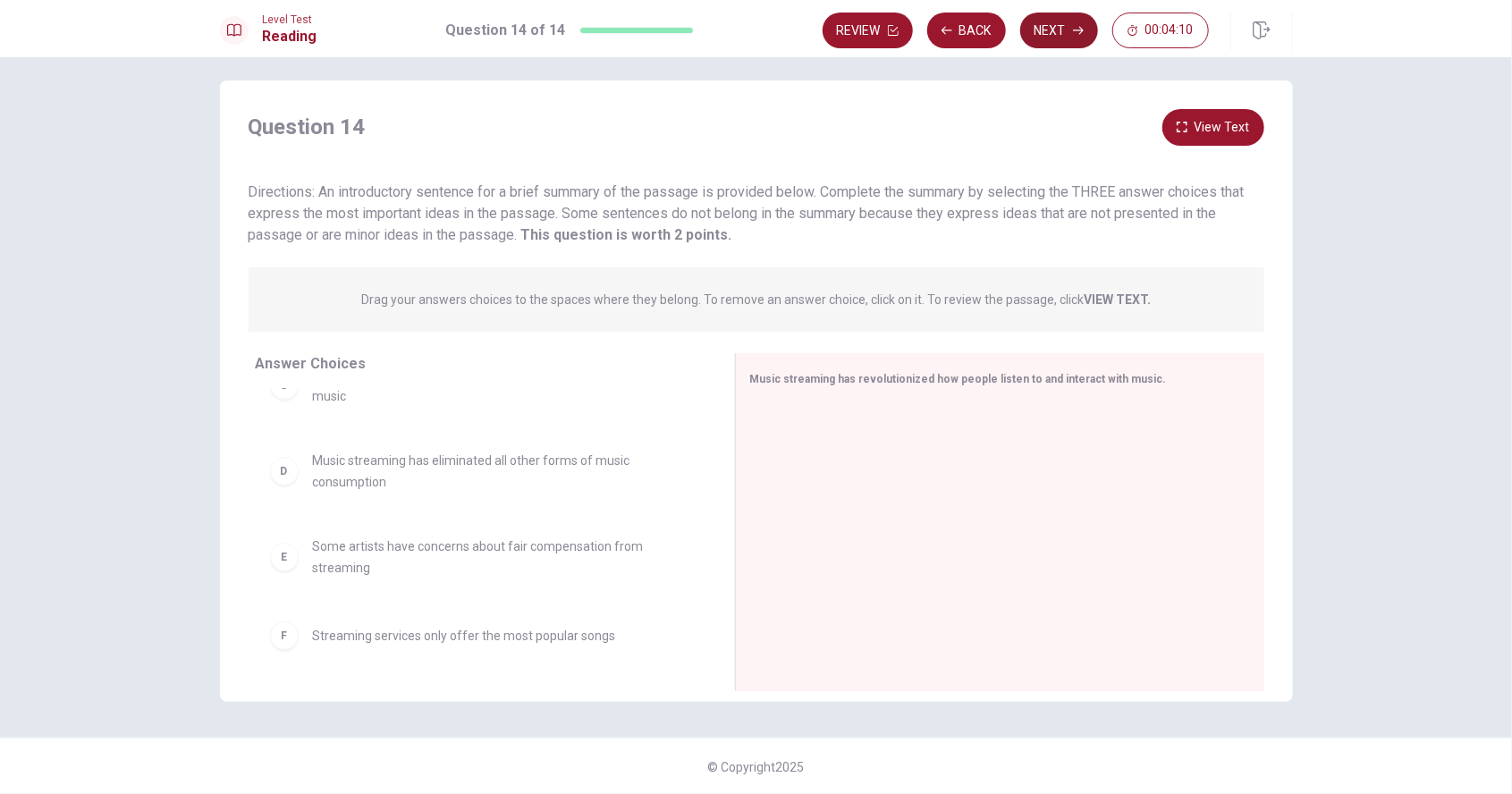
click at [1042, 19] on button "Next" at bounding box center [1059, 30] width 77 height 35
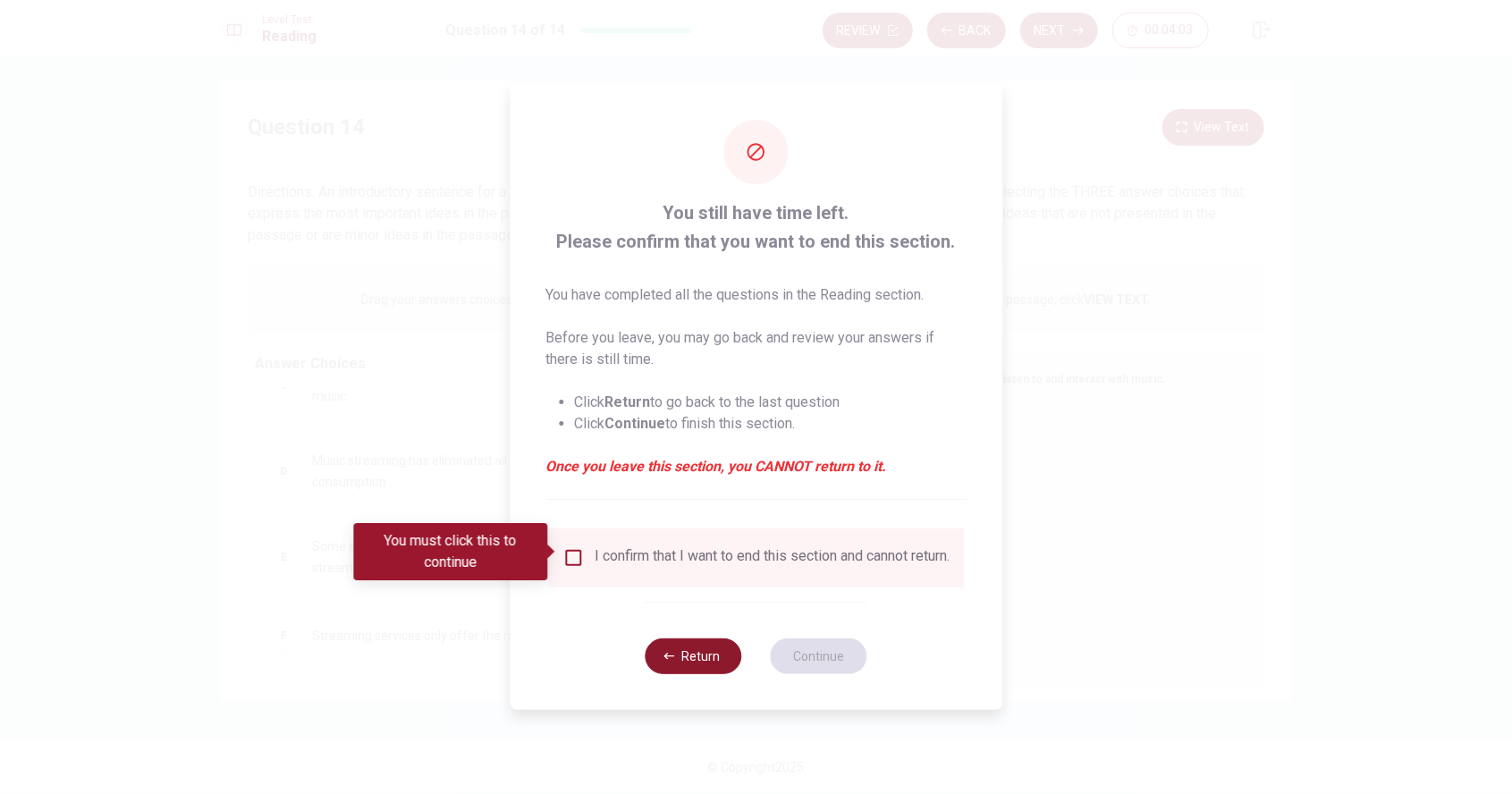
click at [673, 662] on icon "button" at bounding box center [668, 656] width 11 height 11
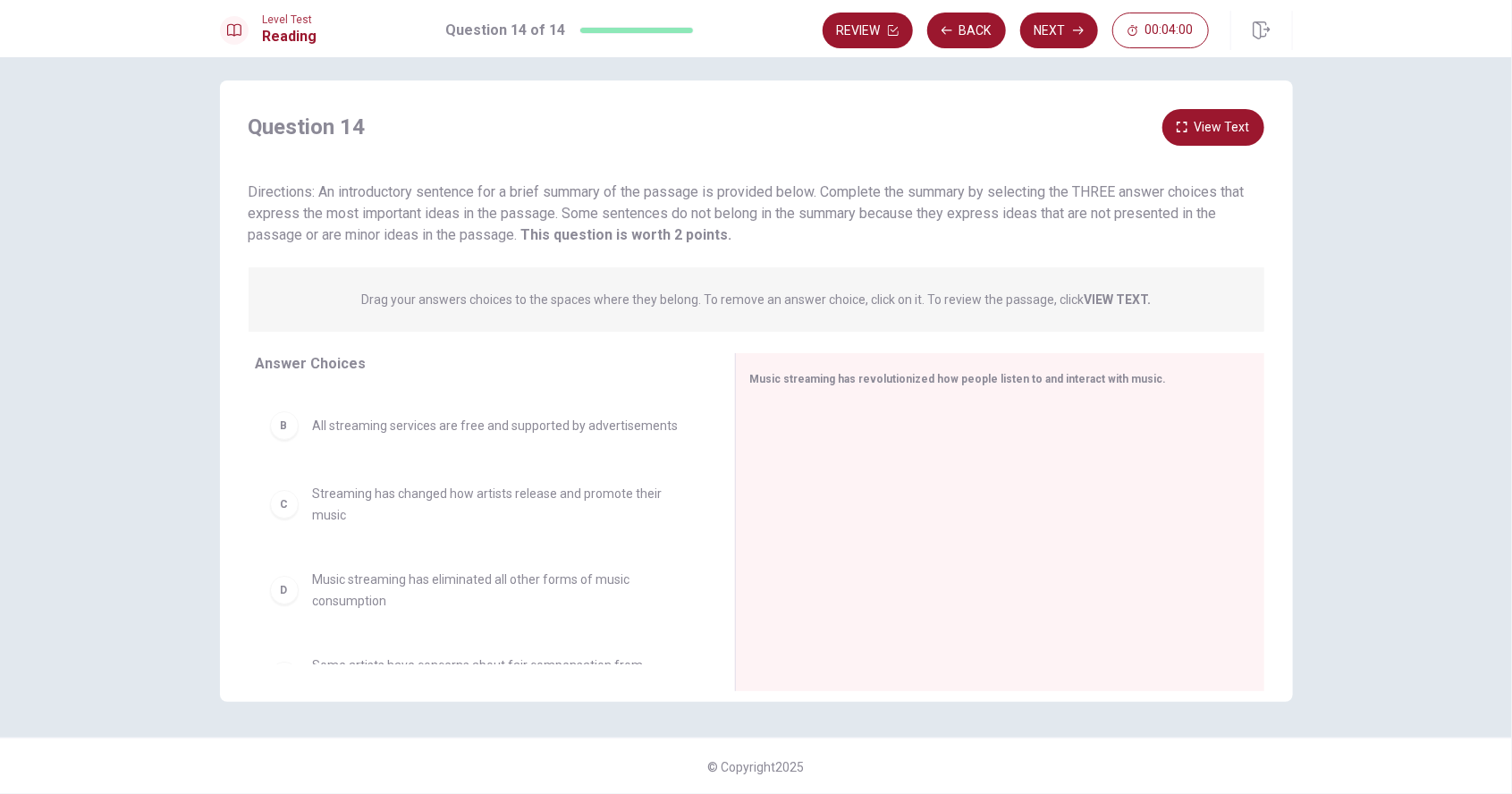
scroll to position [0, 0]
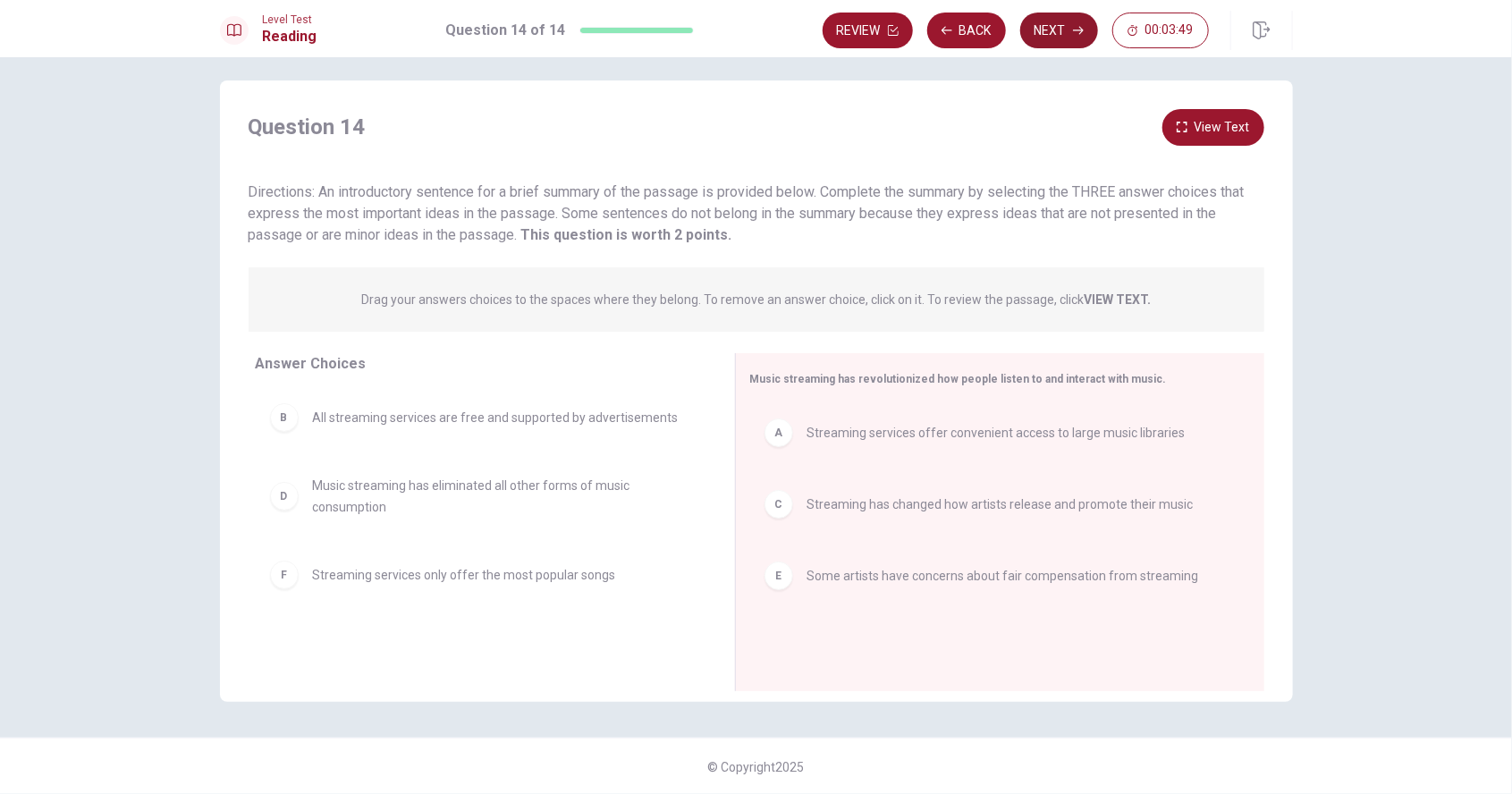
click at [1057, 29] on button "Next" at bounding box center [1059, 30] width 77 height 35
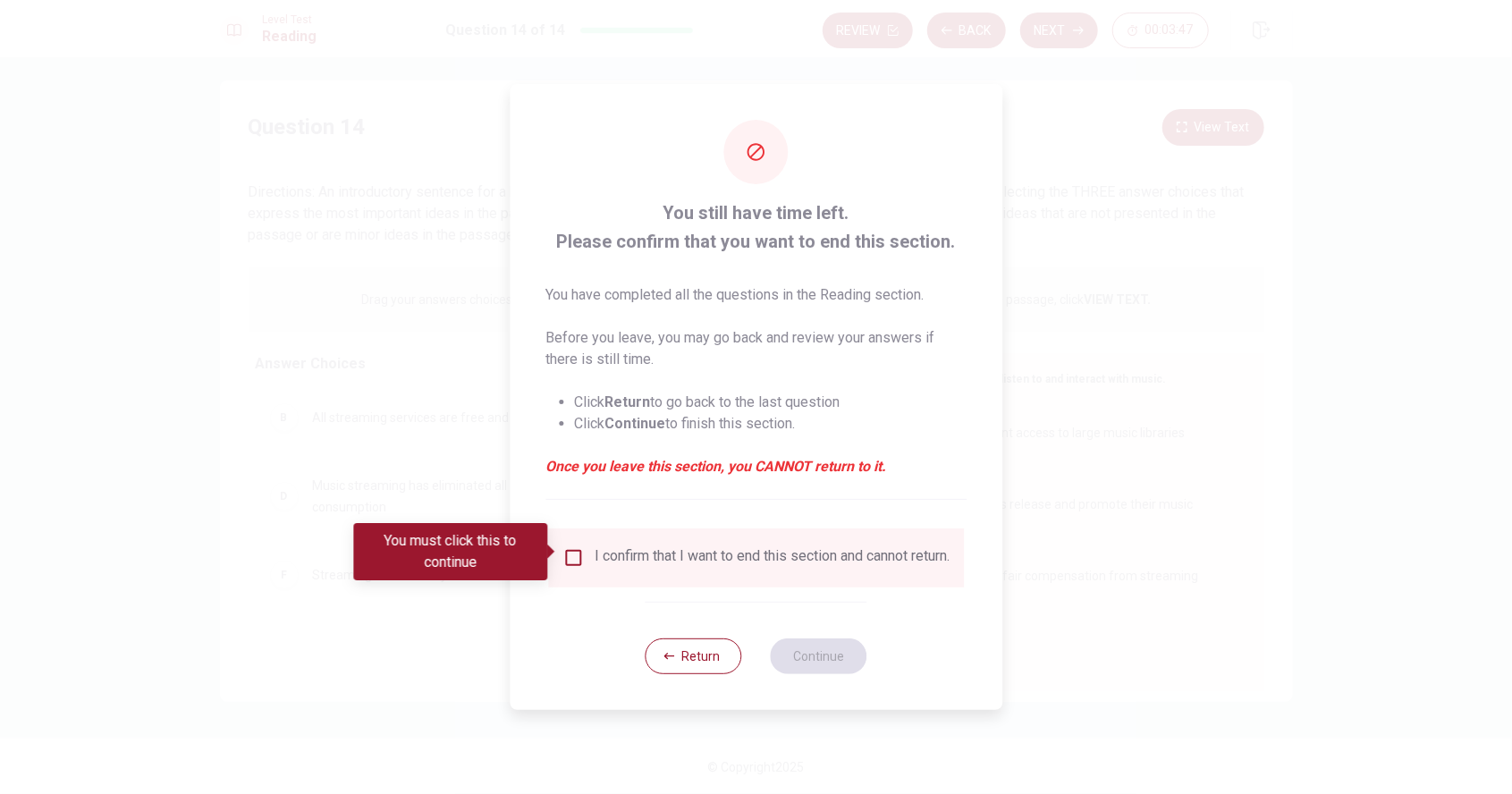
click at [574, 556] on input "You must click this to continue" at bounding box center [573, 558] width 21 height 21
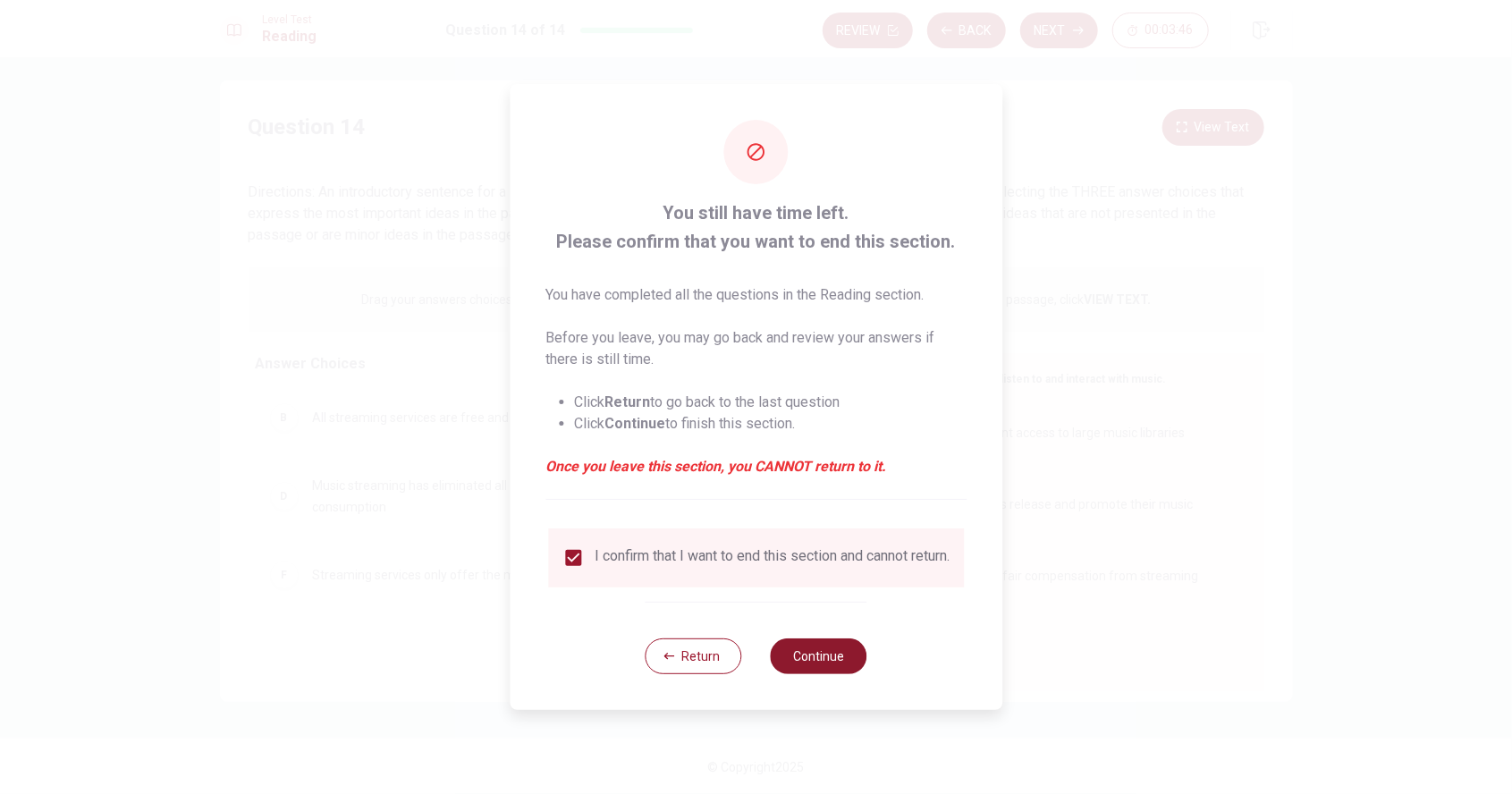
click at [820, 662] on button "Continue" at bounding box center [819, 656] width 97 height 35
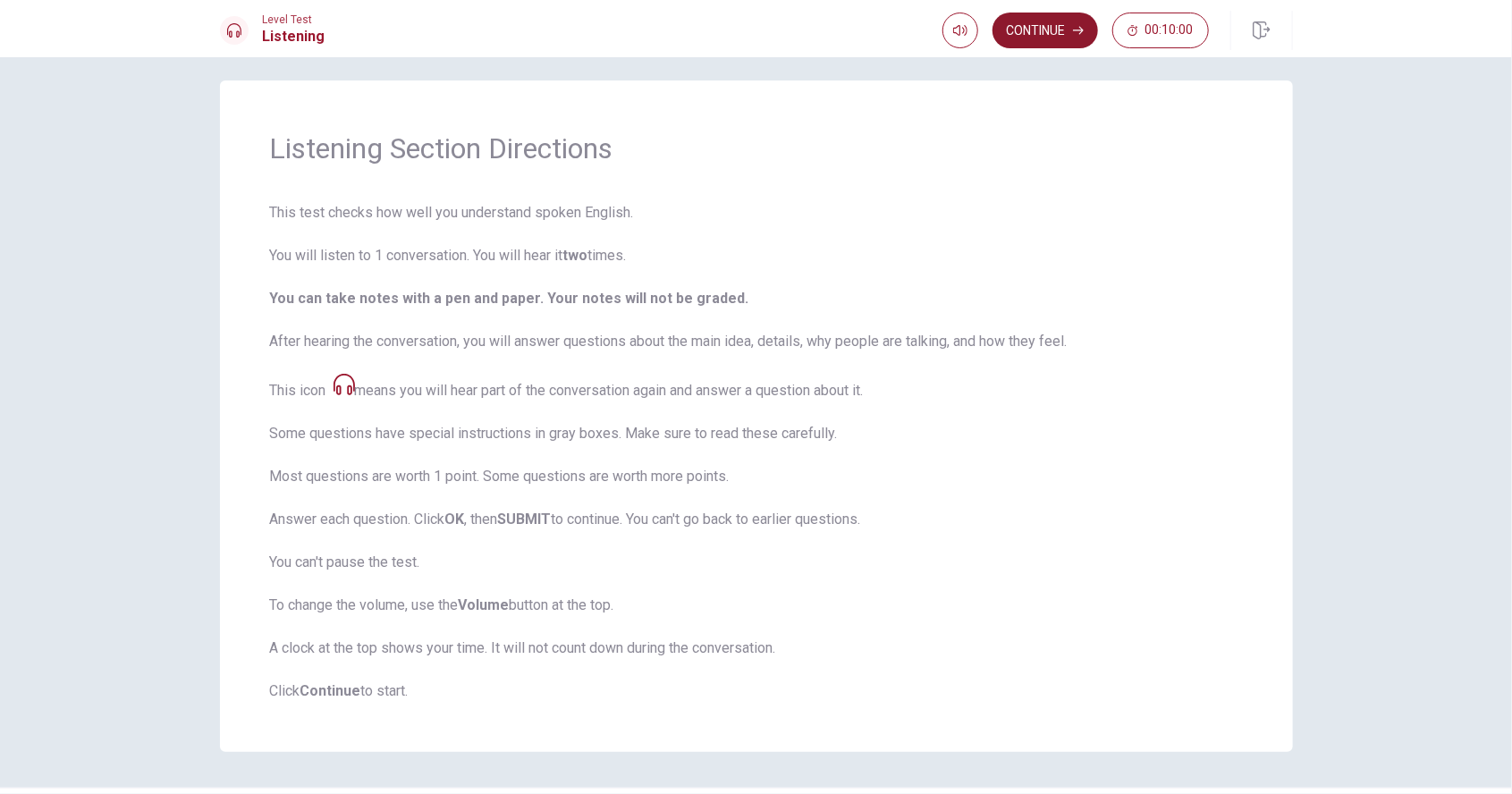
click at [1026, 33] on button "Continue" at bounding box center [1045, 30] width 105 height 35
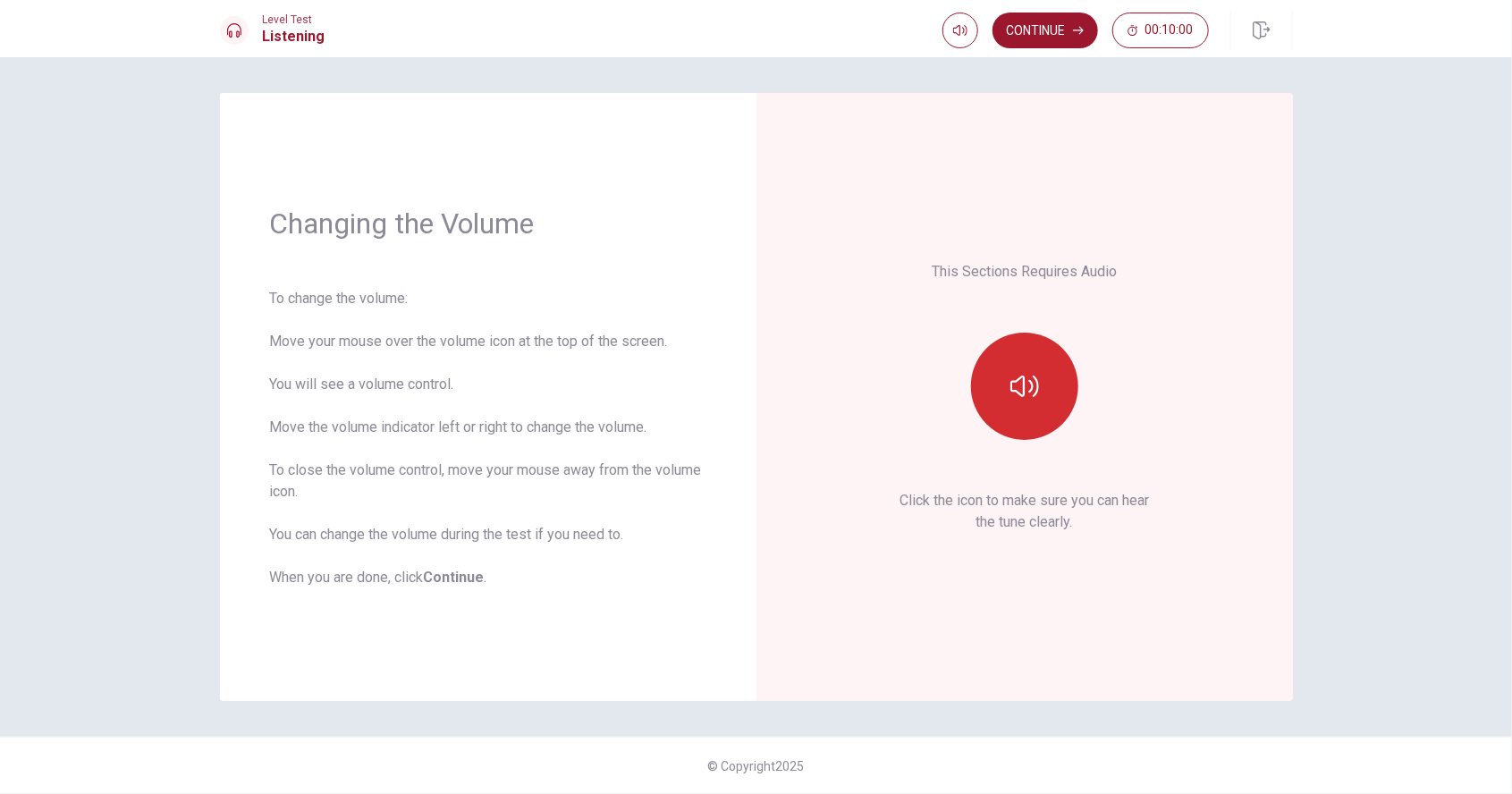
click at [1018, 365] on button "button" at bounding box center [1025, 386] width 107 height 107
click at [1036, 36] on button "Continue" at bounding box center [1045, 30] width 105 height 35
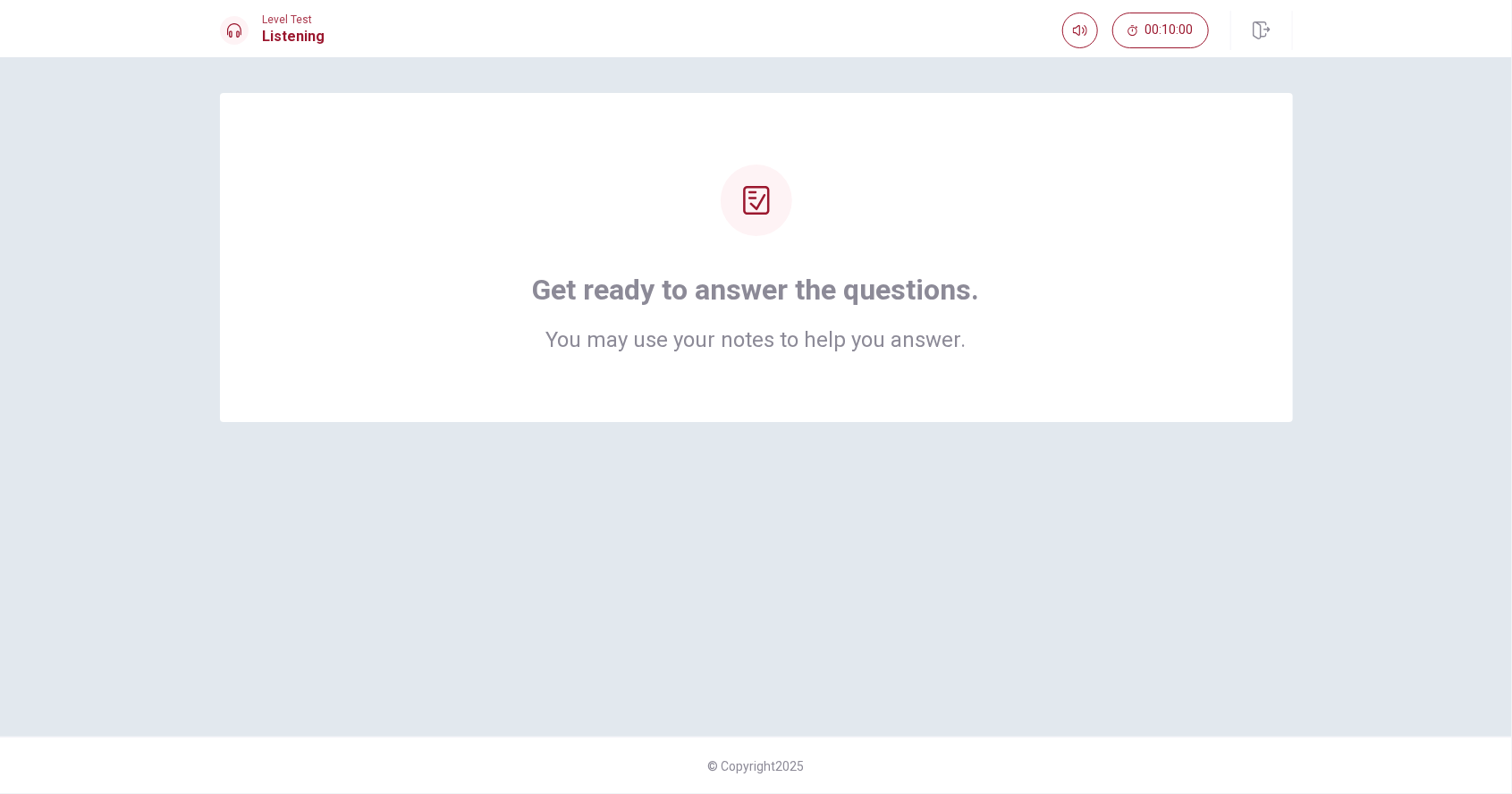
click at [753, 218] on div at bounding box center [756, 200] width 72 height 72
click at [882, 323] on div "Get ready to answer the questions. You may use your notes to help you answer." at bounding box center [756, 311] width 448 height 78
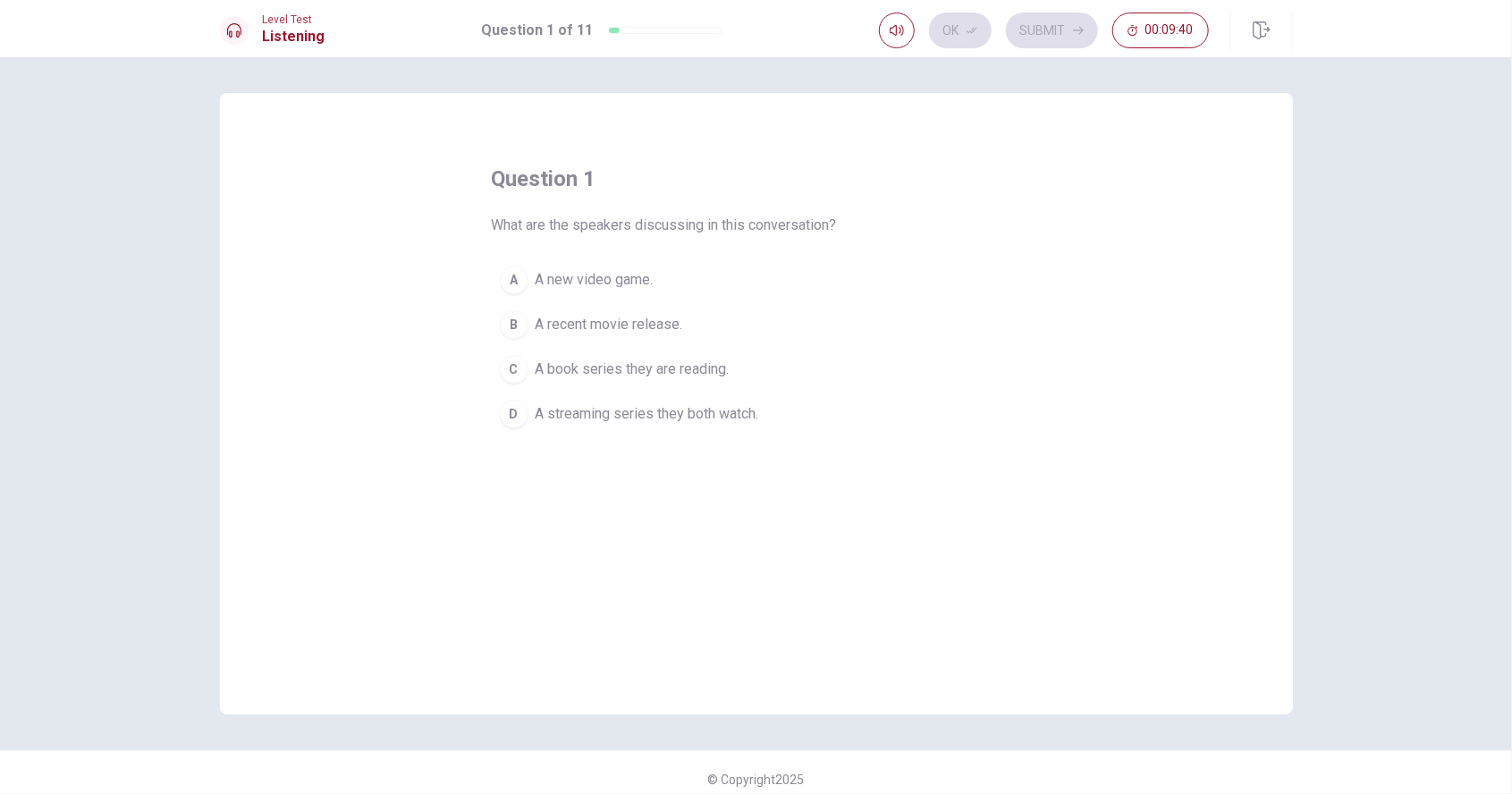
click at [274, 33] on h1 "Listening" at bounding box center [294, 36] width 62 height 21
click at [362, 277] on div "question 1 What are the speakers discussing in this conversation? A A new video…" at bounding box center [756, 404] width 1073 height 622
click at [678, 170] on div "question 1 What are the speakers discussing in this conversation? A A new video…" at bounding box center [756, 300] width 530 height 272
click at [890, 23] on icon "button" at bounding box center [896, 30] width 14 height 14
click at [888, 41] on button "button" at bounding box center [896, 30] width 35 height 35
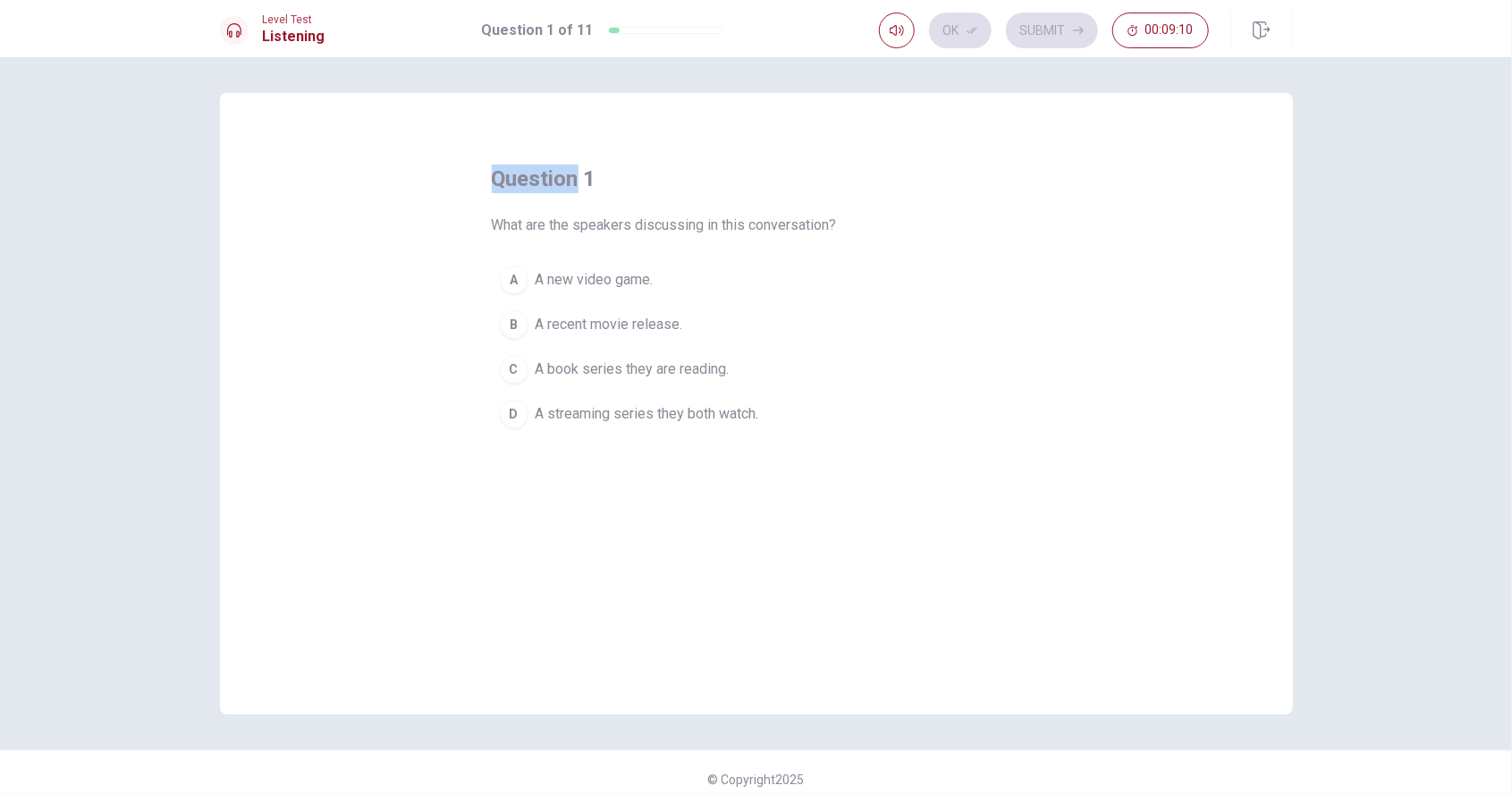
click at [641, 326] on span "A recent movie release." at bounding box center [609, 324] width 147 height 21
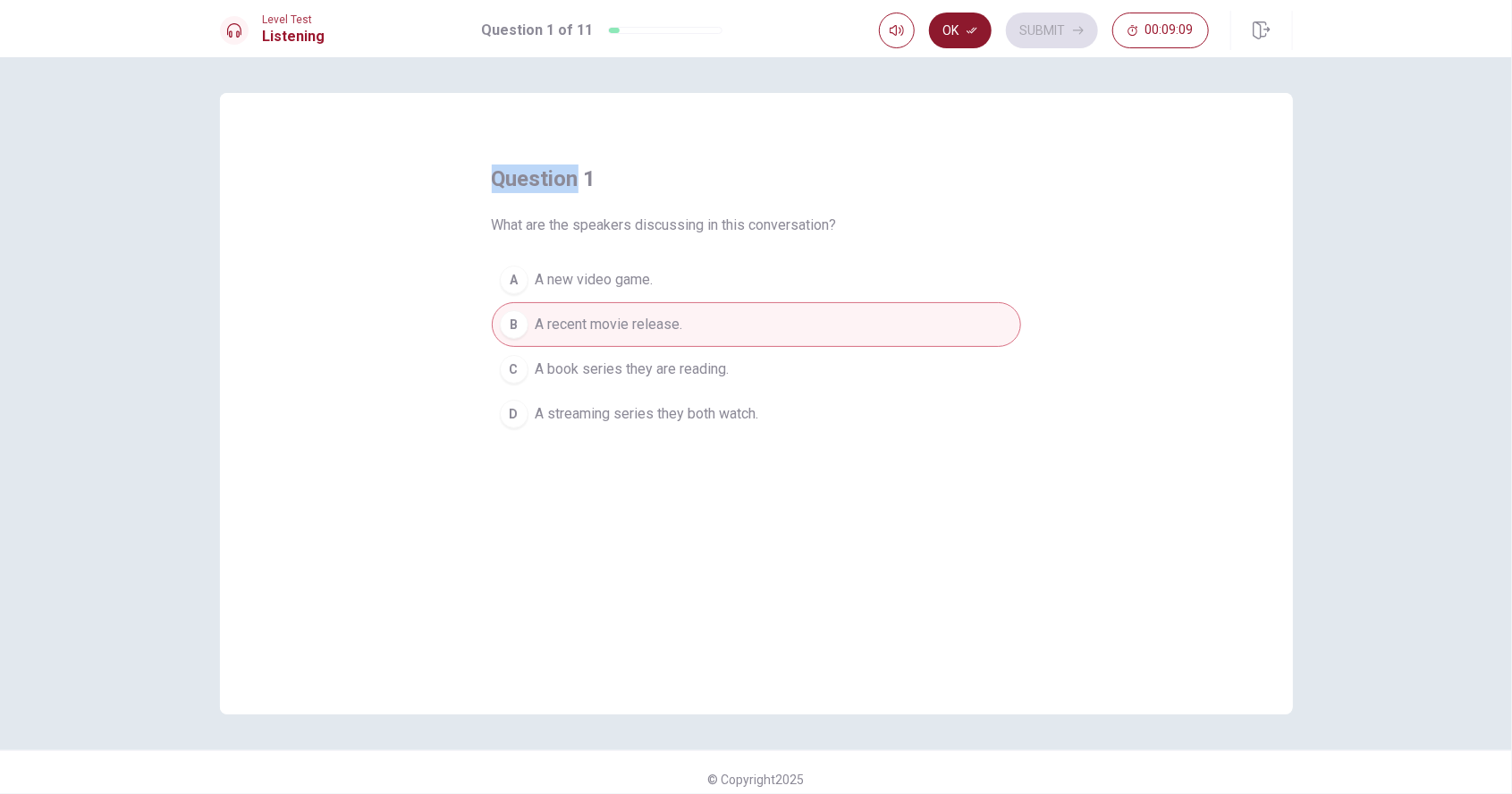
click at [965, 39] on button "Ok" at bounding box center [960, 30] width 62 height 35
click at [1044, 37] on button "Submit" at bounding box center [1052, 30] width 92 height 35
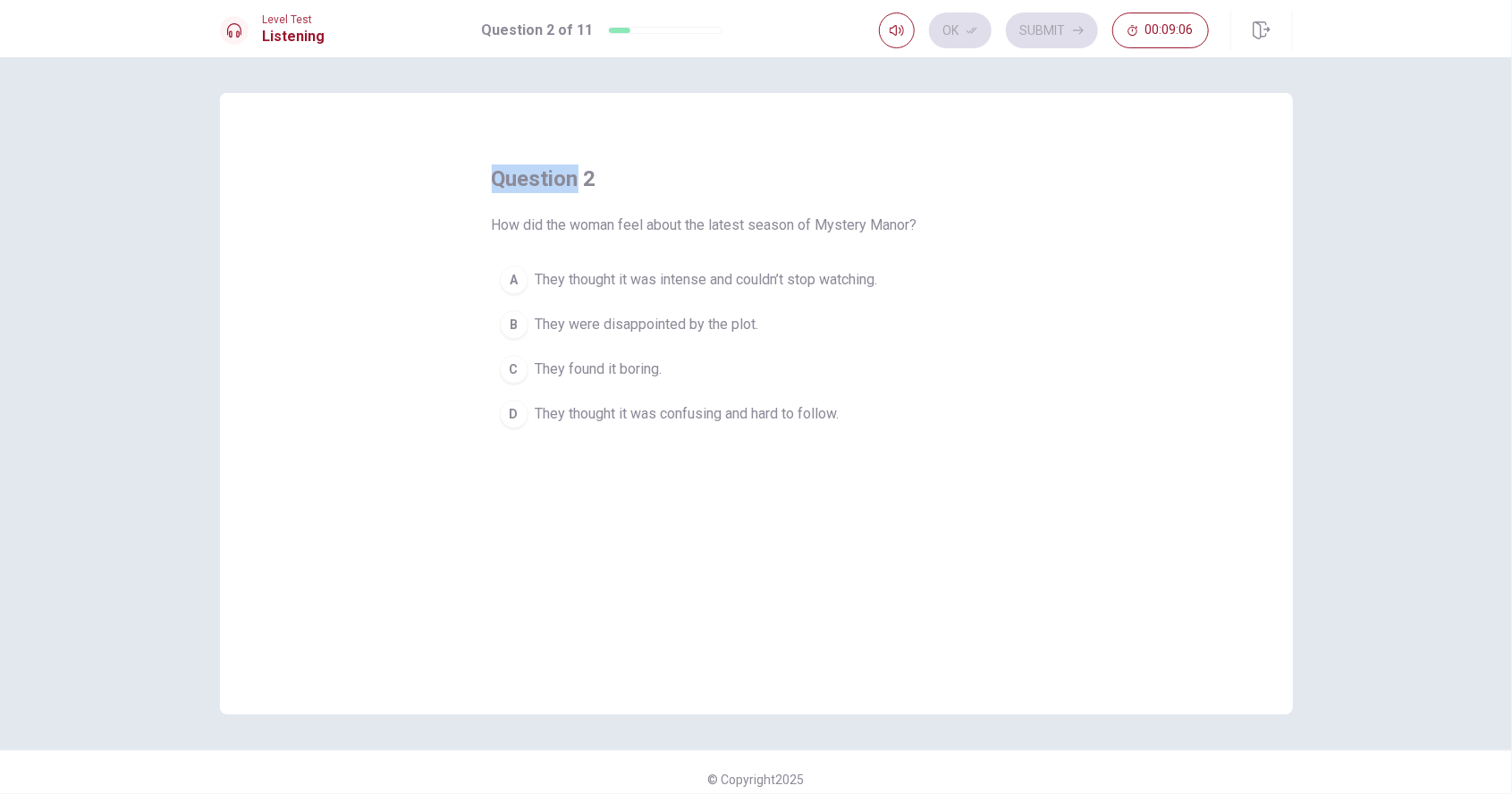
click at [1090, 392] on div "question 2 How did the woman feel about the latest season of Mystery Manor? A T…" at bounding box center [756, 404] width 1073 height 622
click at [503, 230] on span "How did the woman feel about the latest season of Mystery Manor?" at bounding box center [704, 225] width 426 height 21
click at [581, 221] on span "How did the woman feel about the latest season of Mystery Manor?" at bounding box center [704, 225] width 426 height 21
click at [596, 220] on span "How did the woman feel about the latest season of Mystery Manor?" at bounding box center [704, 225] width 426 height 21
click at [834, 288] on span "They thought it was intense and couldn’t stop watching." at bounding box center [707, 279] width 342 height 21
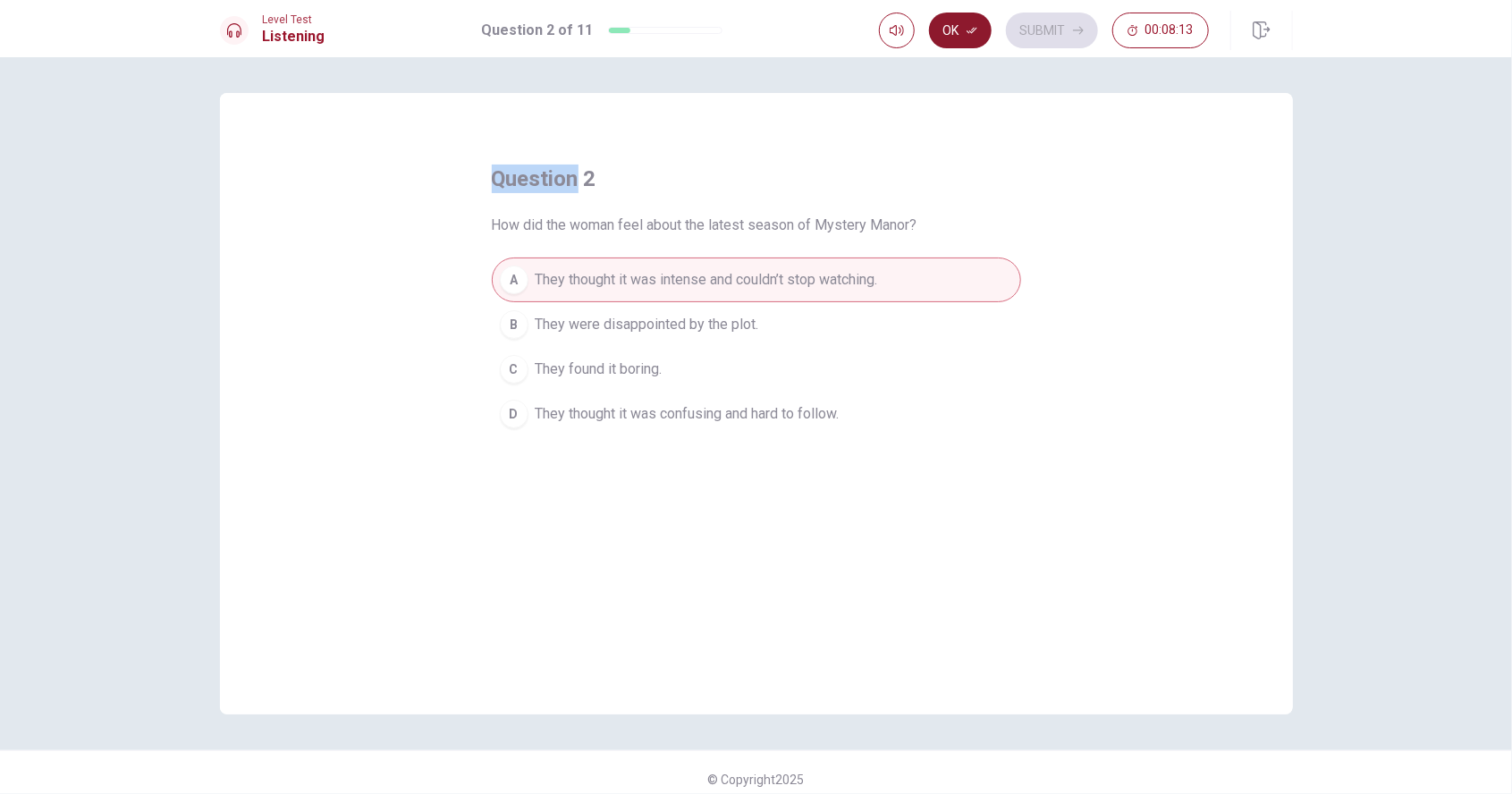
click at [961, 44] on button "Ok" at bounding box center [960, 30] width 62 height 35
click at [1051, 44] on button "Submit" at bounding box center [1052, 30] width 92 height 35
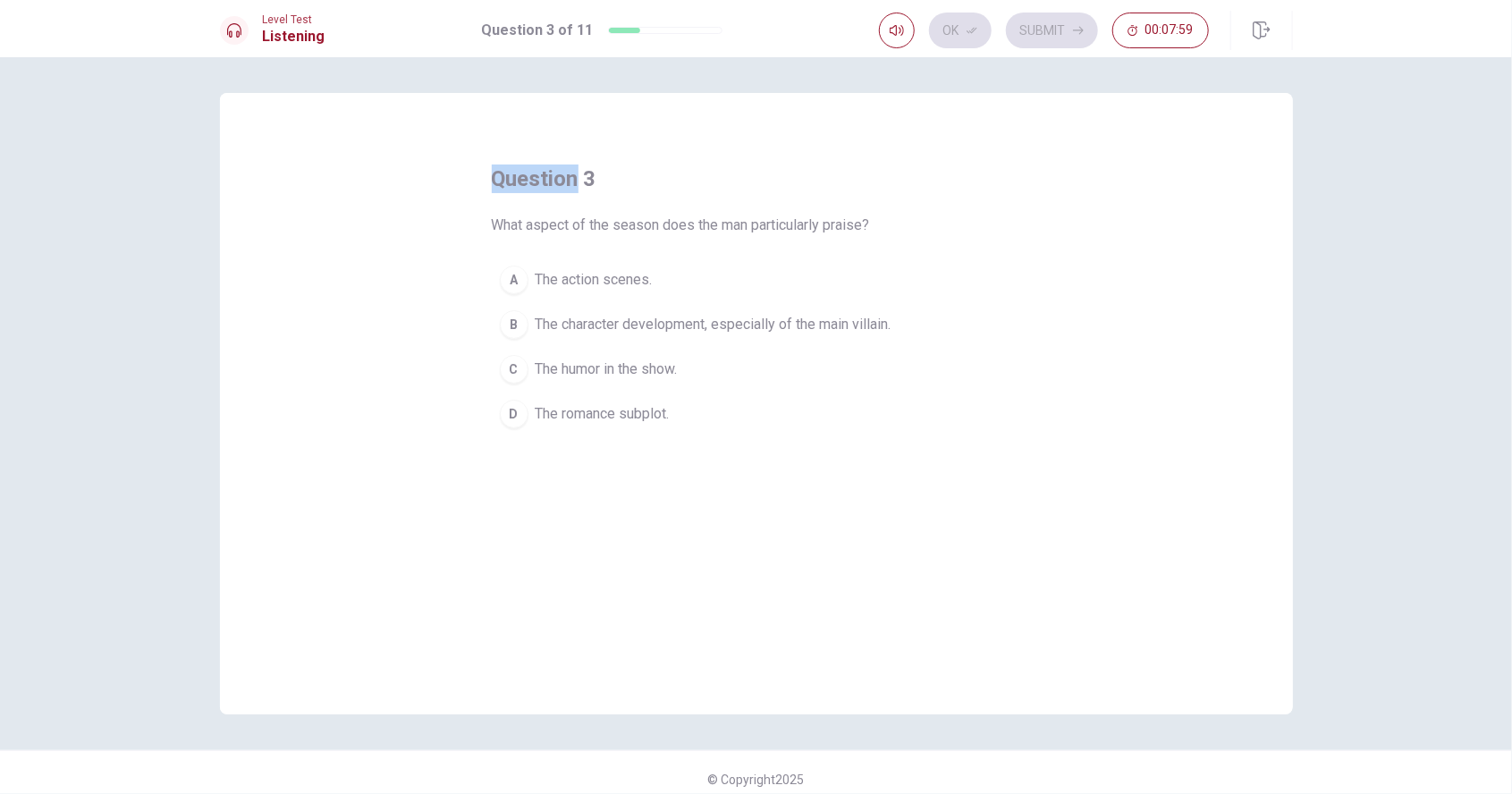
click at [805, 305] on button "B The character development, especially of the main villain." at bounding box center [756, 324] width 530 height 45
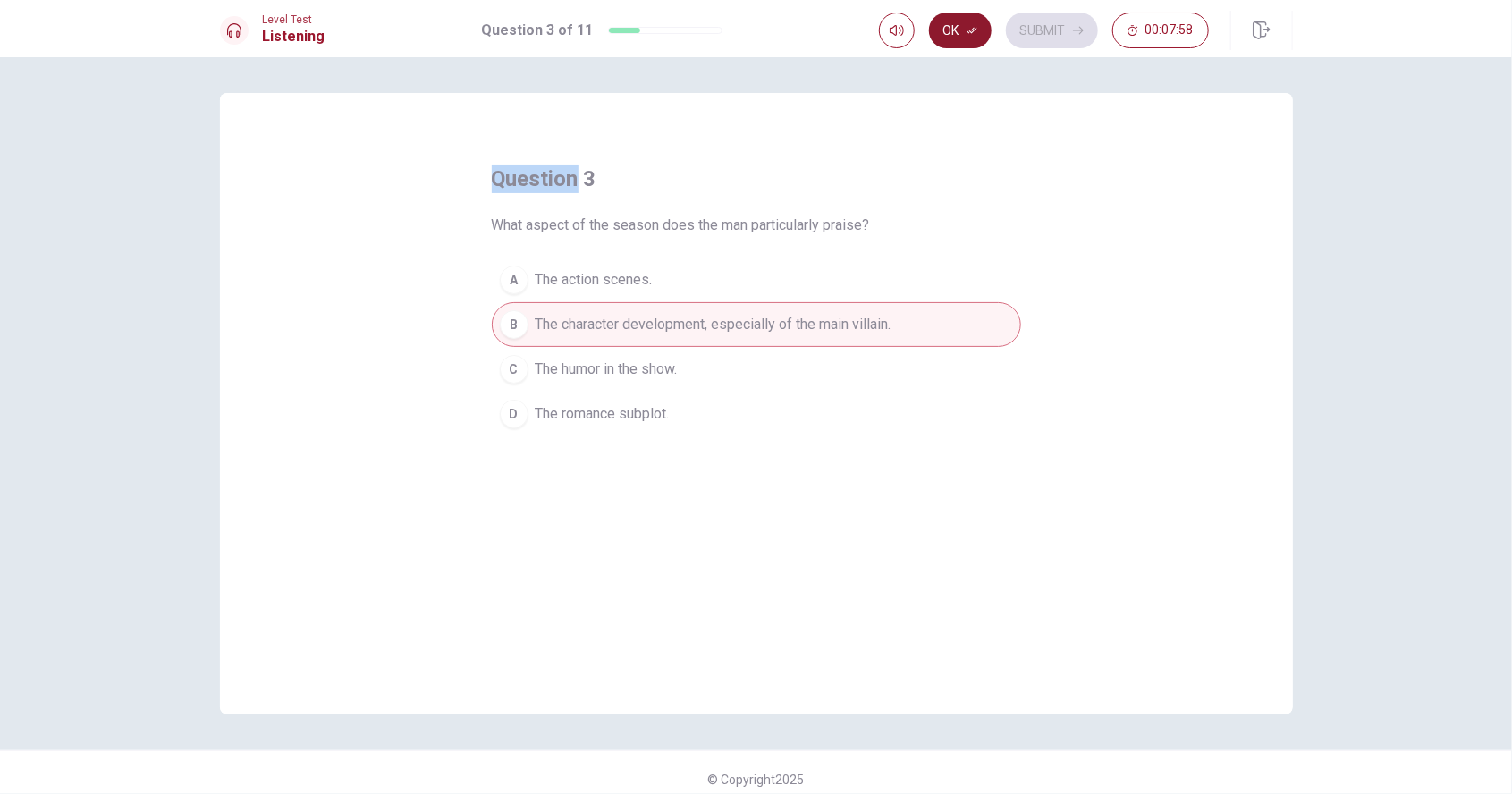
click at [948, 38] on button "Ok" at bounding box center [960, 30] width 62 height 35
click at [1065, 35] on button "Submit" at bounding box center [1052, 30] width 92 height 35
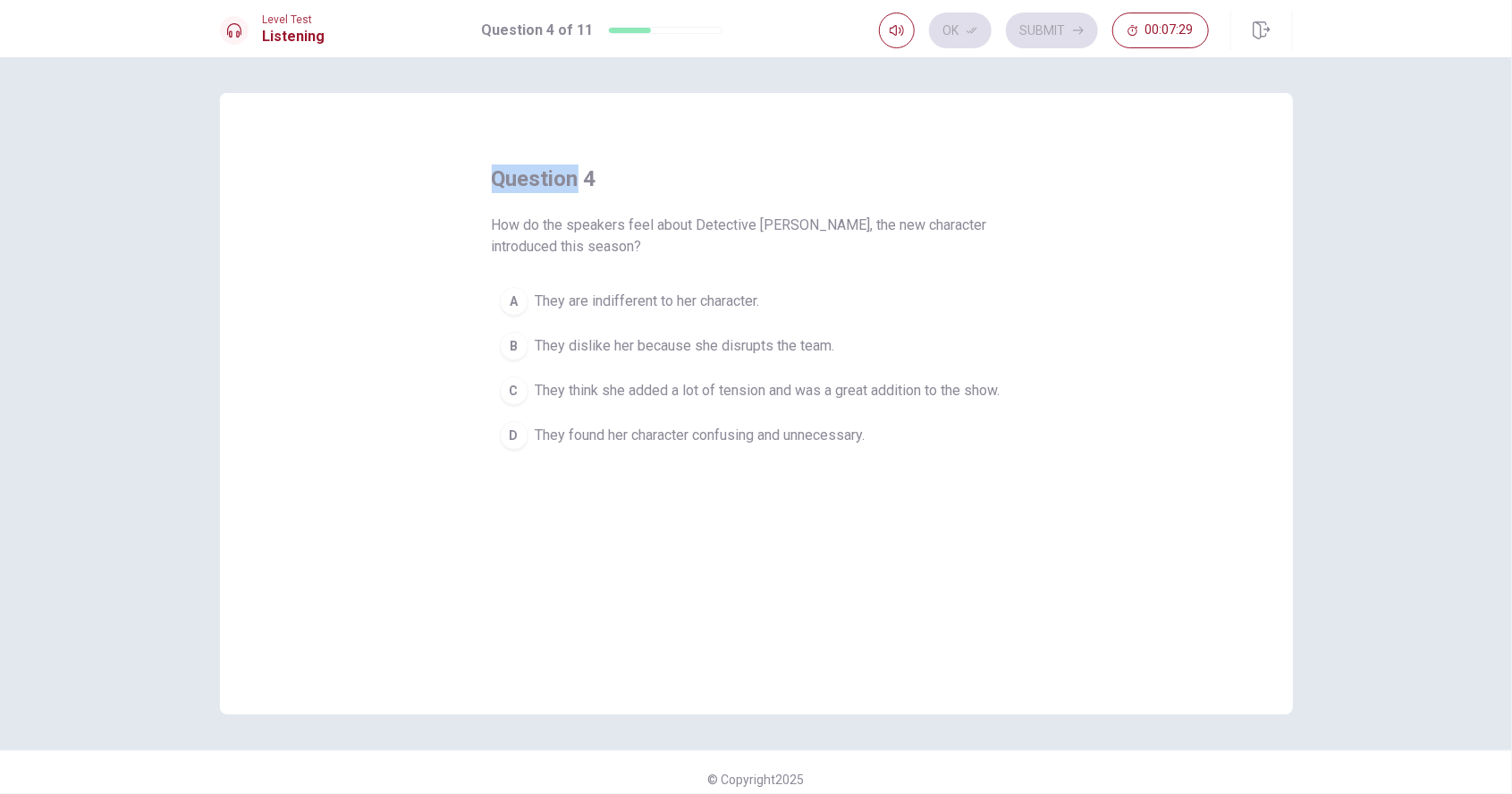
click at [760, 350] on span "They dislike her because she disrupts the team." at bounding box center [685, 346] width 299 height 21
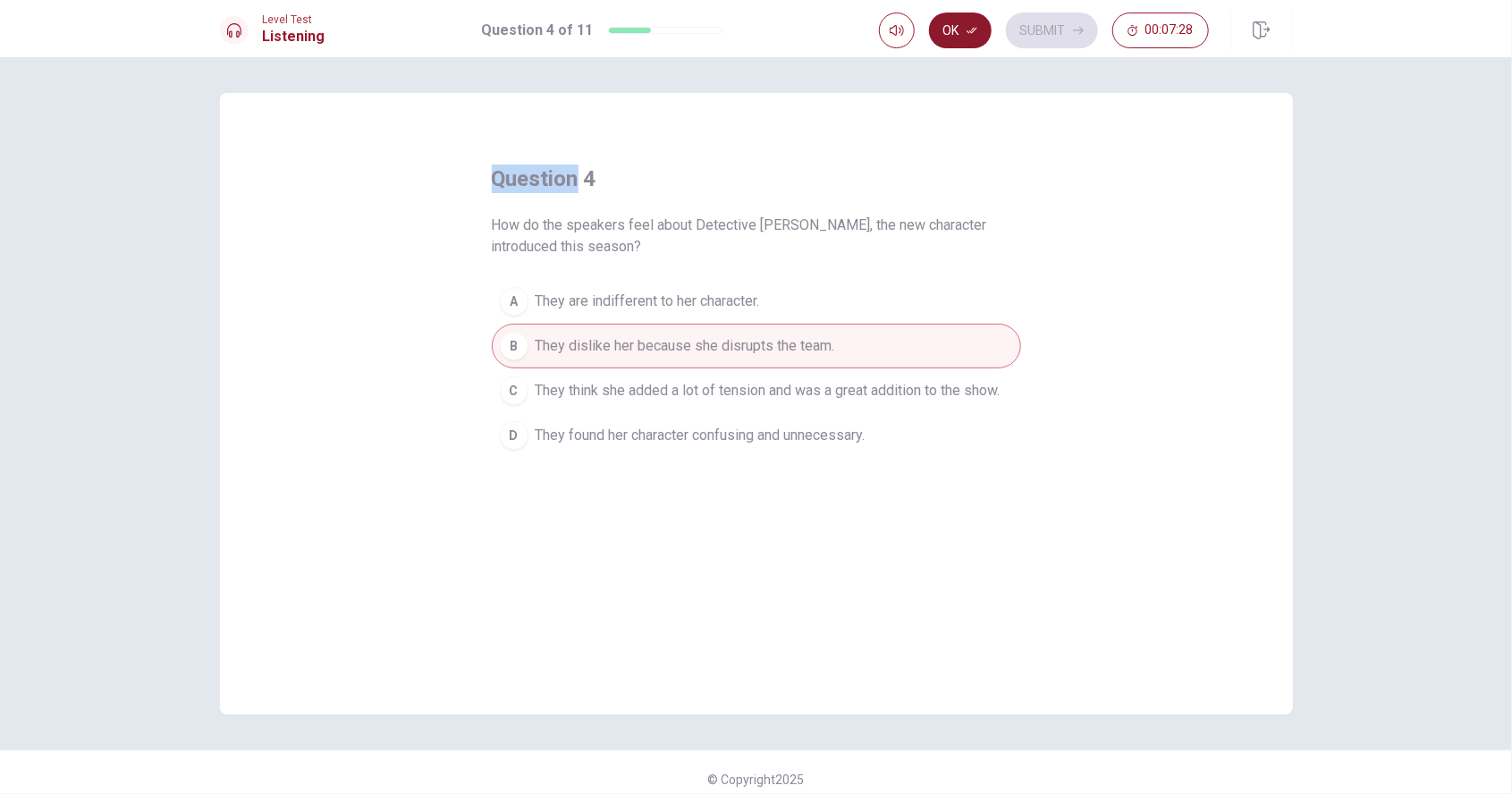
click at [948, 44] on button "Ok" at bounding box center [960, 30] width 62 height 35
click at [1061, 40] on button "Submit" at bounding box center [1052, 30] width 92 height 35
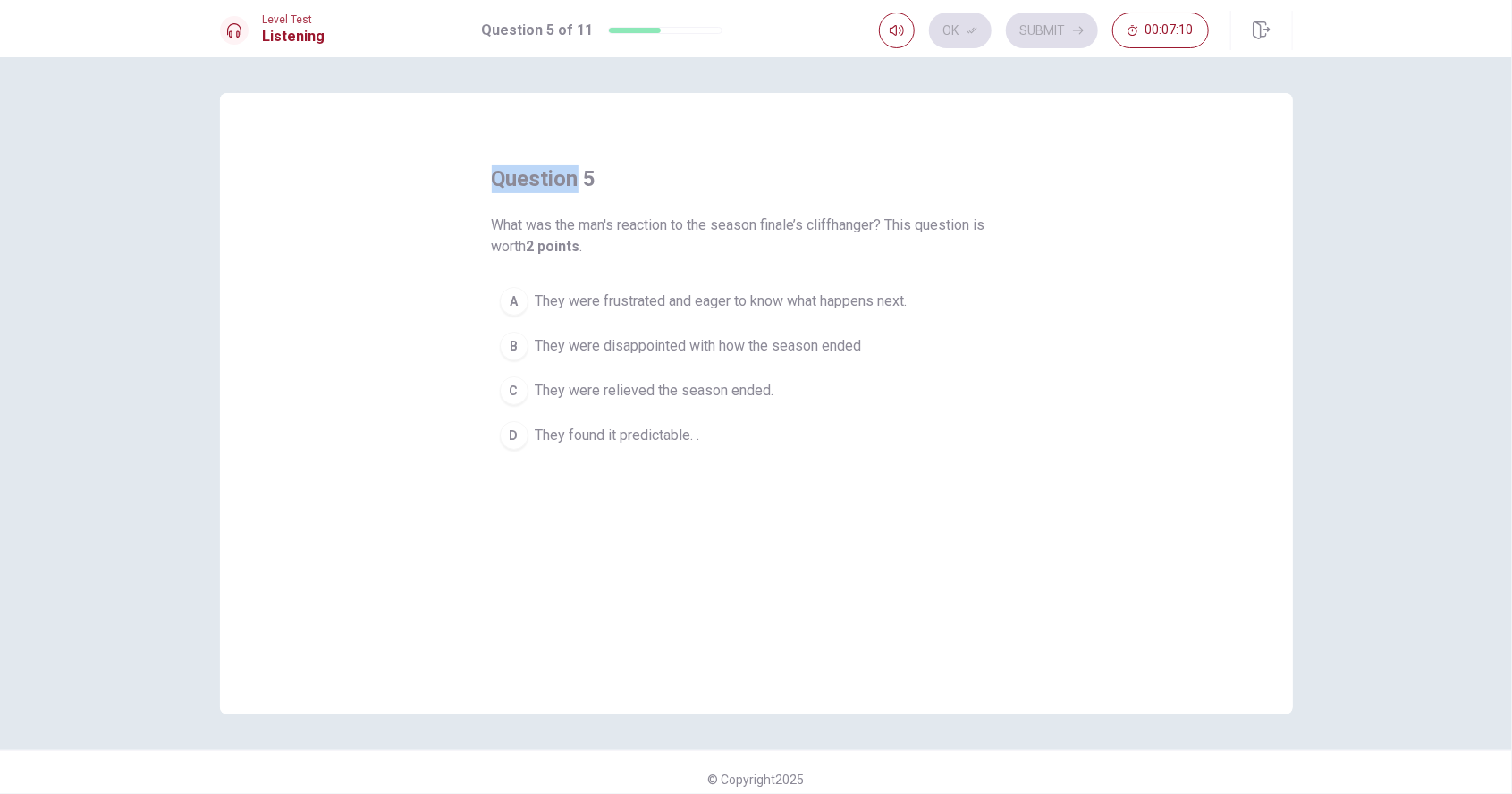
click at [835, 354] on span "They were disappointed with how the season ended" at bounding box center [698, 346] width 326 height 21
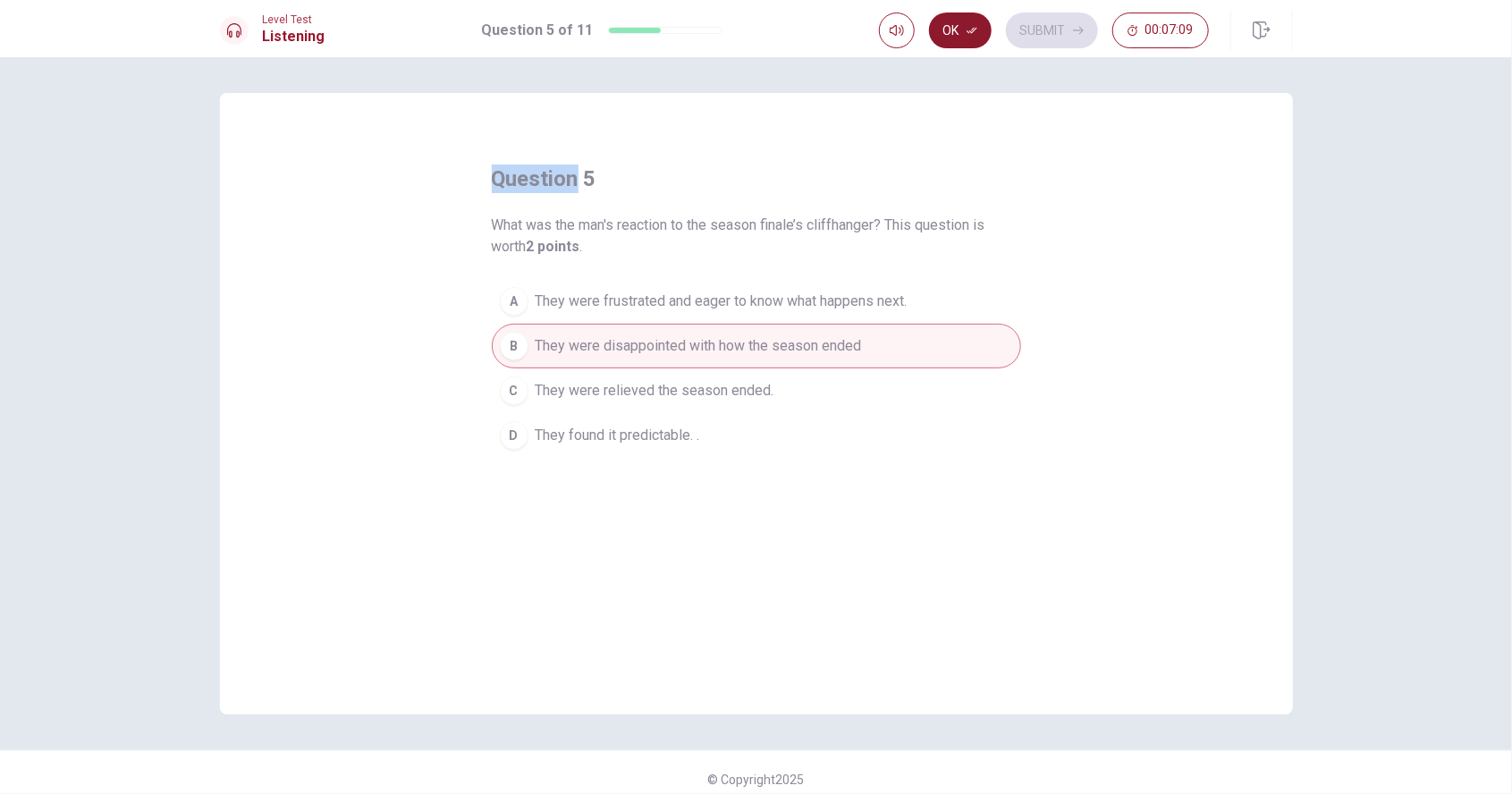
click at [948, 44] on button "Ok" at bounding box center [960, 30] width 62 height 35
click at [1063, 41] on button "Submit" at bounding box center [1052, 30] width 92 height 35
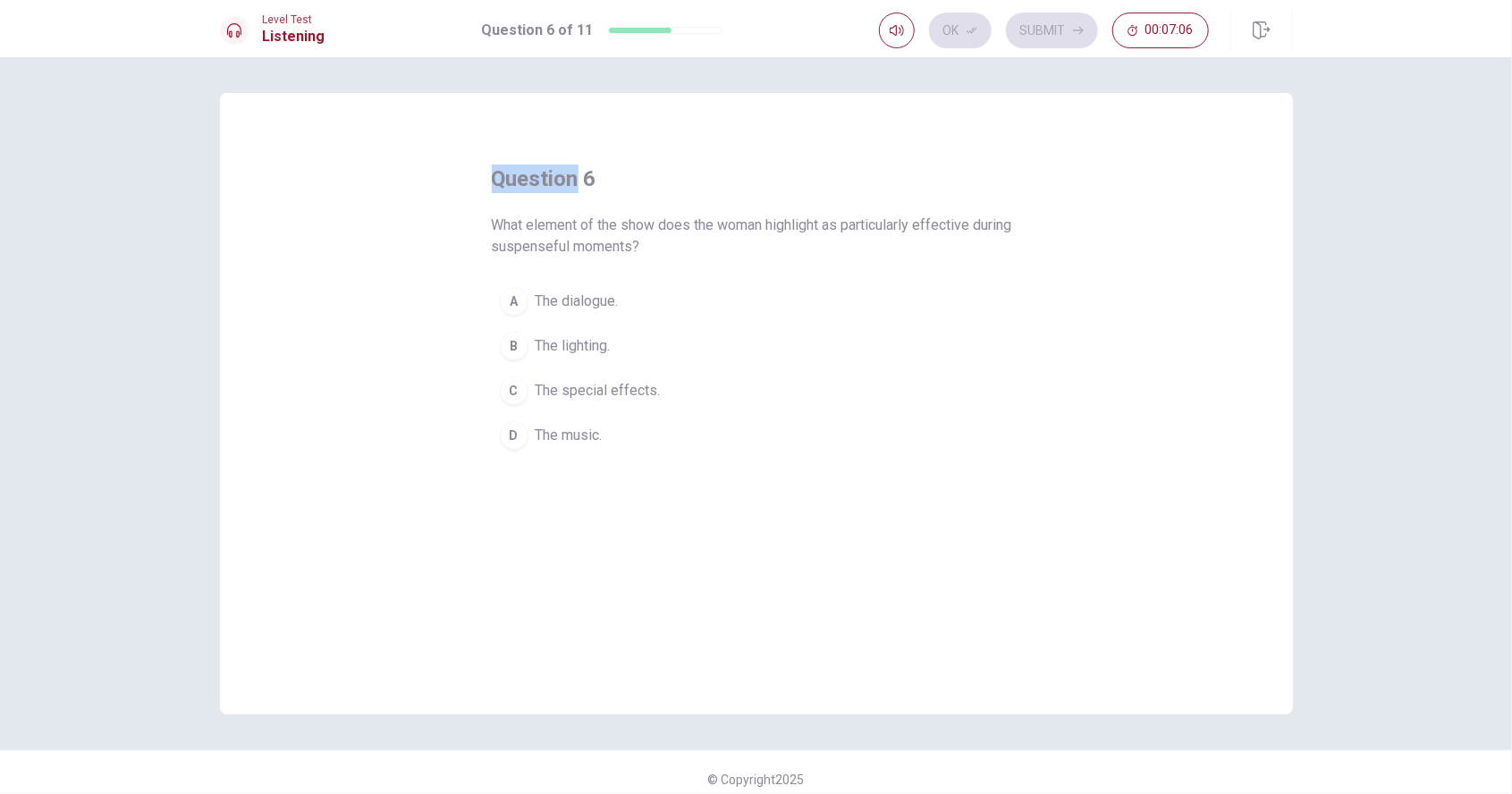
click at [566, 431] on span "The music." at bounding box center [569, 435] width 67 height 21
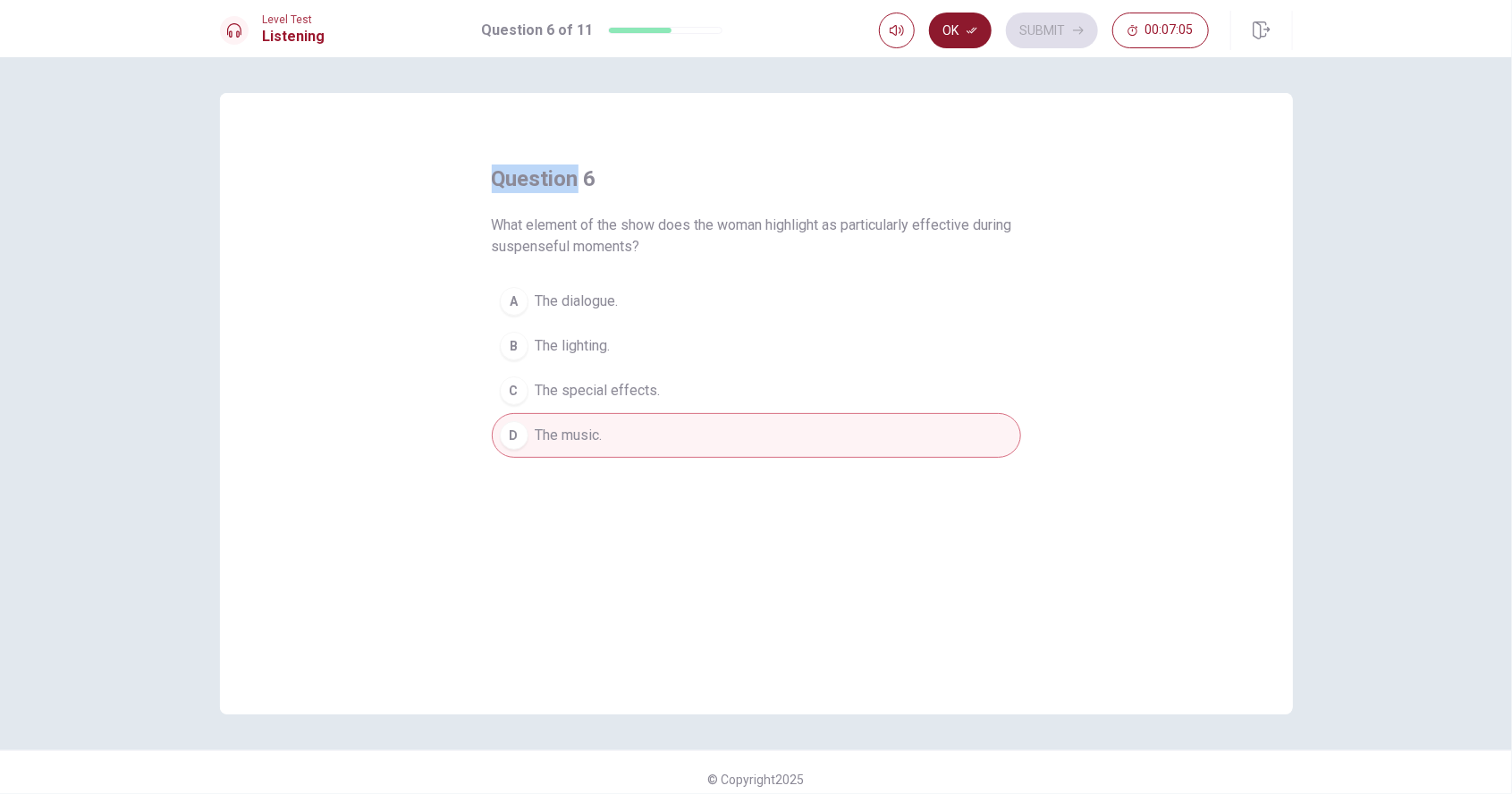
click at [962, 44] on button "Ok" at bounding box center [960, 30] width 62 height 35
click at [1063, 33] on button "Submit" at bounding box center [1052, 30] width 92 height 35
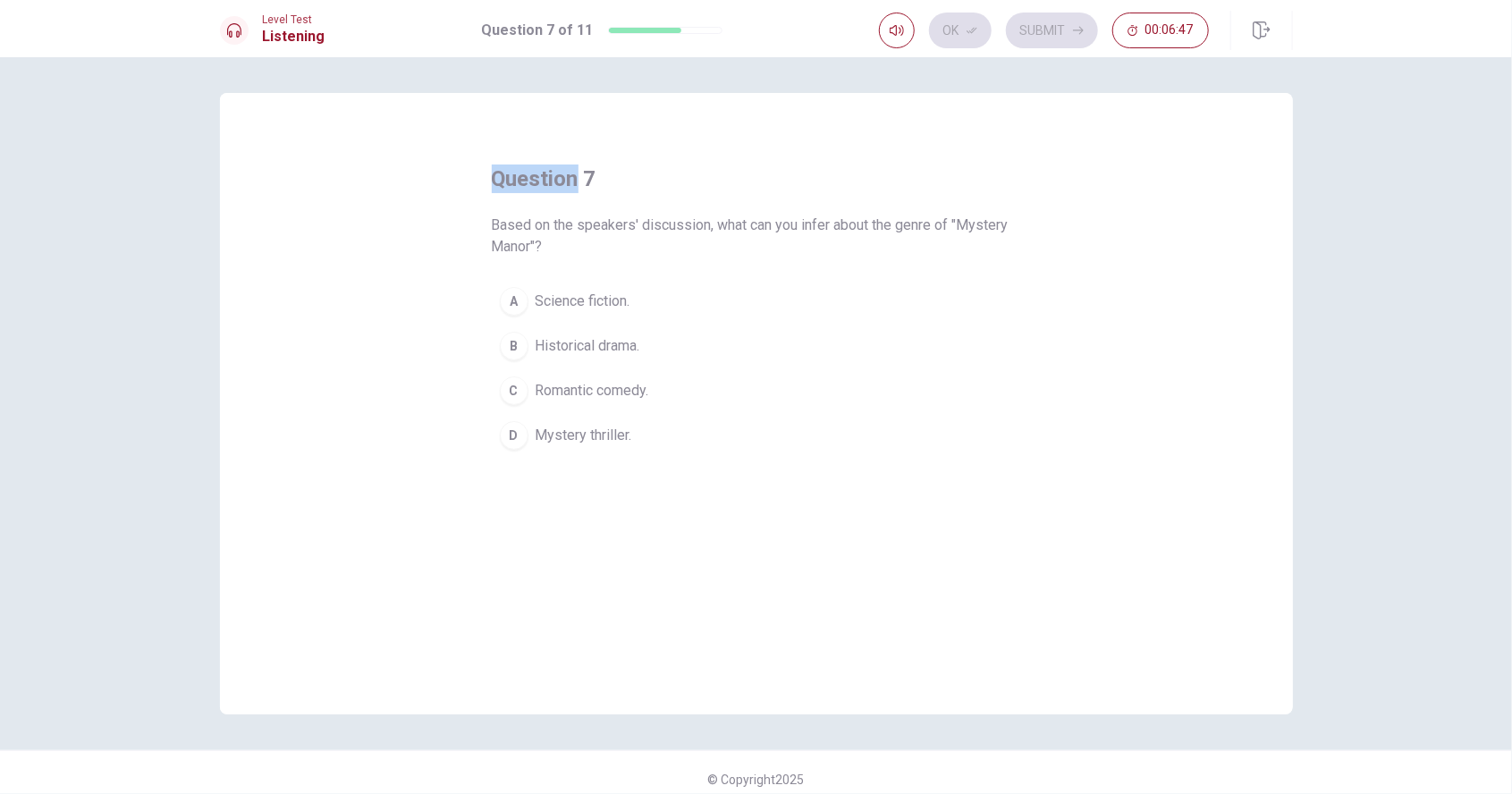
click at [559, 451] on button "D Mystery thriller." at bounding box center [756, 435] width 530 height 45
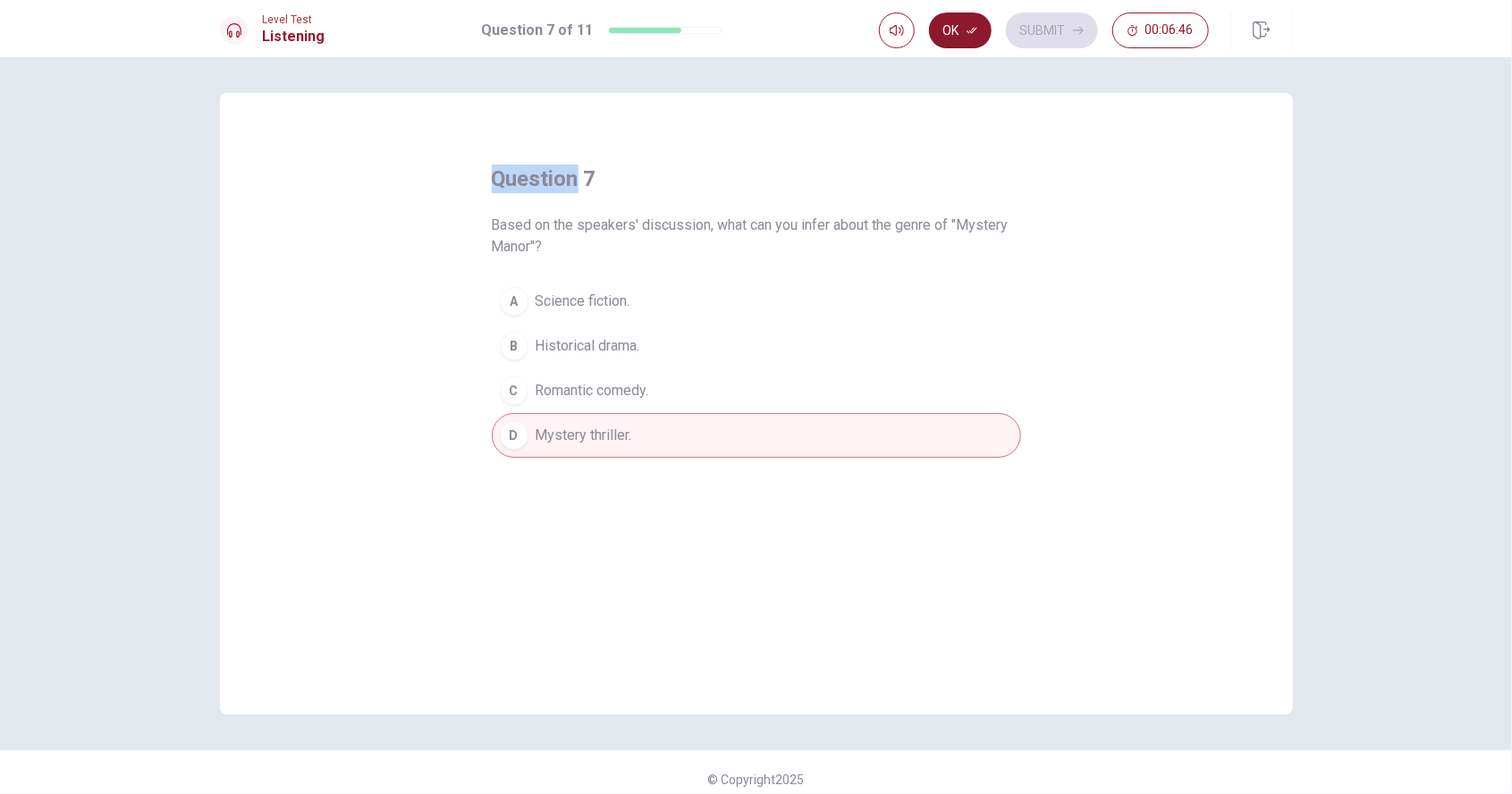
click at [956, 36] on button "Ok" at bounding box center [960, 30] width 62 height 35
click at [1064, 38] on button "Submit" at bounding box center [1052, 30] width 92 height 35
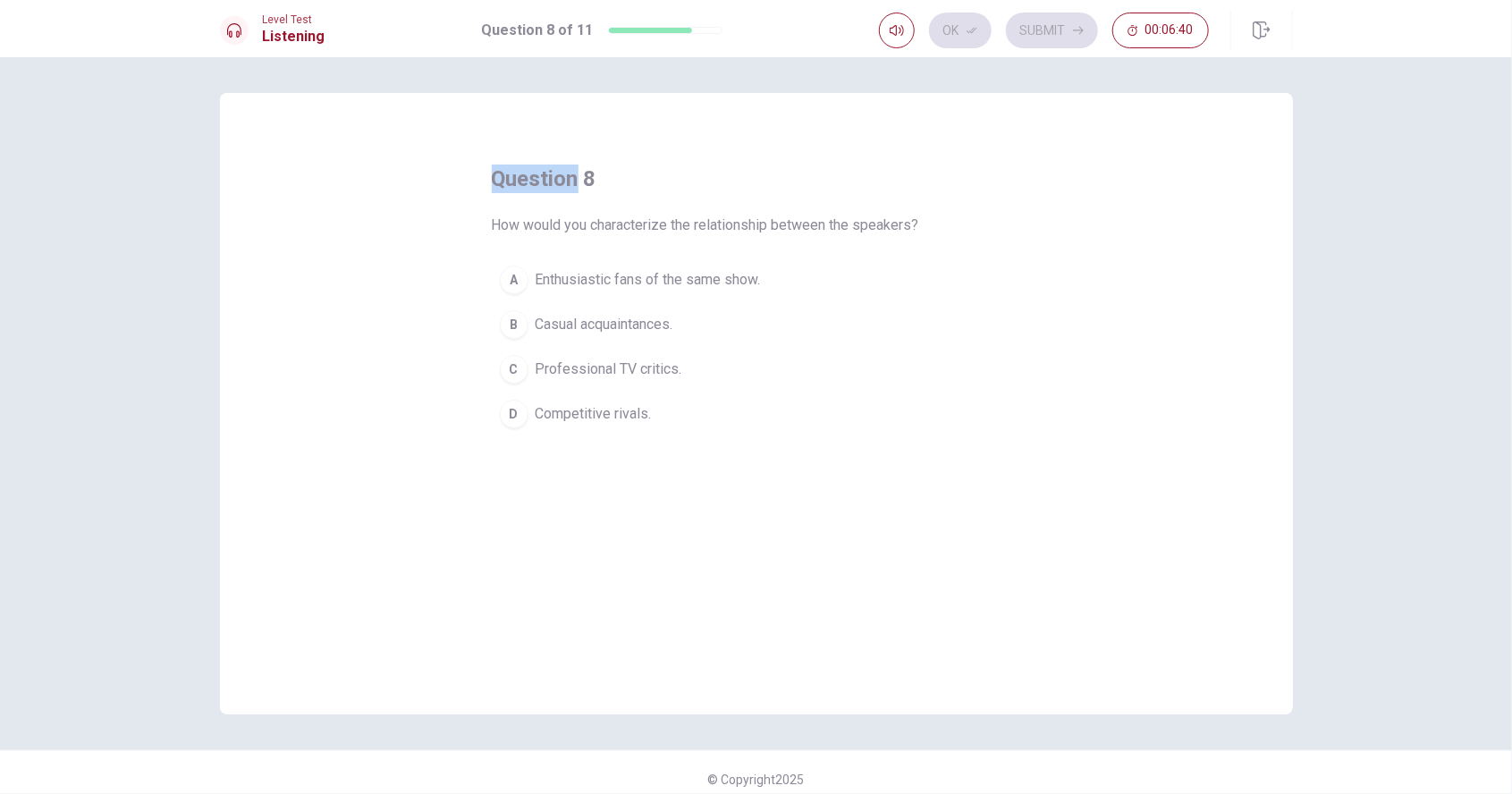
click at [707, 288] on span "Enthusiastic fans of the same show." at bounding box center [648, 279] width 226 height 21
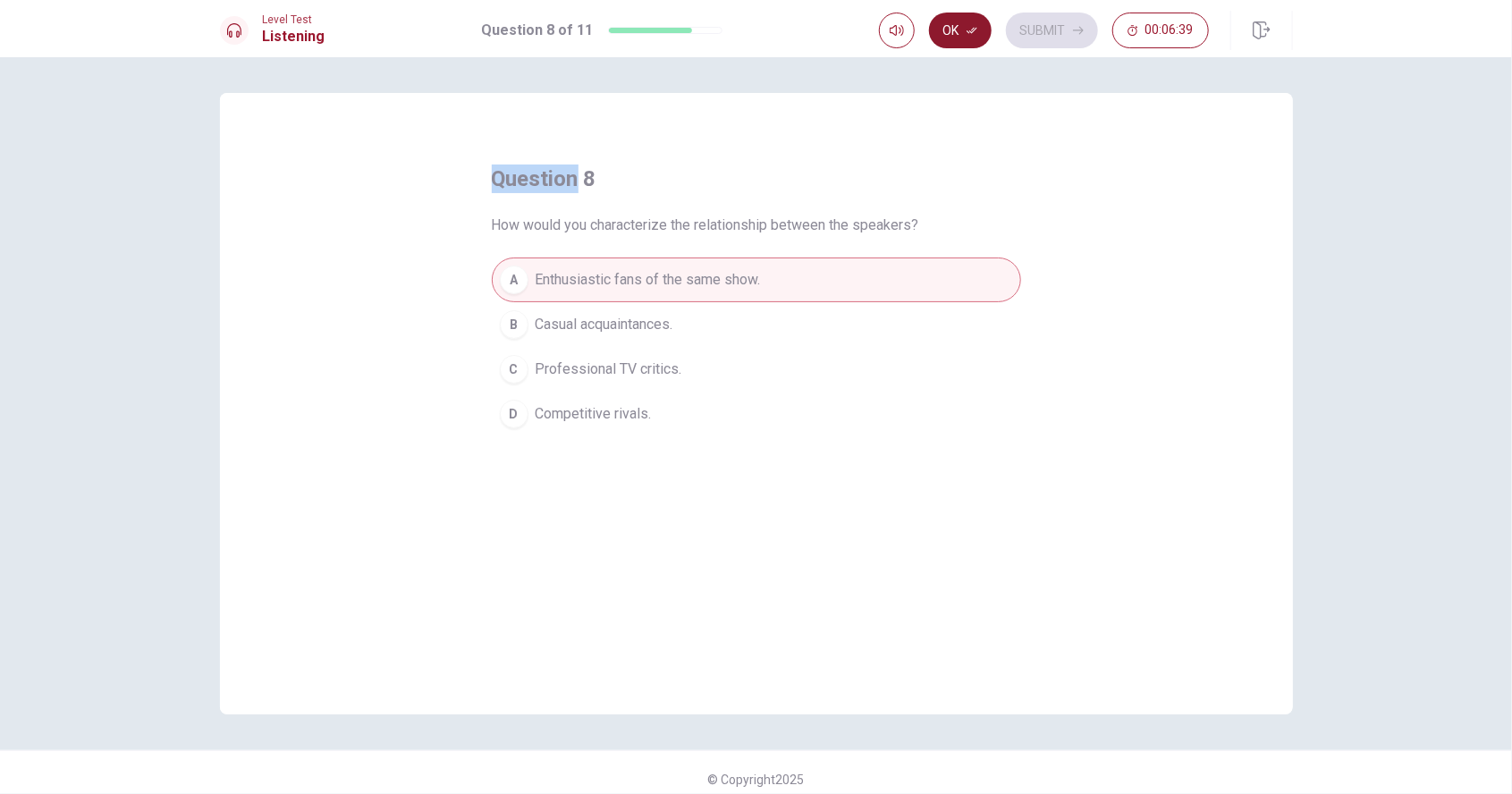
click at [960, 43] on button "Ok" at bounding box center [960, 30] width 62 height 35
click at [1058, 45] on button "Submit" at bounding box center [1052, 30] width 92 height 35
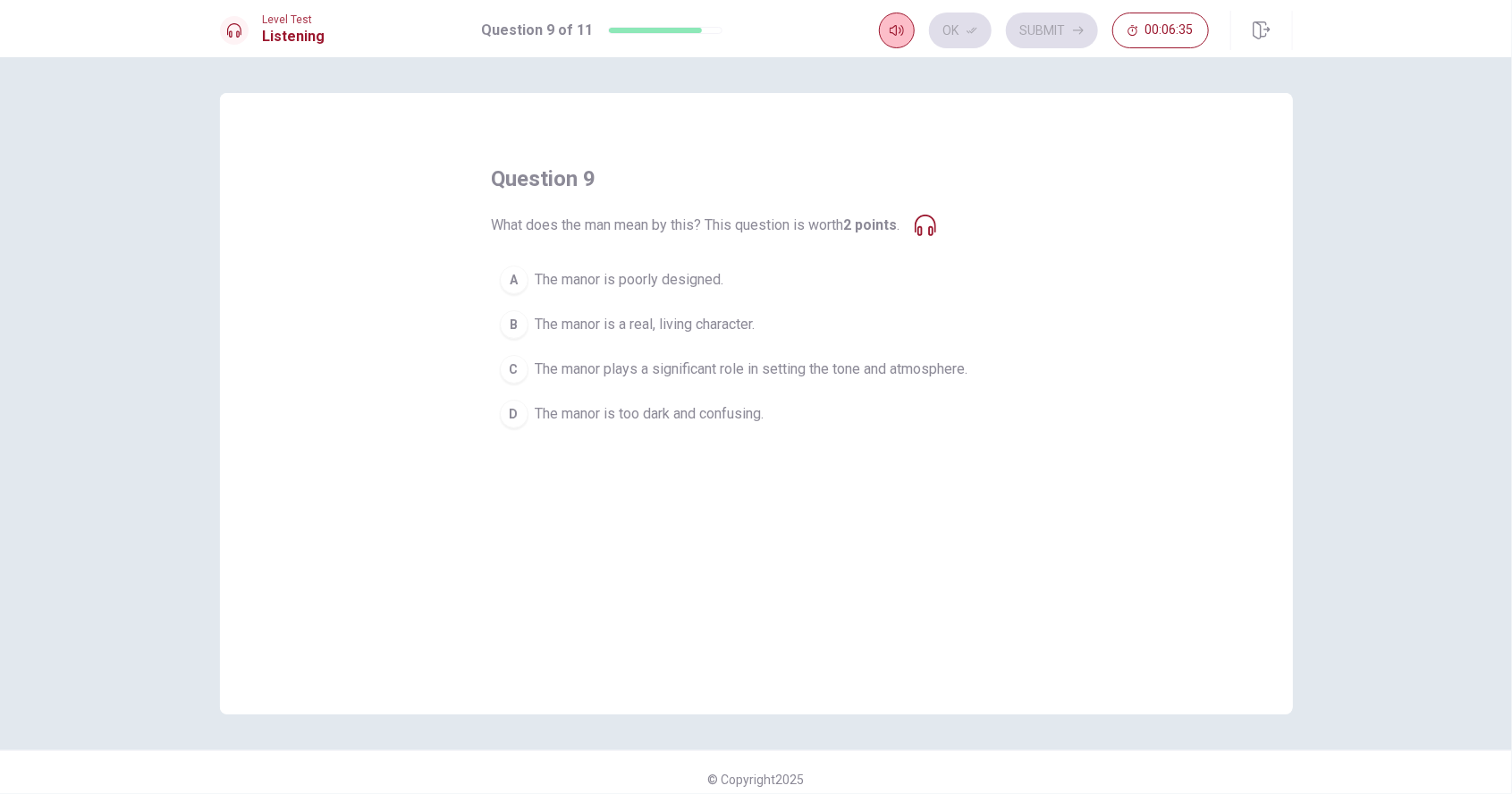
click at [892, 45] on button "button" at bounding box center [896, 30] width 35 height 35
click at [891, 33] on icon "button" at bounding box center [896, 30] width 14 height 11
click at [936, 229] on icon at bounding box center [926, 225] width 21 height 21
click at [931, 229] on icon at bounding box center [926, 225] width 21 height 21
click at [933, 224] on icon at bounding box center [926, 225] width 21 height 21
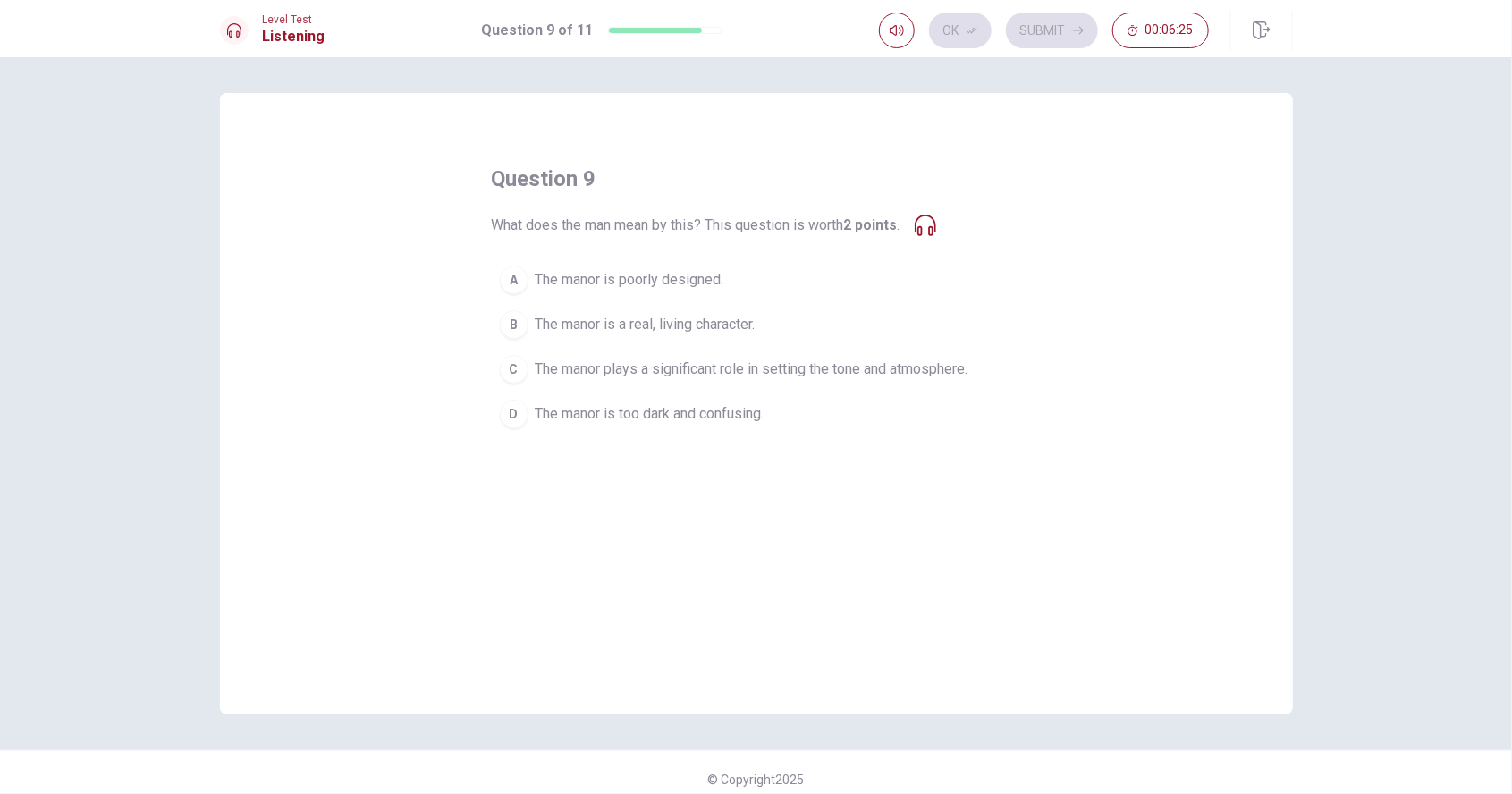
click at [727, 324] on span "The manor is a real, living character." at bounding box center [646, 324] width 220 height 21
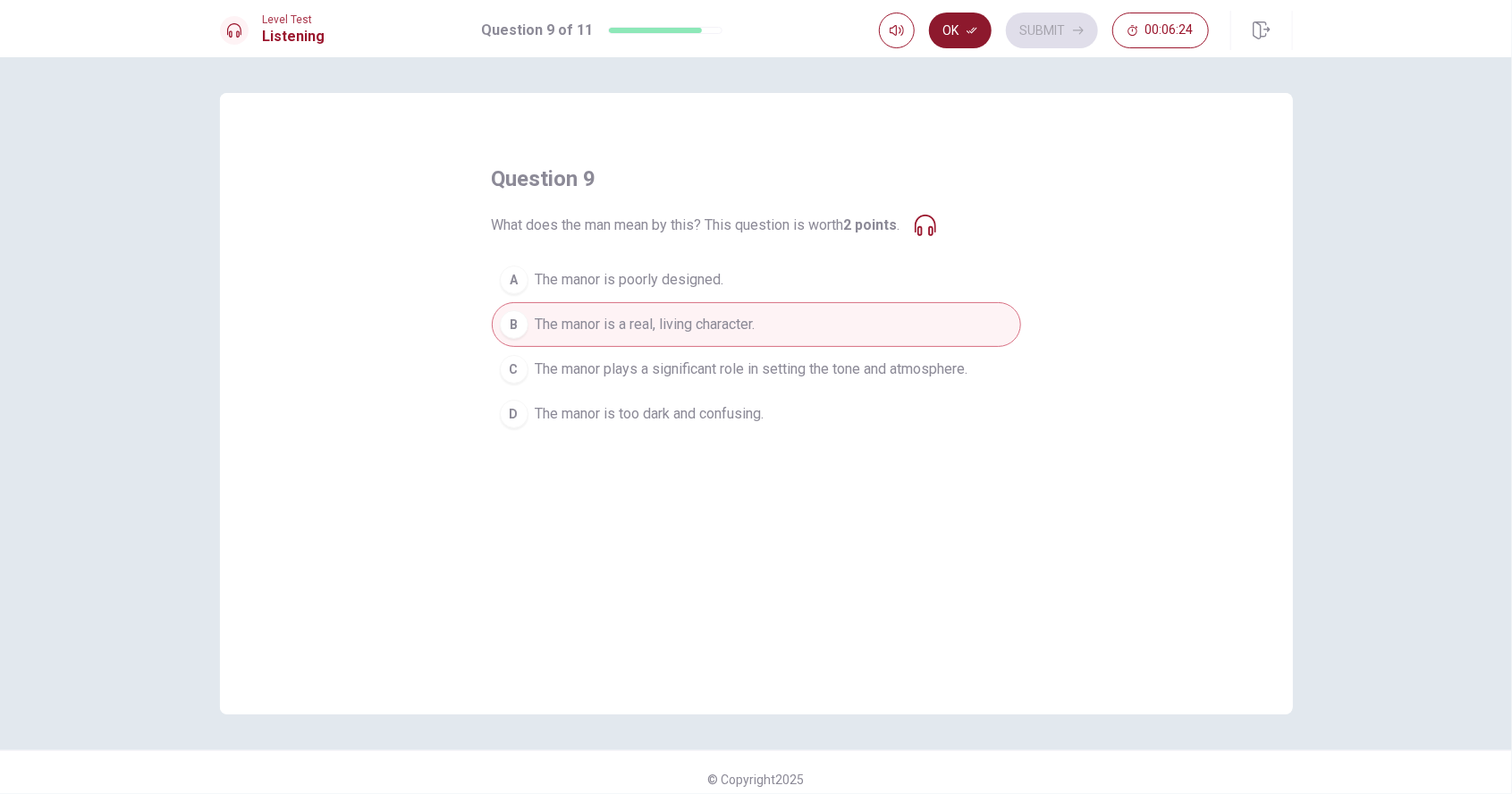
click at [956, 34] on button "Ok" at bounding box center [960, 30] width 62 height 35
click at [1059, 28] on button "Submit" at bounding box center [1052, 30] width 92 height 35
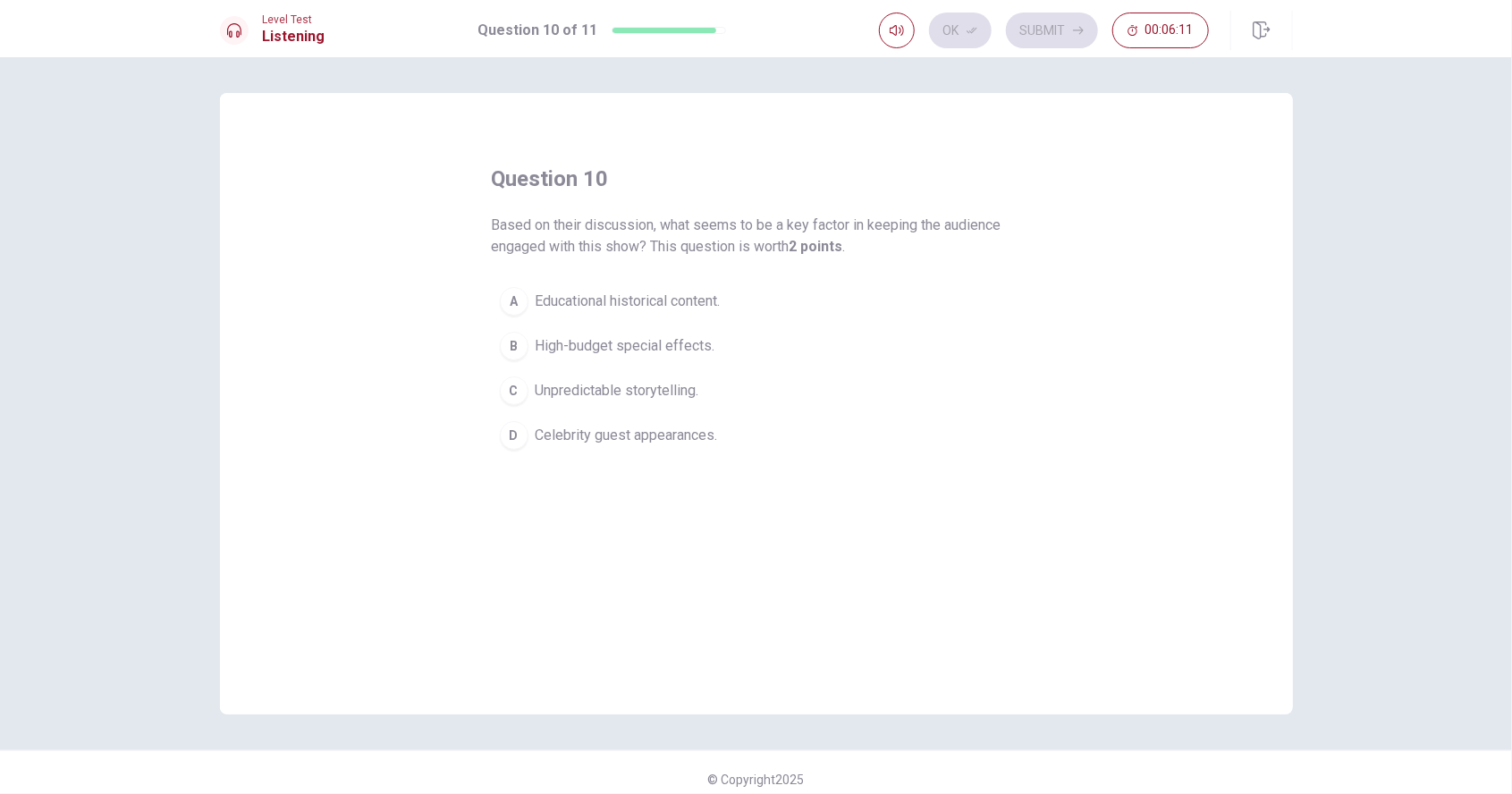
click at [640, 360] on button "B High-budget special effects." at bounding box center [756, 346] width 530 height 45
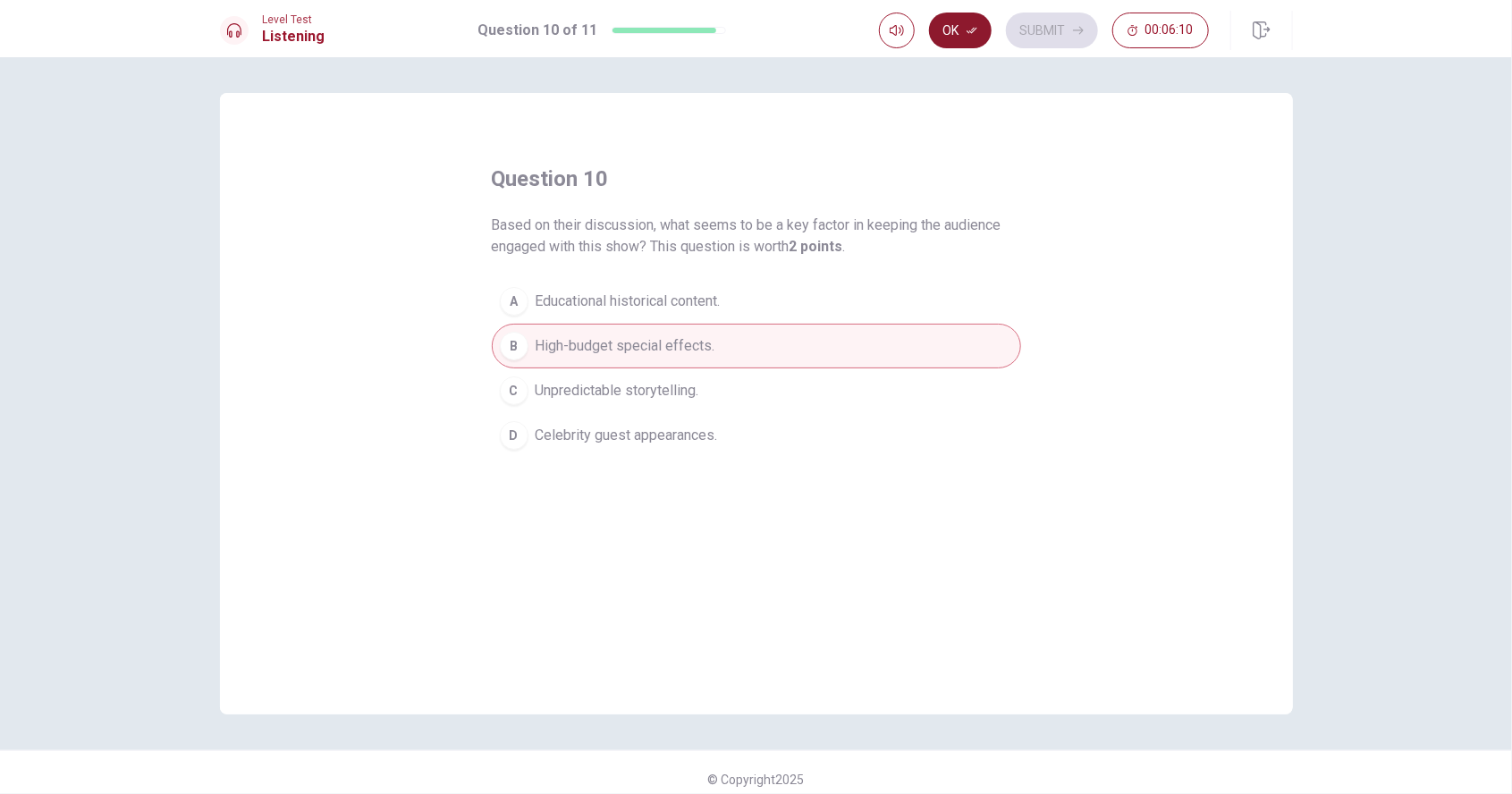
click at [964, 47] on button "Ok" at bounding box center [960, 30] width 62 height 35
click at [1067, 37] on button "Submit" at bounding box center [1052, 30] width 92 height 35
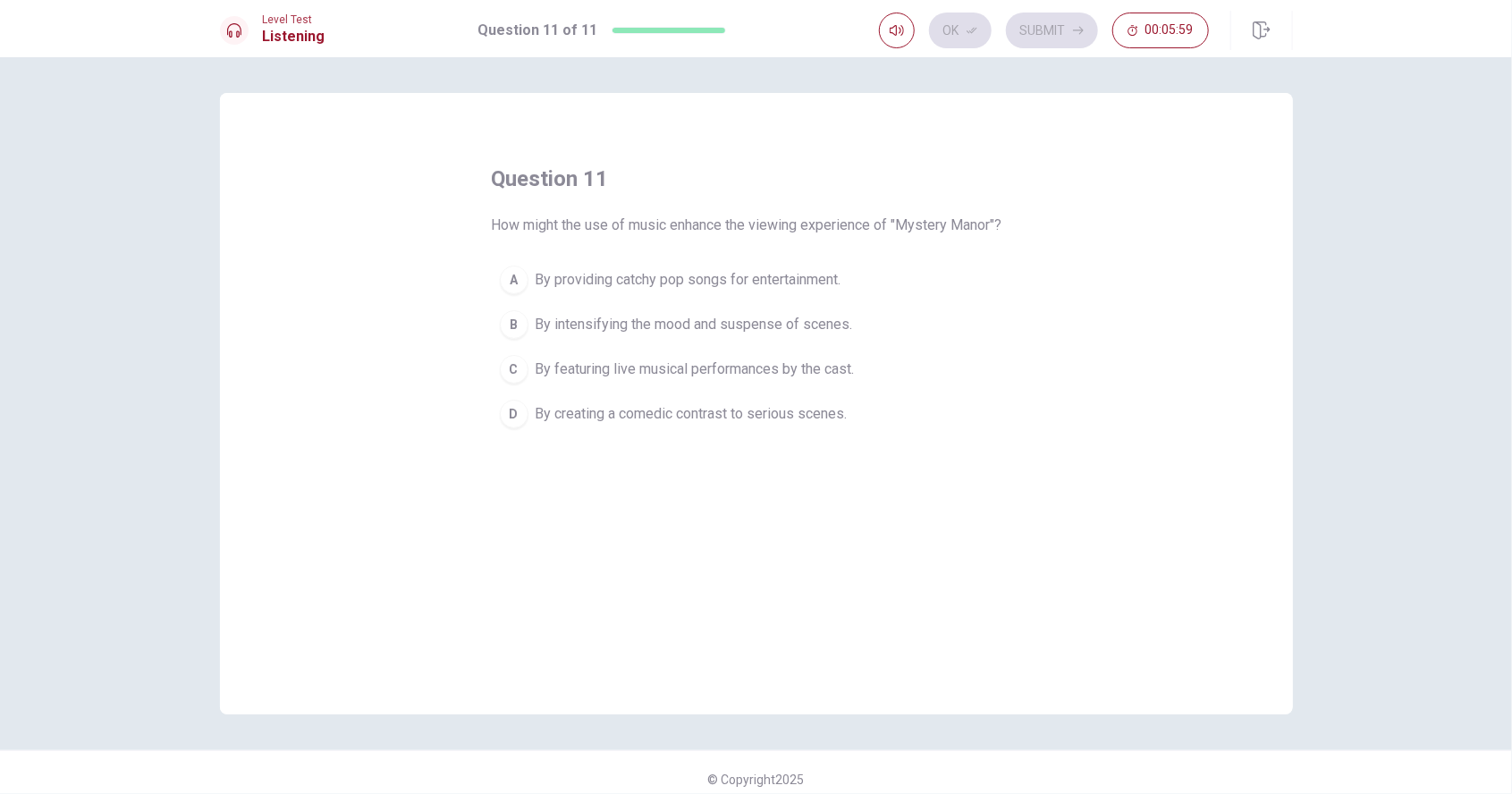
click at [838, 320] on span "By intensifying the mood and suspense of scenes." at bounding box center [694, 324] width 318 height 21
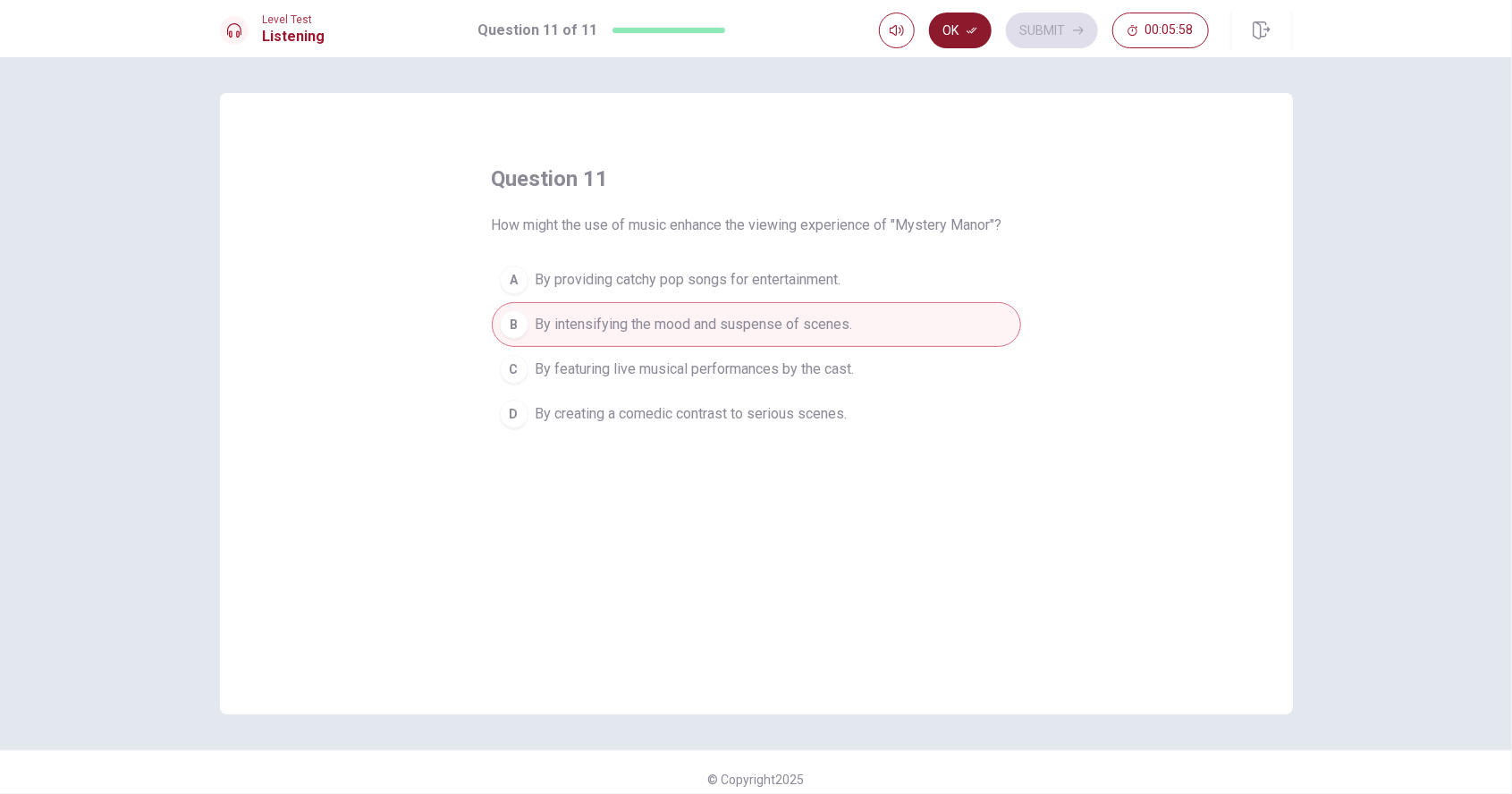
click at [964, 41] on button "Ok" at bounding box center [960, 30] width 62 height 35
click at [1062, 40] on button "Submit" at bounding box center [1052, 30] width 92 height 35
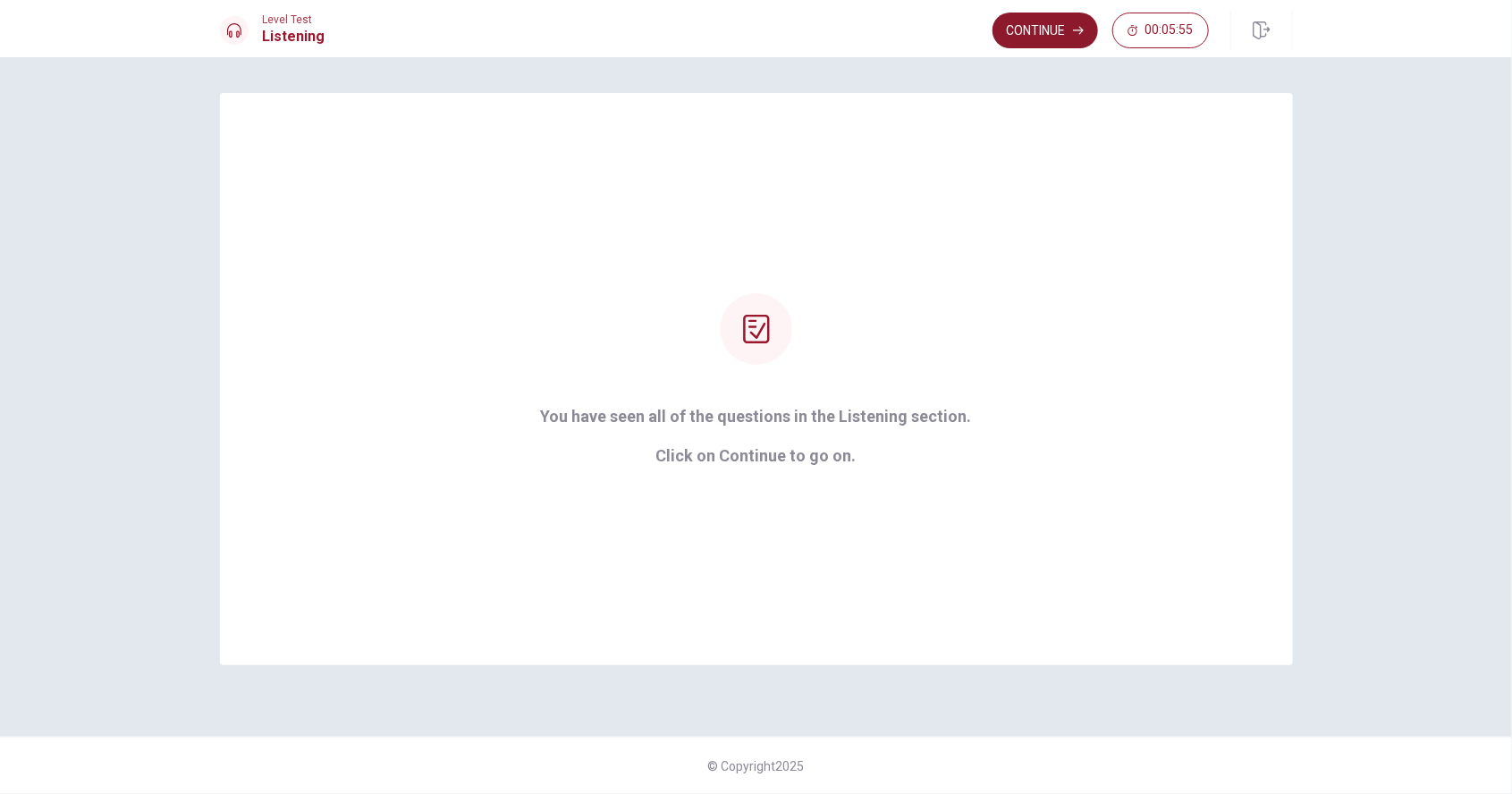
click at [1056, 31] on button "Continue" at bounding box center [1045, 30] width 105 height 35
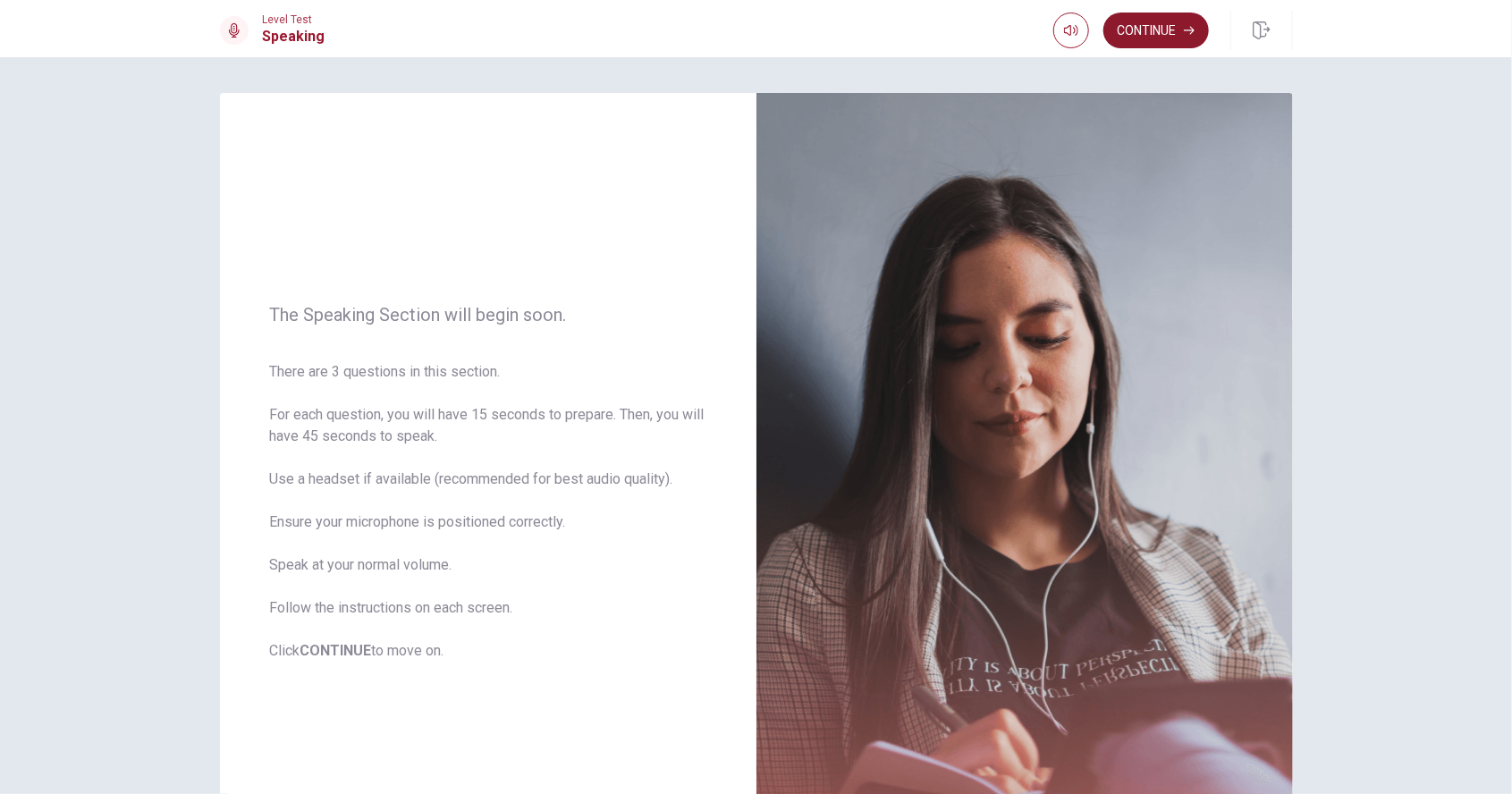
click at [1160, 37] on button "Continue" at bounding box center [1156, 30] width 105 height 35
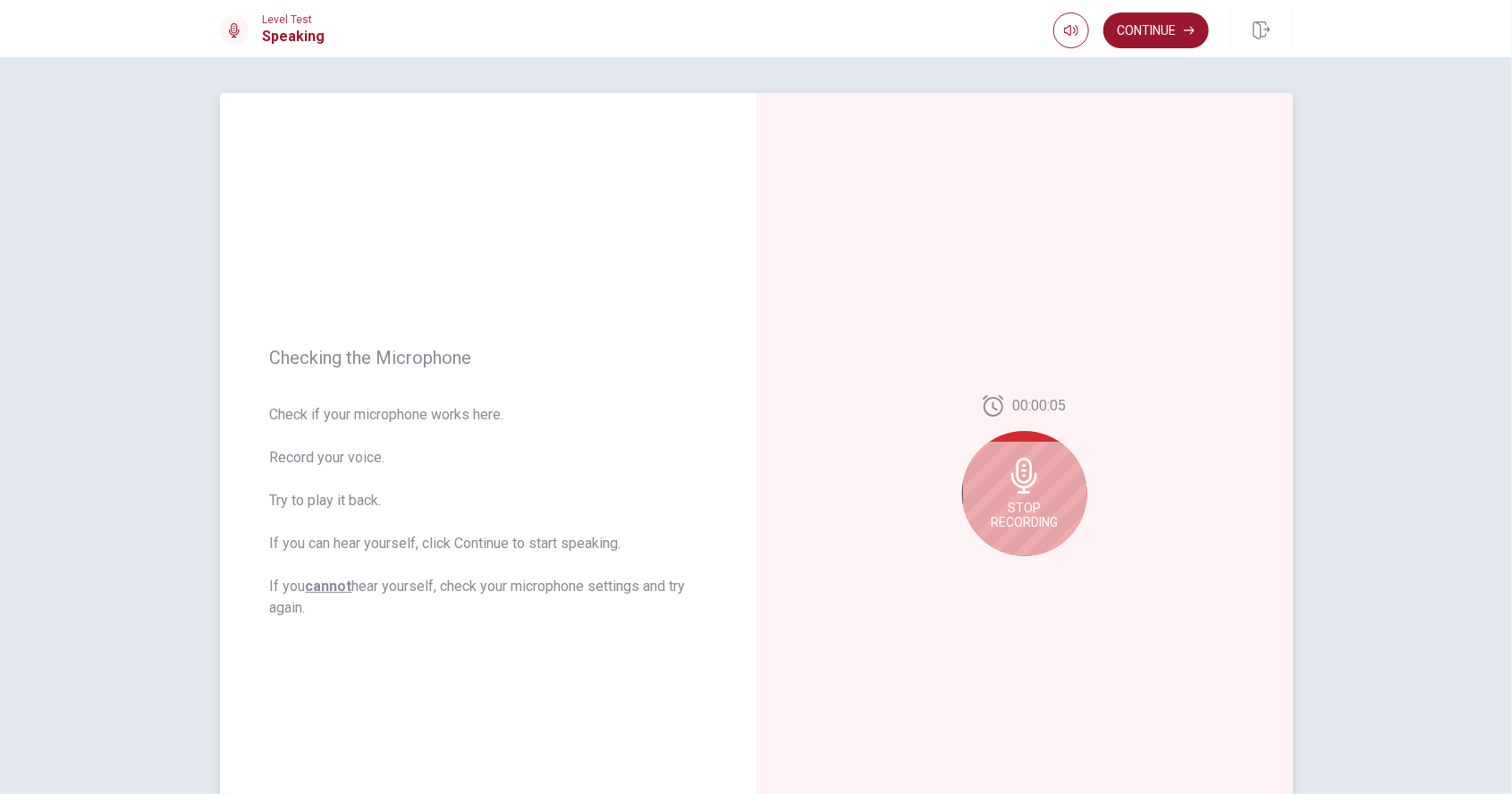
click at [1030, 503] on span "Stop Recording" at bounding box center [1024, 516] width 67 height 29
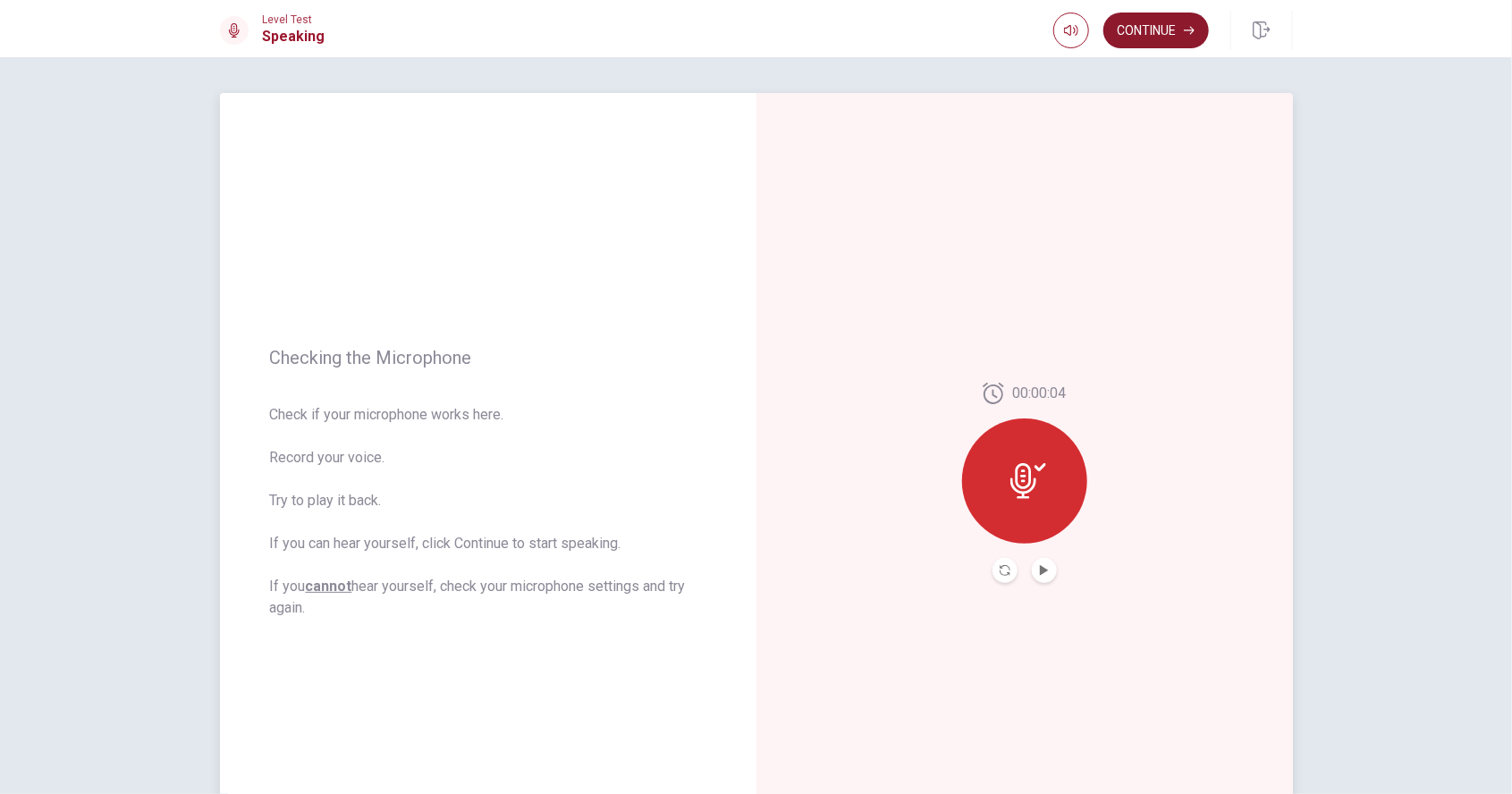
click at [1166, 29] on button "Continue" at bounding box center [1156, 30] width 105 height 35
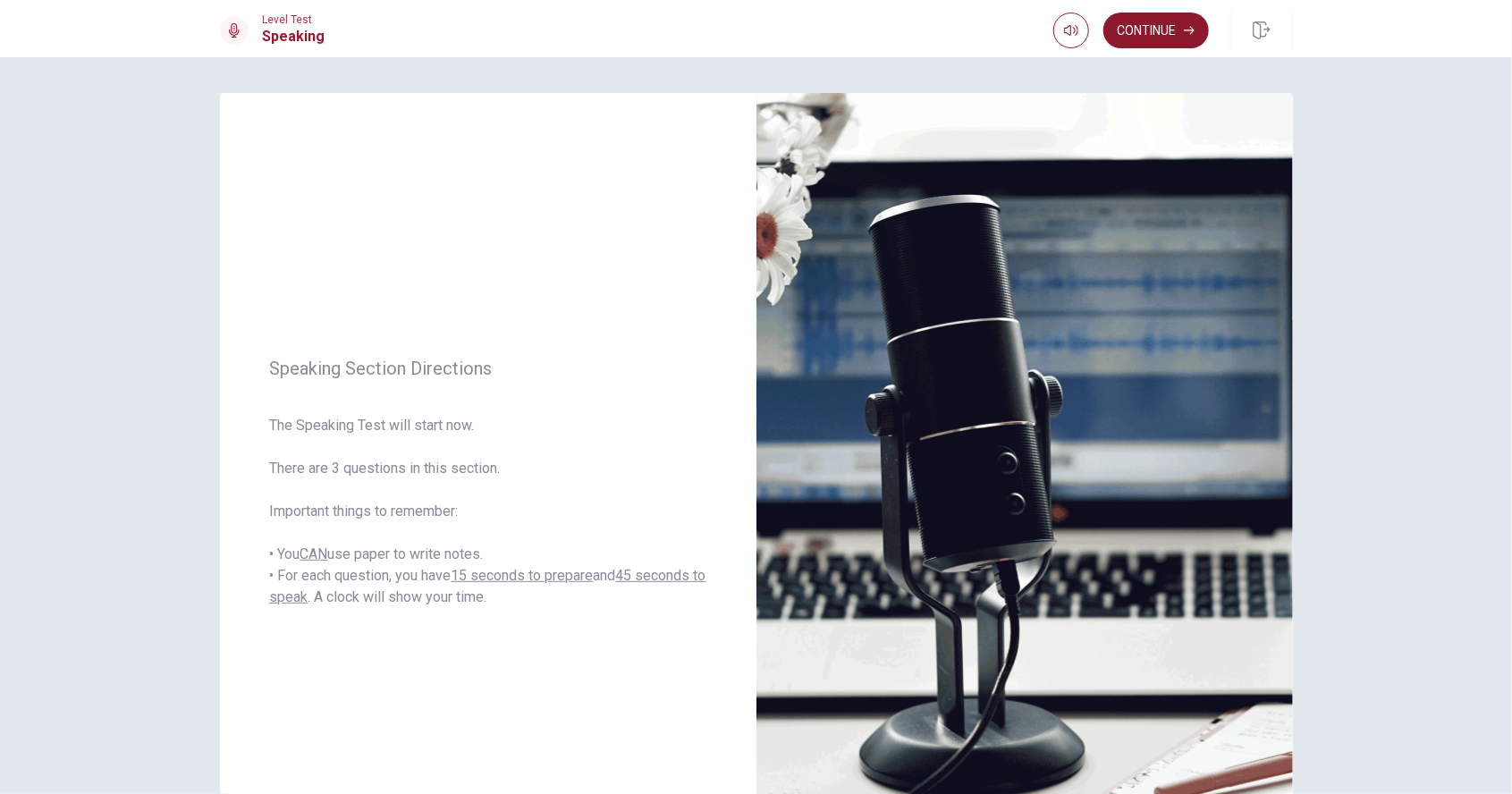
click at [1165, 38] on button "Continue" at bounding box center [1156, 30] width 105 height 35
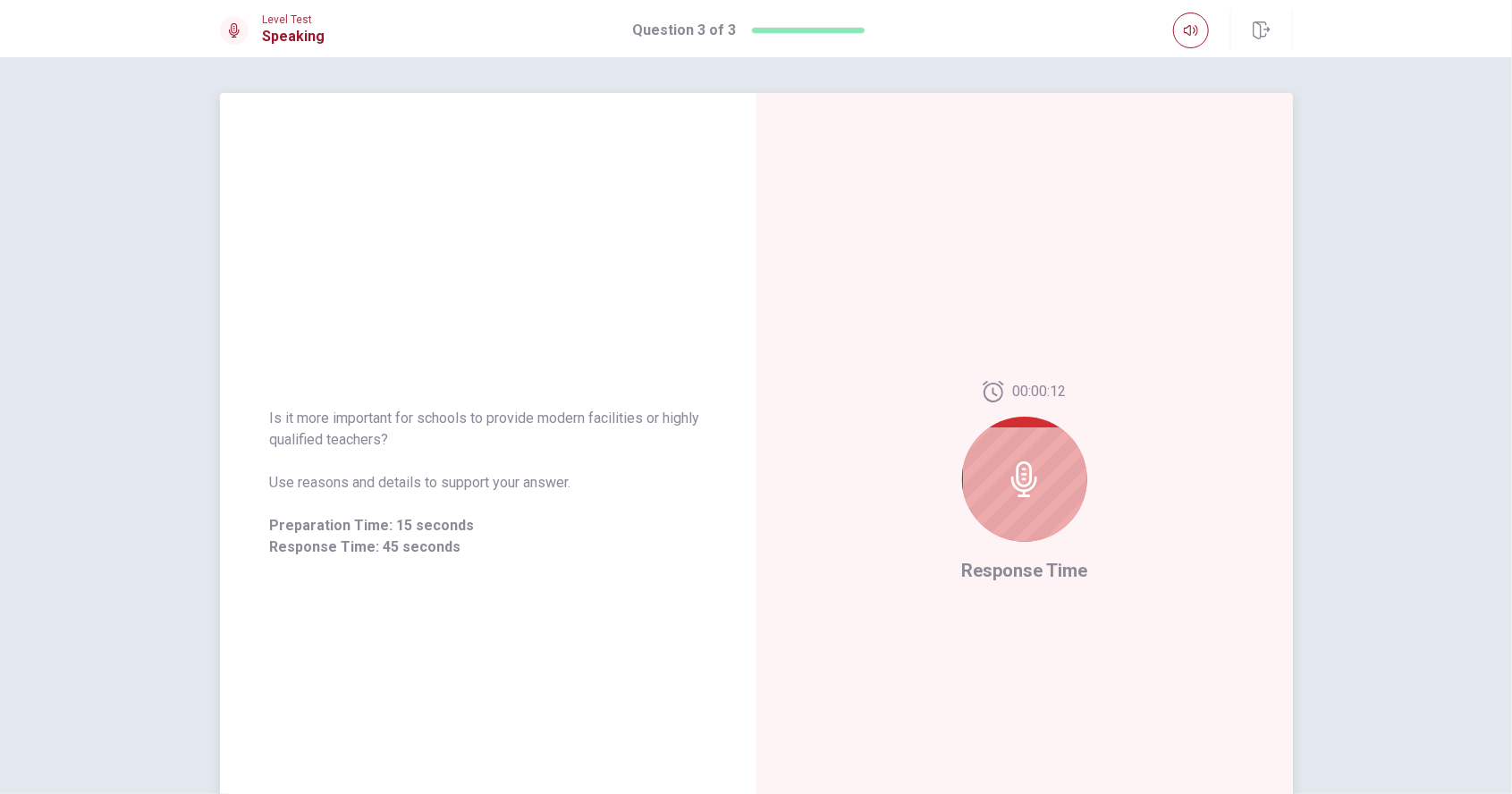
click at [1020, 476] on icon at bounding box center [1024, 479] width 35 height 35
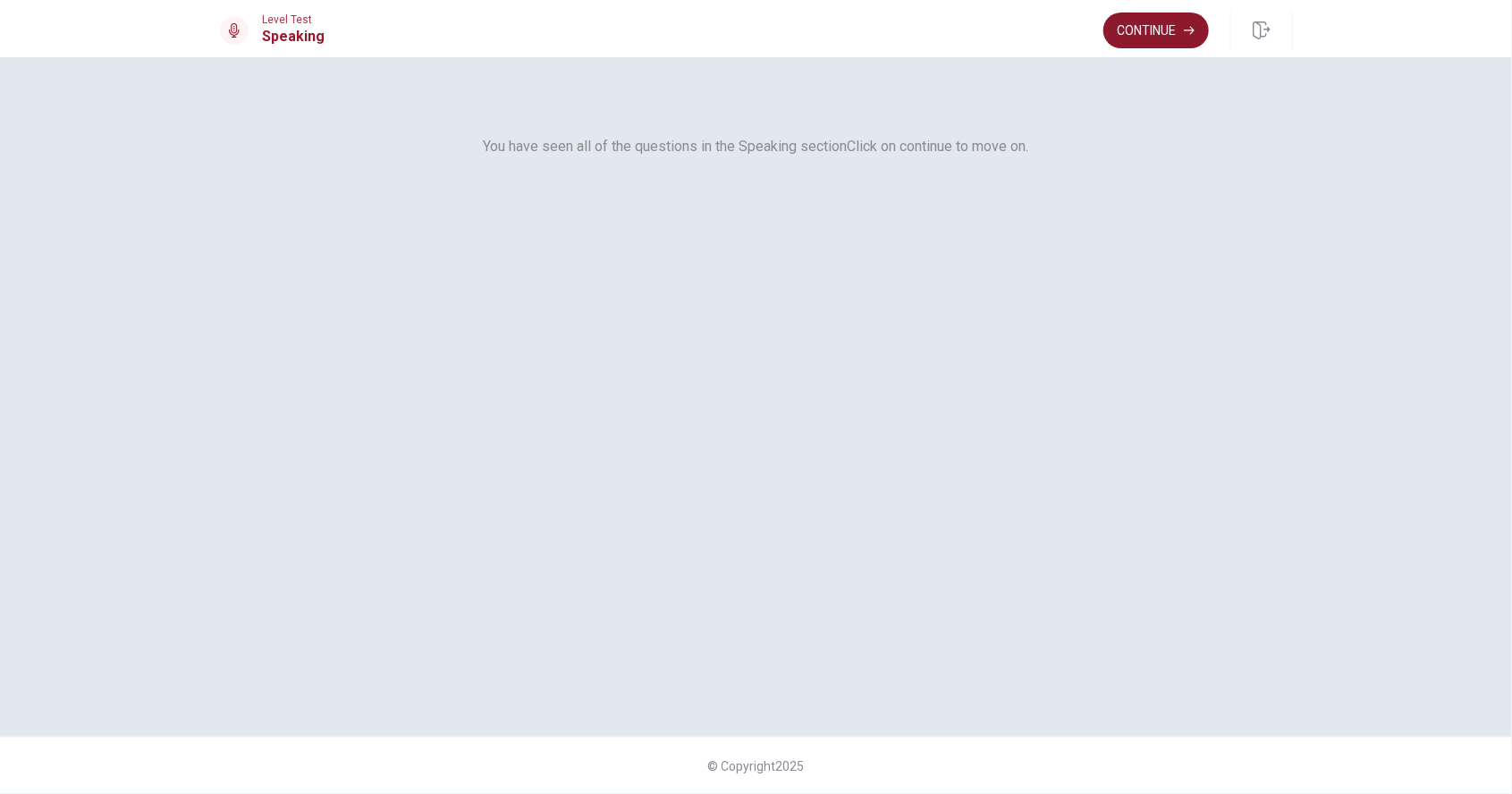
click at [1157, 31] on button "Continue" at bounding box center [1156, 30] width 105 height 35
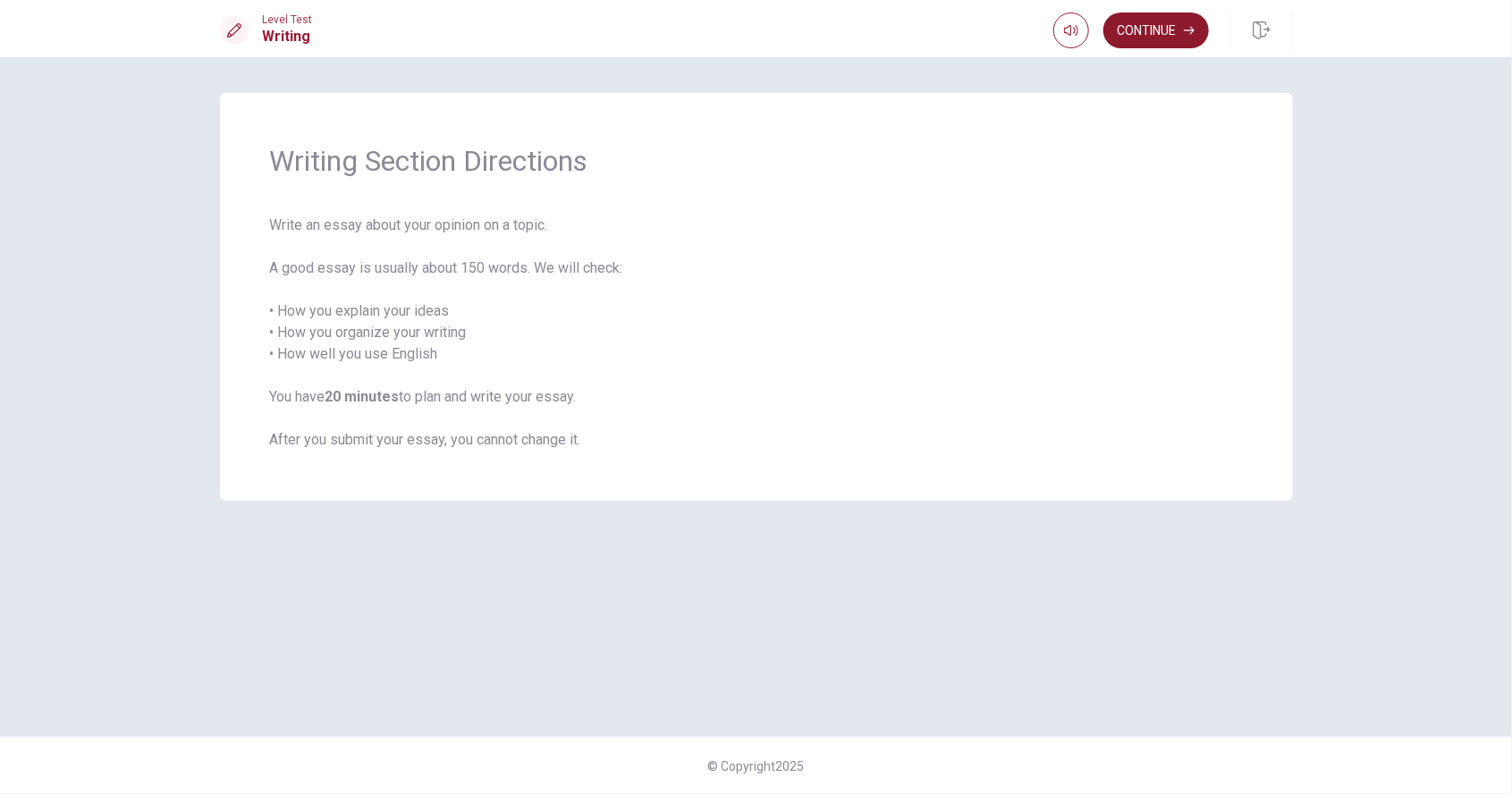
click at [1150, 32] on button "Continue" at bounding box center [1156, 30] width 105 height 35
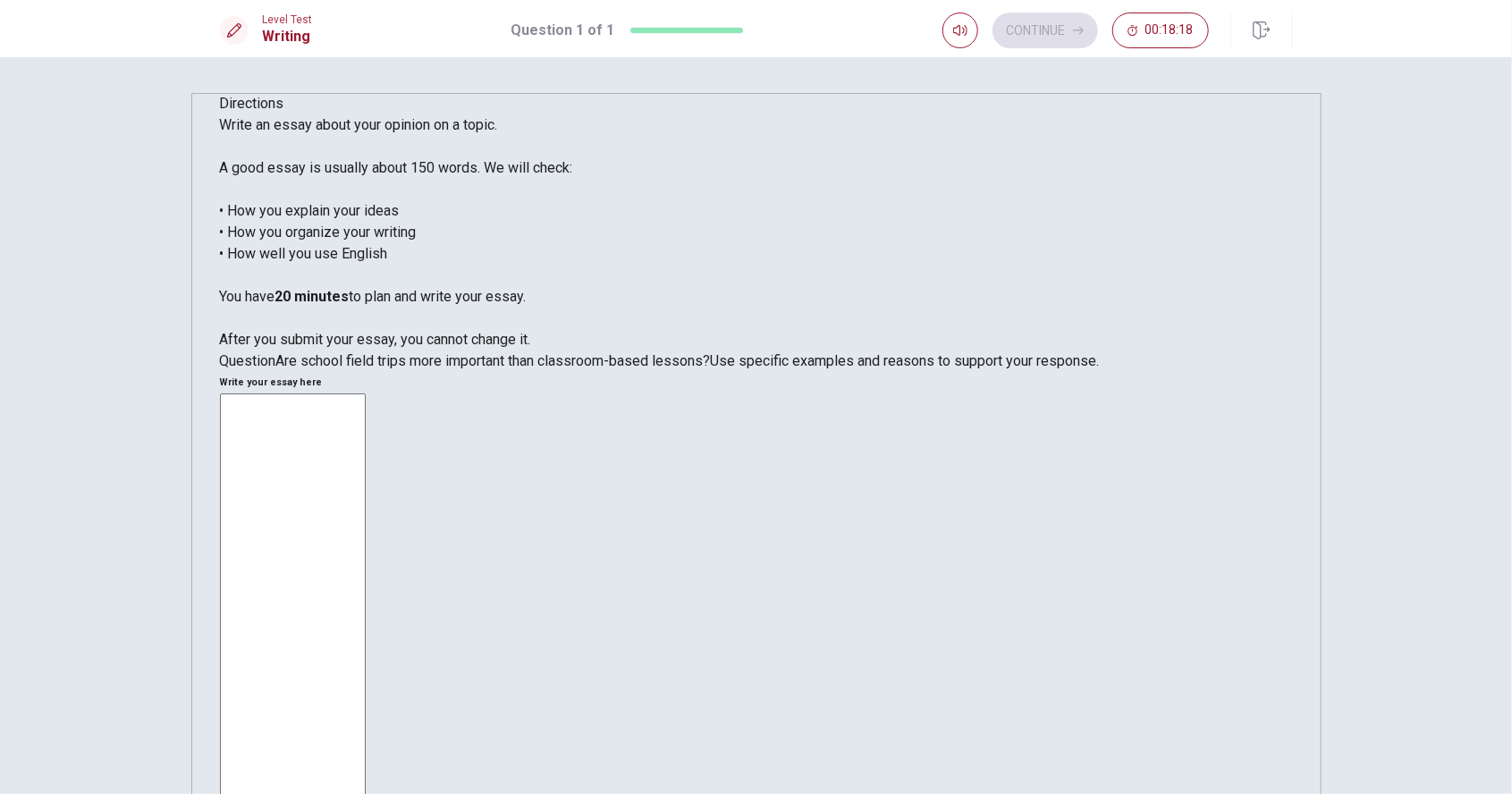
click at [365, 393] on textarea at bounding box center [293, 640] width 145 height 495
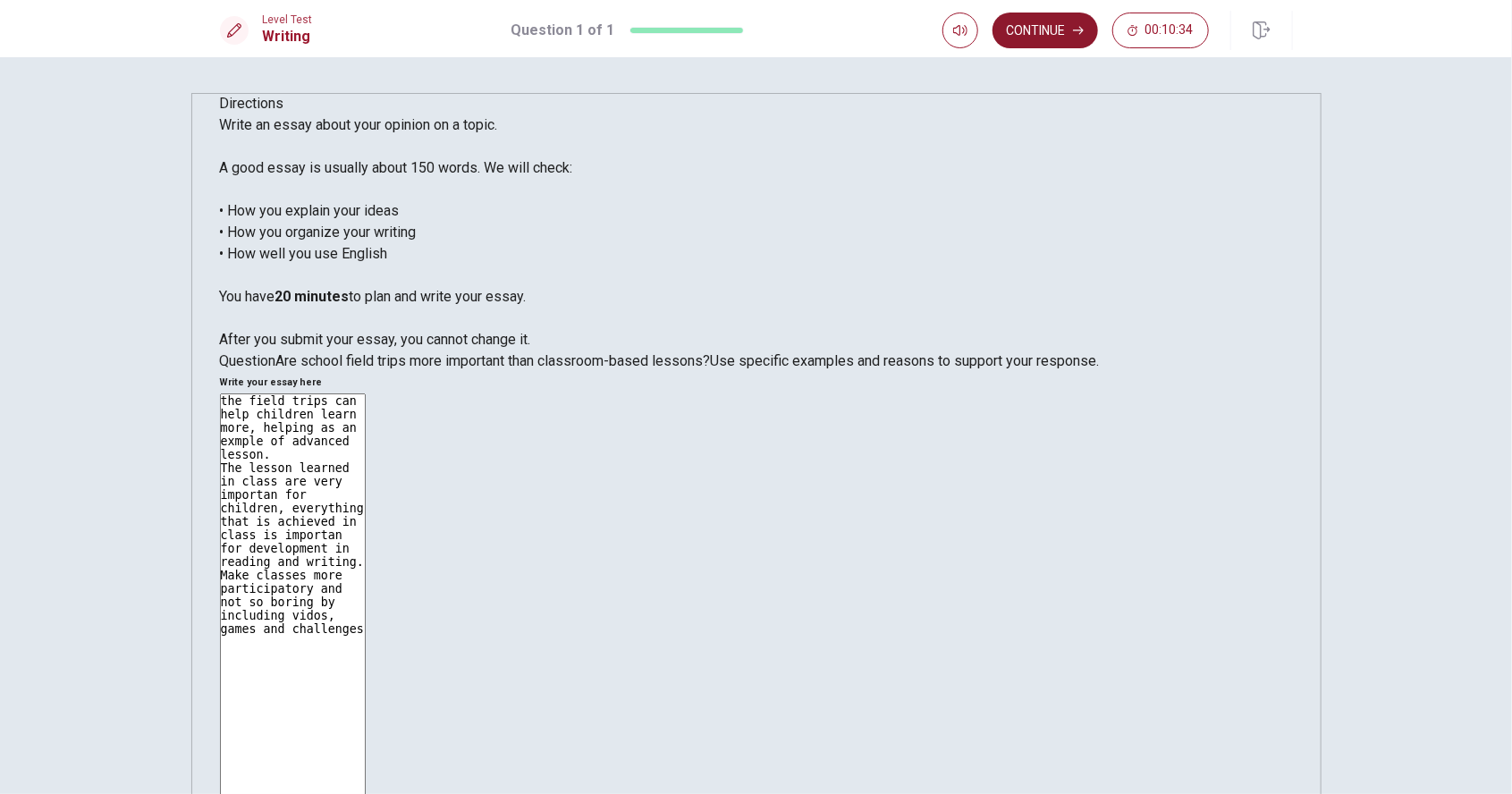
type textarea "the field trips can help children learn more, helping as an exmple of advanced …"
click at [1038, 31] on button "Continue" at bounding box center [1045, 30] width 105 height 35
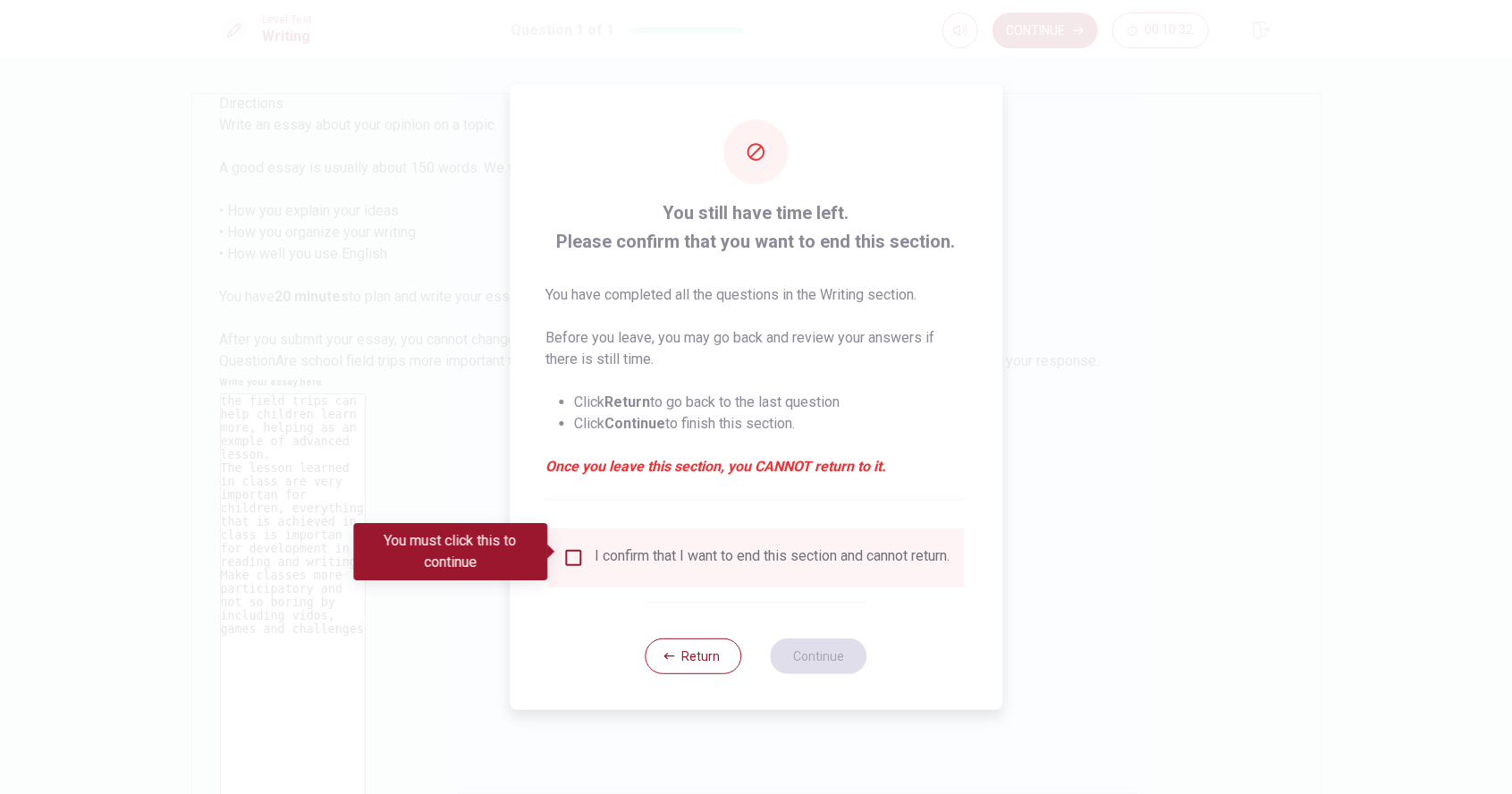
click at [574, 555] on input "You must click this to continue" at bounding box center [573, 558] width 21 height 21
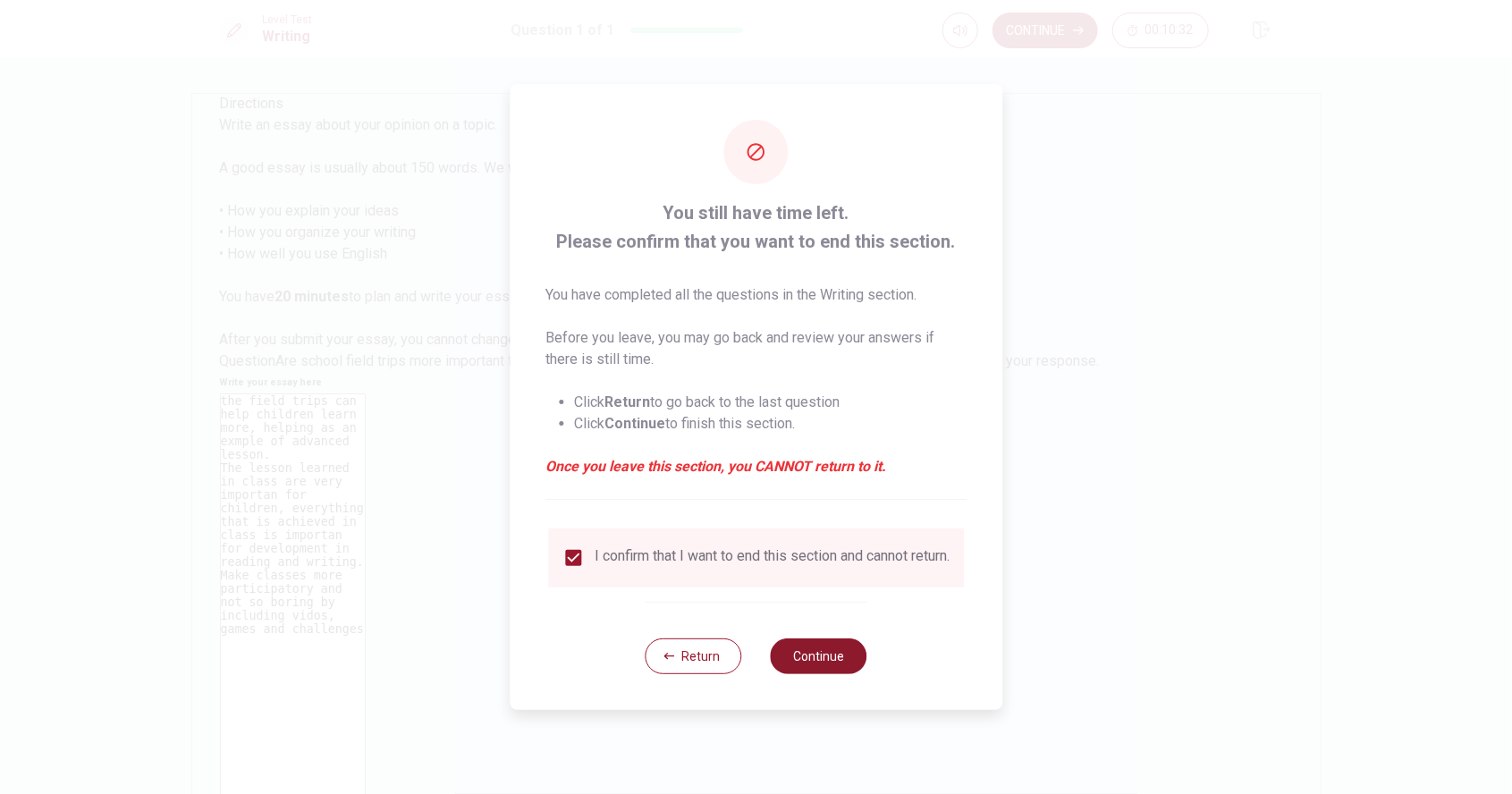
click at [818, 666] on button "Continue" at bounding box center [819, 656] width 97 height 35
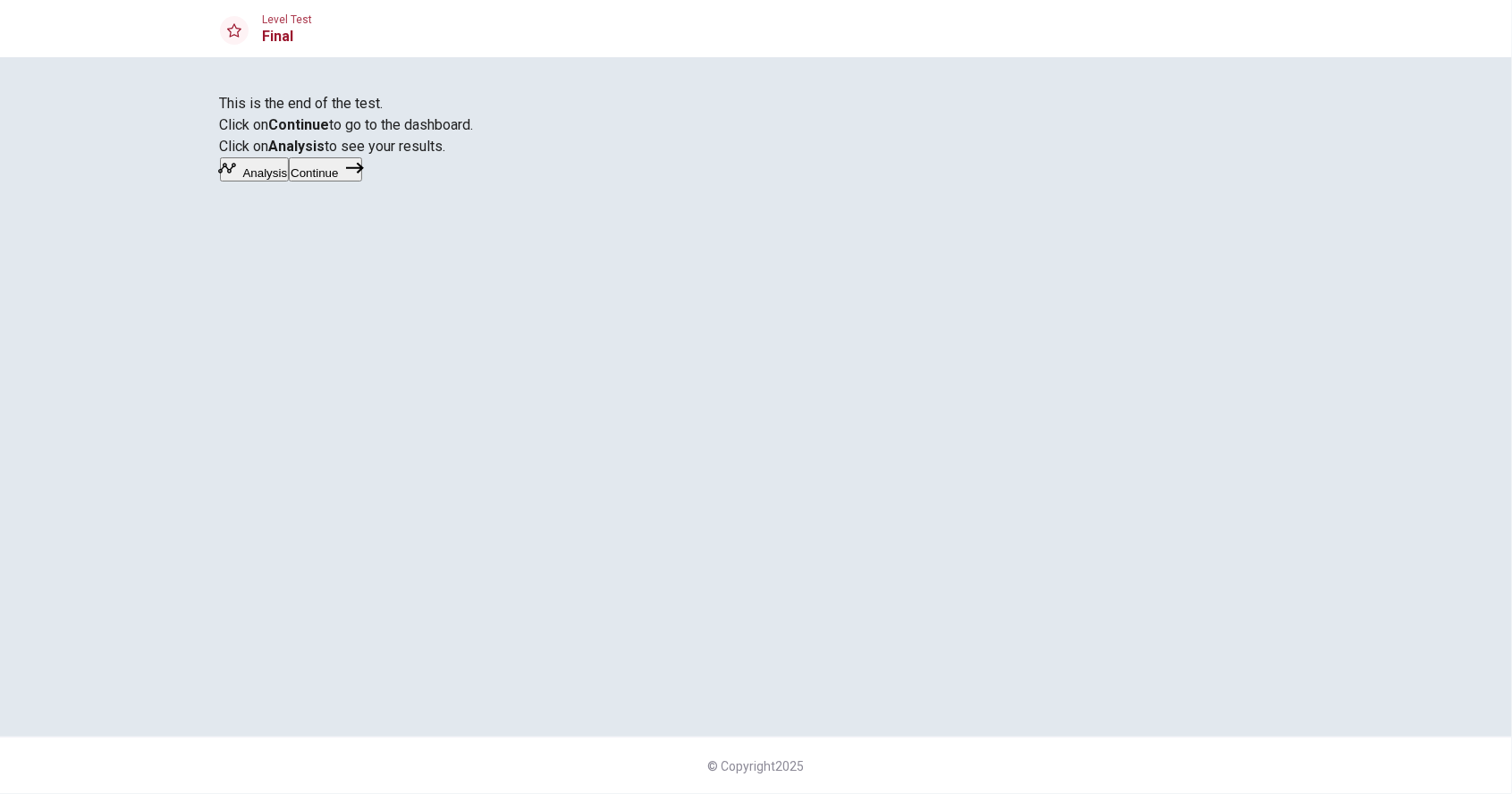
click at [362, 182] on button "Continue" at bounding box center [325, 169] width 73 height 24
